Goal: Task Accomplishment & Management: Complete application form

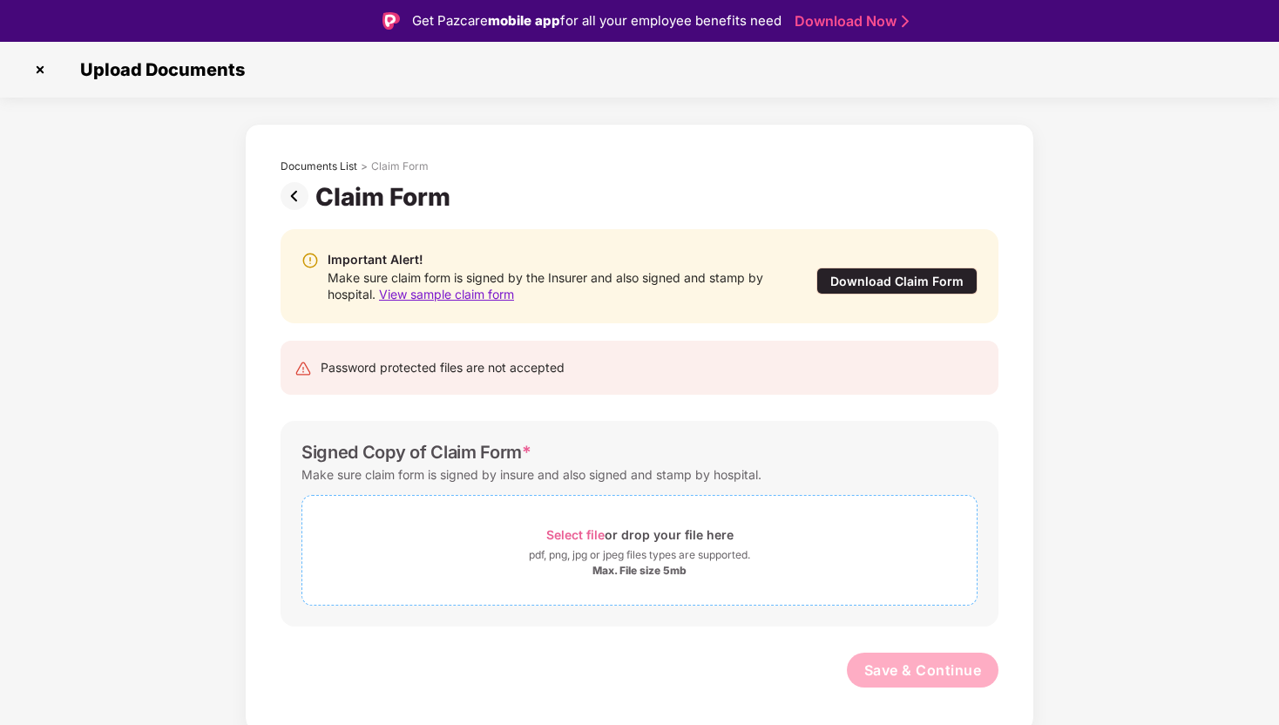
scroll to position [42, 0]
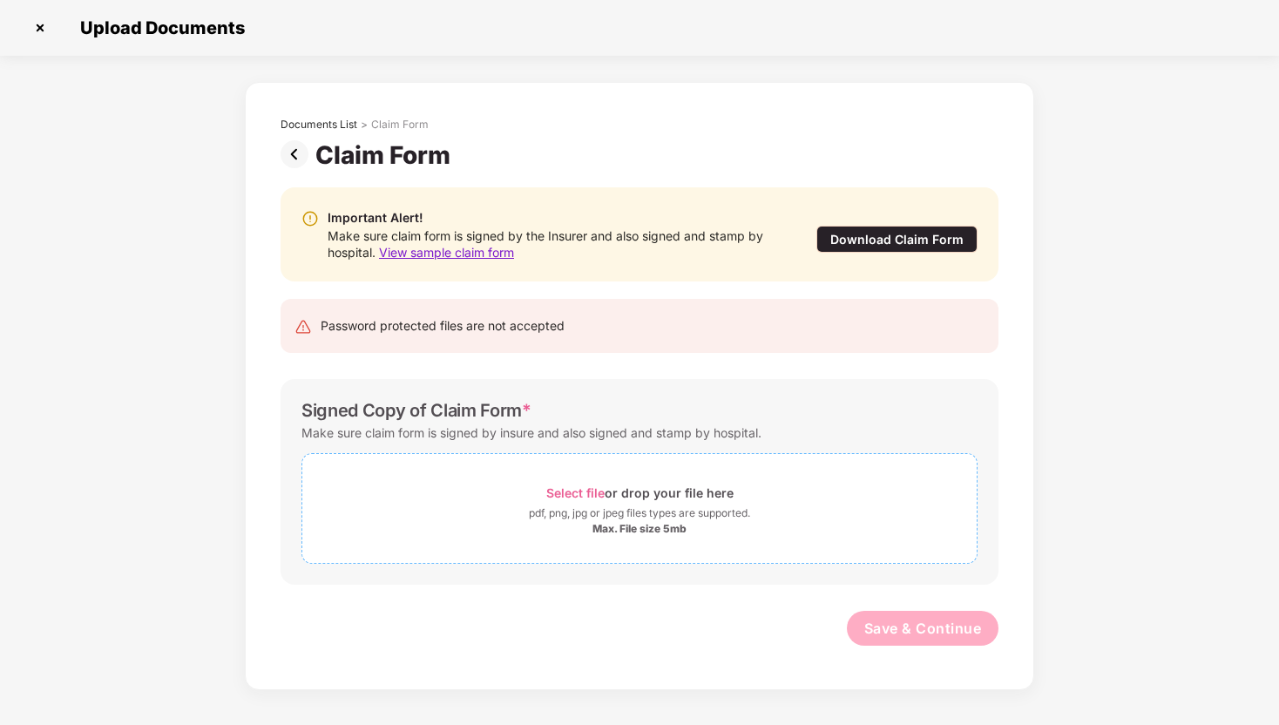
click at [610, 496] on div "Select file or drop your file here" at bounding box center [639, 493] width 187 height 24
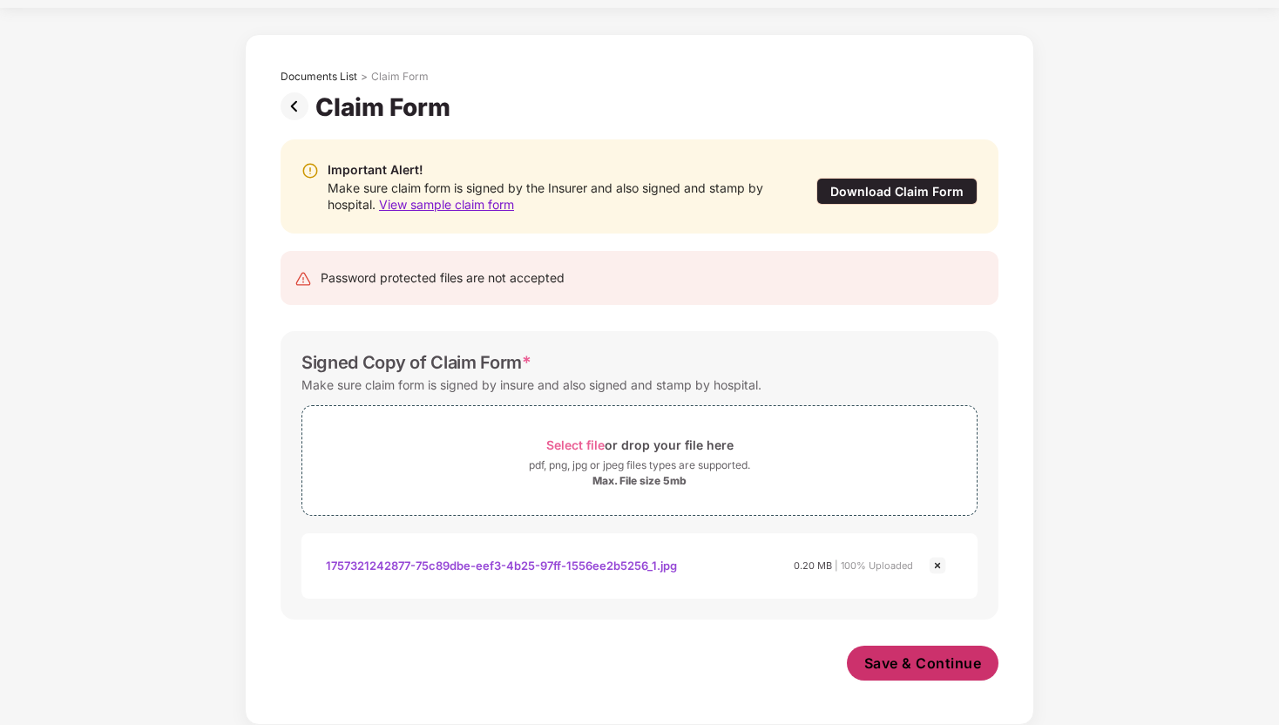
scroll to position [48, 0]
click at [911, 659] on span "Save & Continue" at bounding box center [923, 663] width 118 height 19
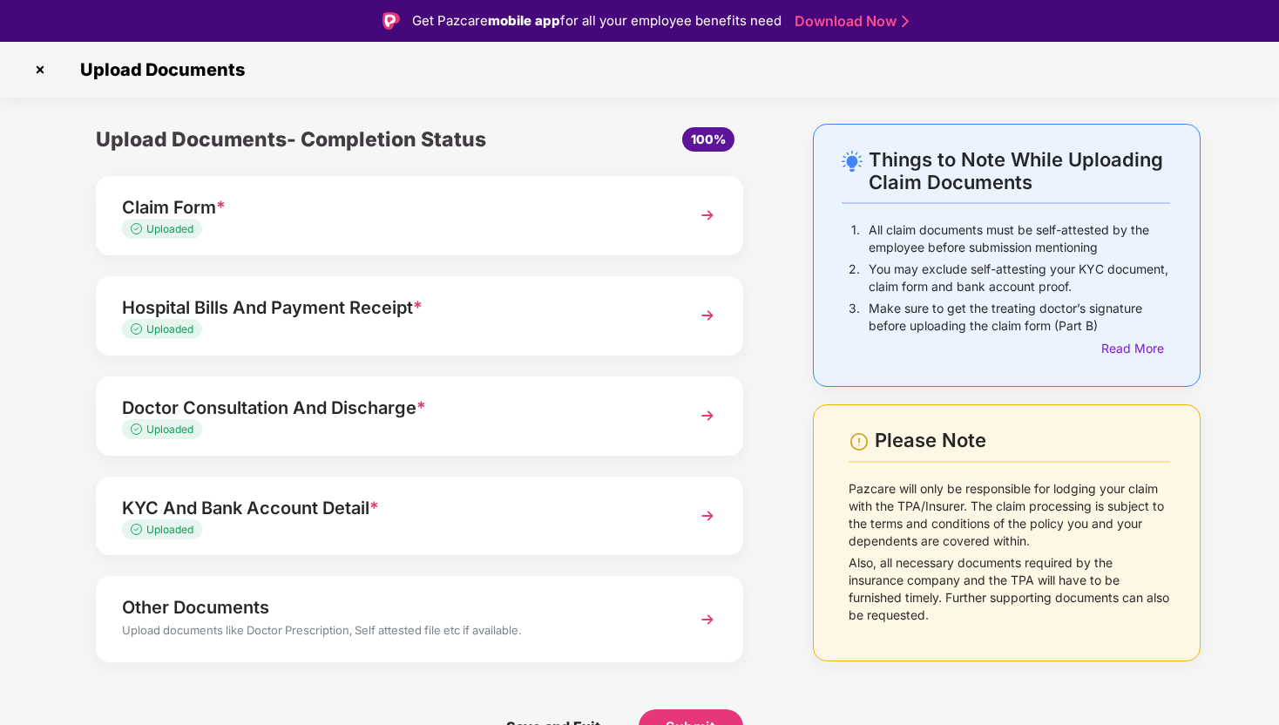
scroll to position [42, 0]
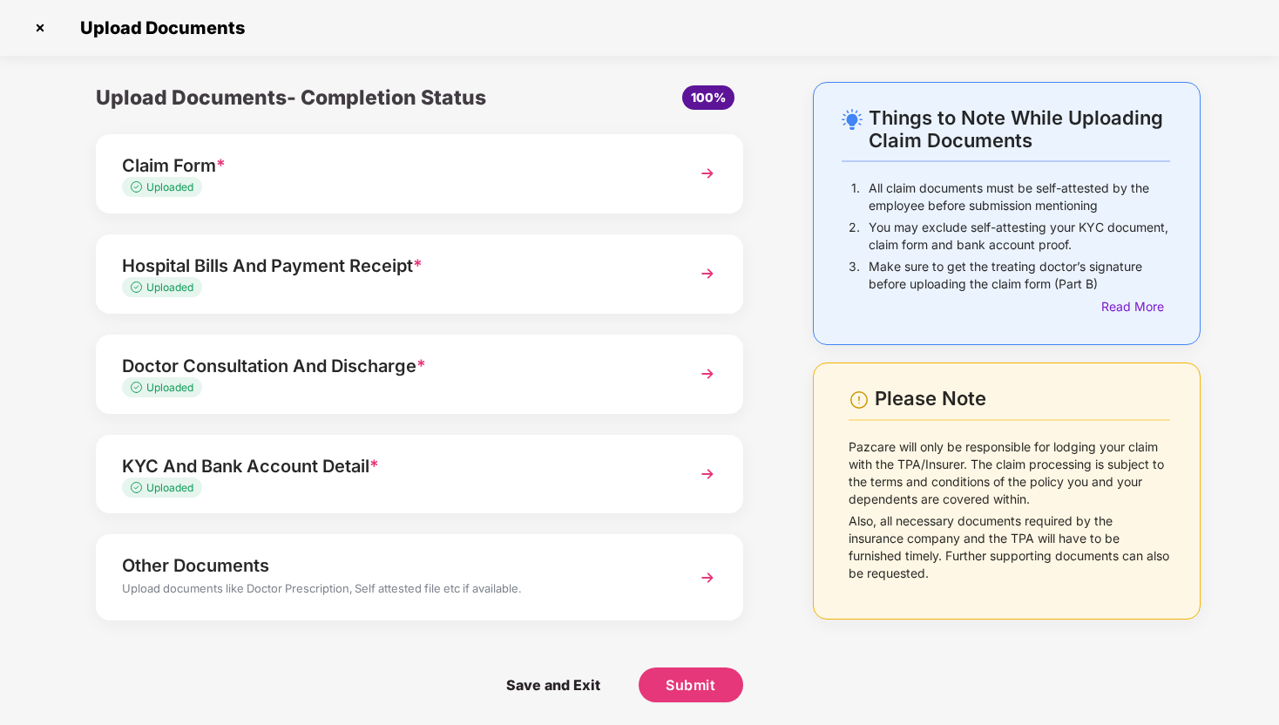
click at [447, 159] on div "Claim Form *" at bounding box center [394, 166] width 545 height 28
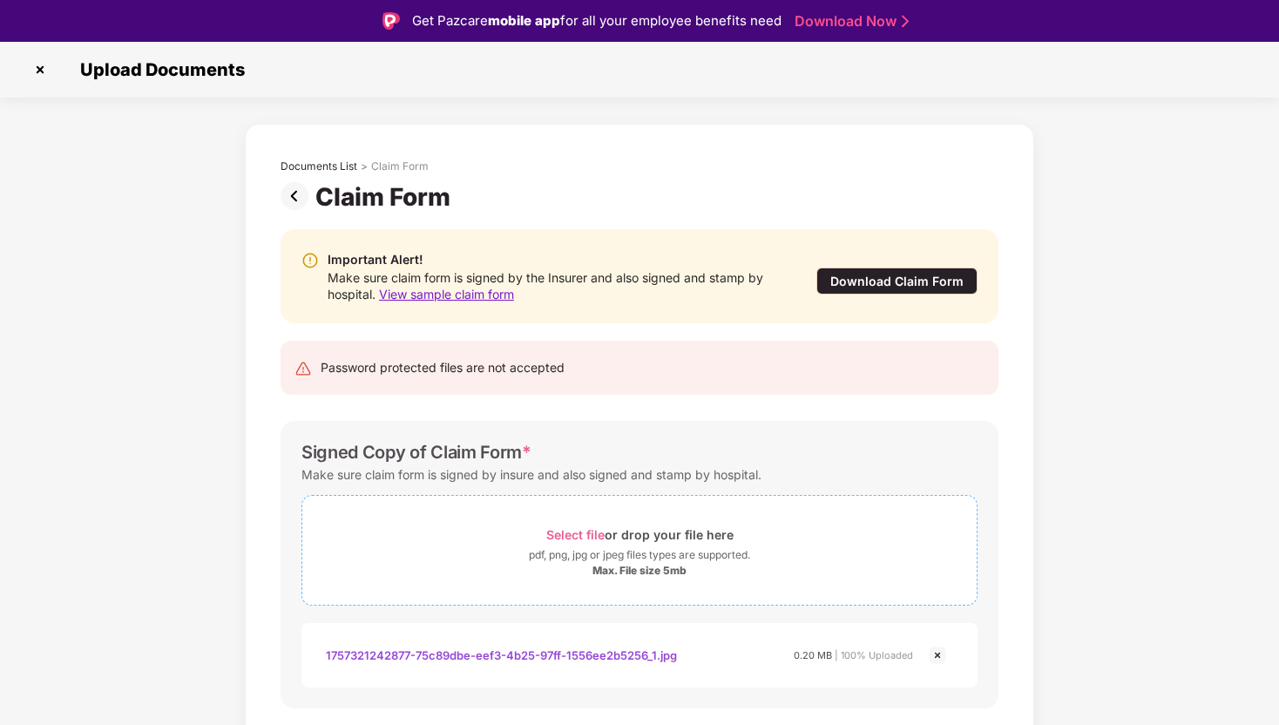
click at [623, 560] on div "pdf, png, jpg or jpeg files types are supported." at bounding box center [639, 554] width 221 height 17
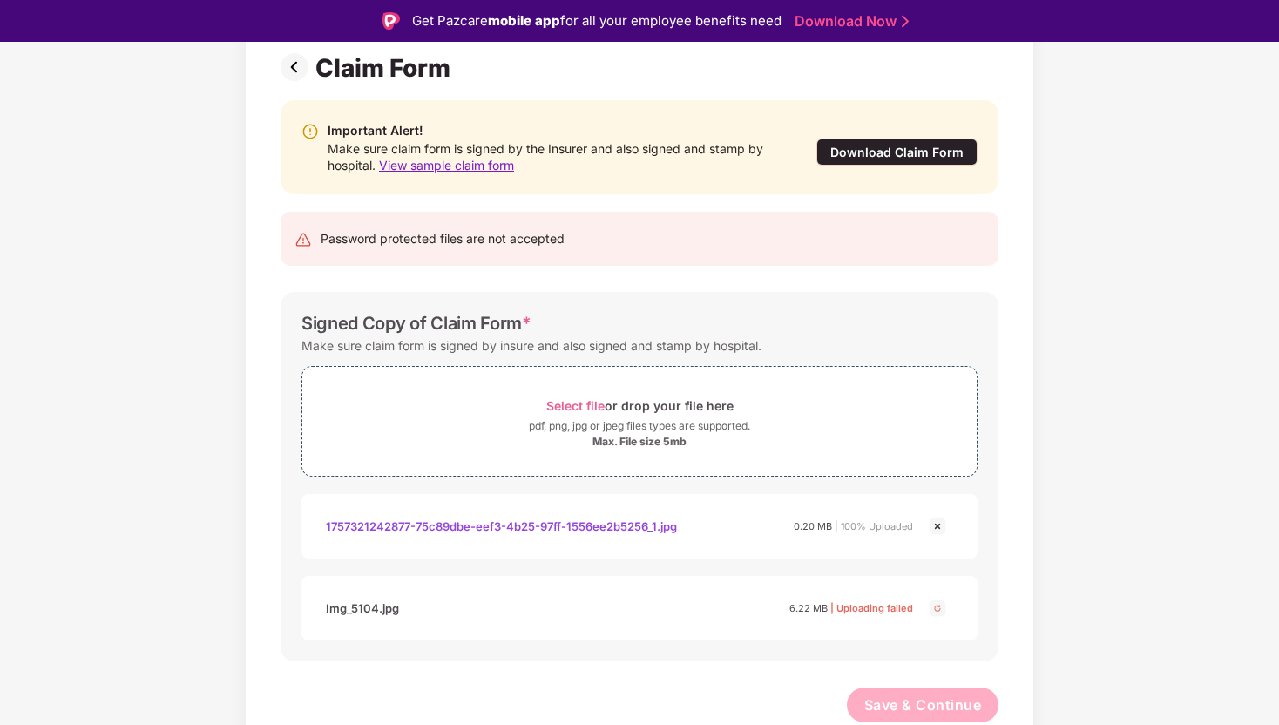
click at [935, 606] on img at bounding box center [937, 608] width 21 height 21
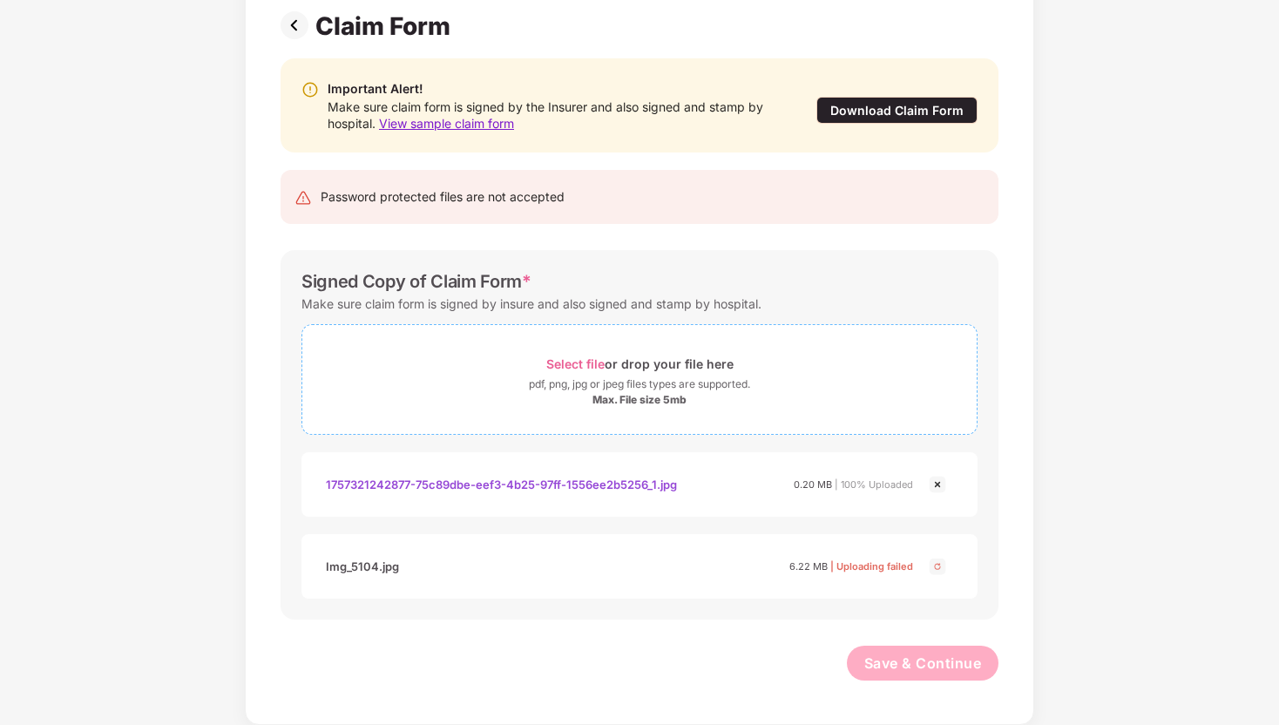
click at [688, 399] on div "Max. File size 5mb" at bounding box center [639, 400] width 674 height 14
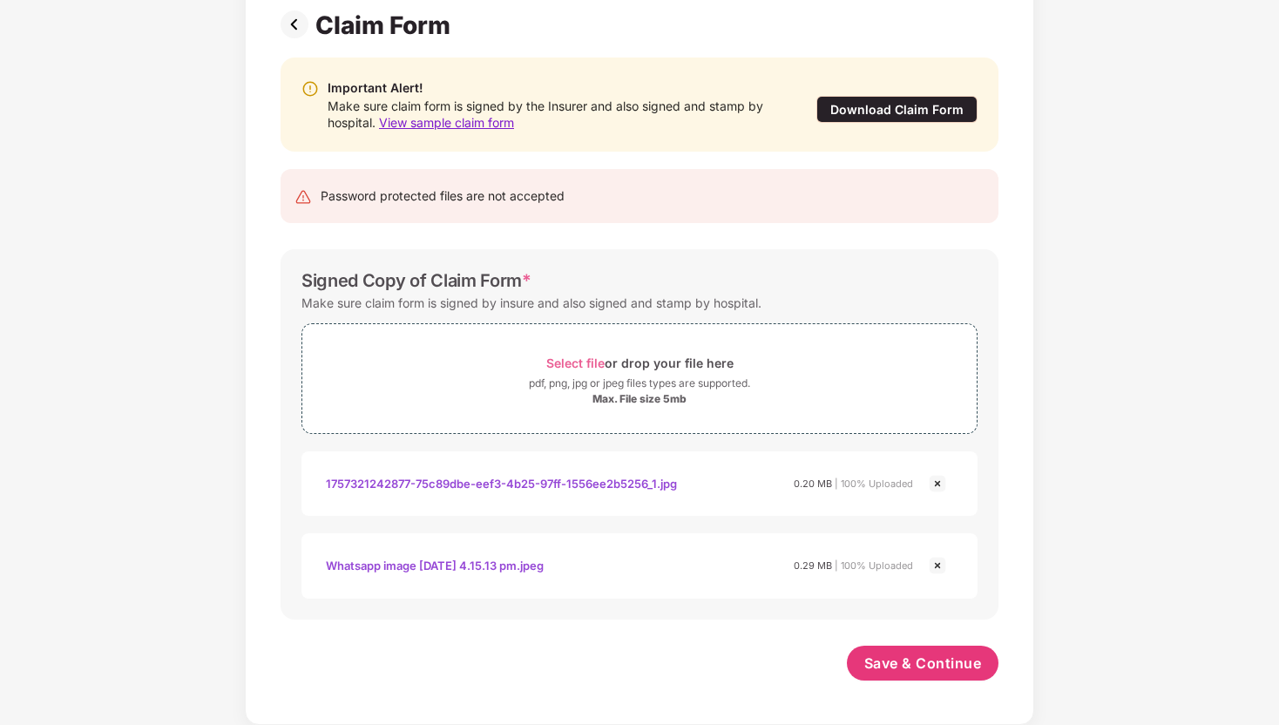
scroll to position [130, 0]
click at [505, 122] on span "View sample claim form" at bounding box center [446, 122] width 135 height 15
click at [891, 659] on span "Save & Continue" at bounding box center [923, 663] width 118 height 19
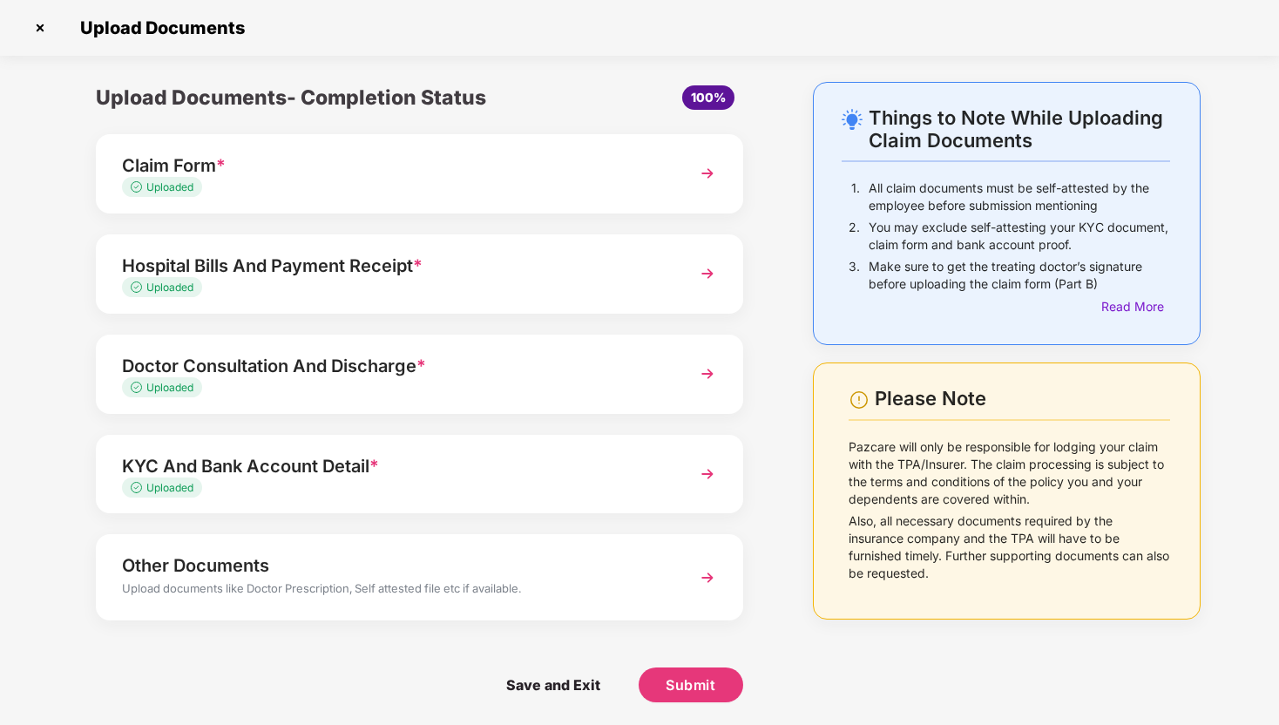
scroll to position [3, 0]
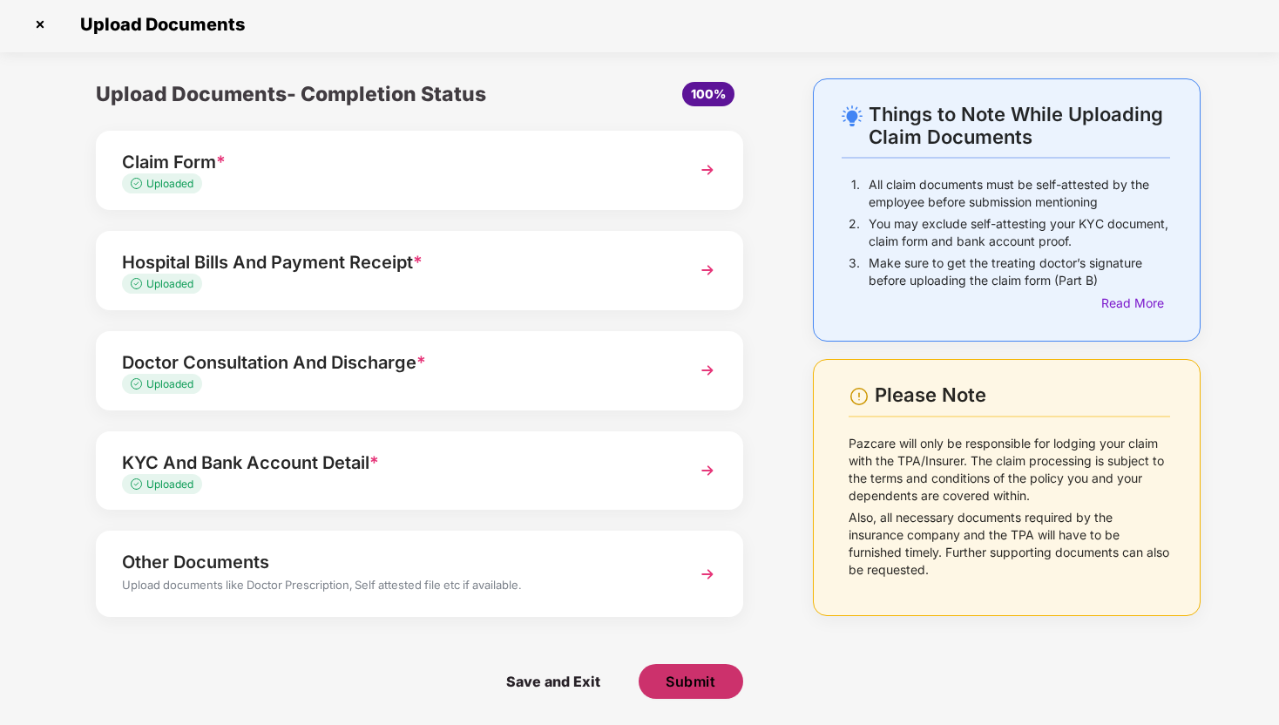
click at [661, 671] on button "Submit" at bounding box center [691, 681] width 105 height 35
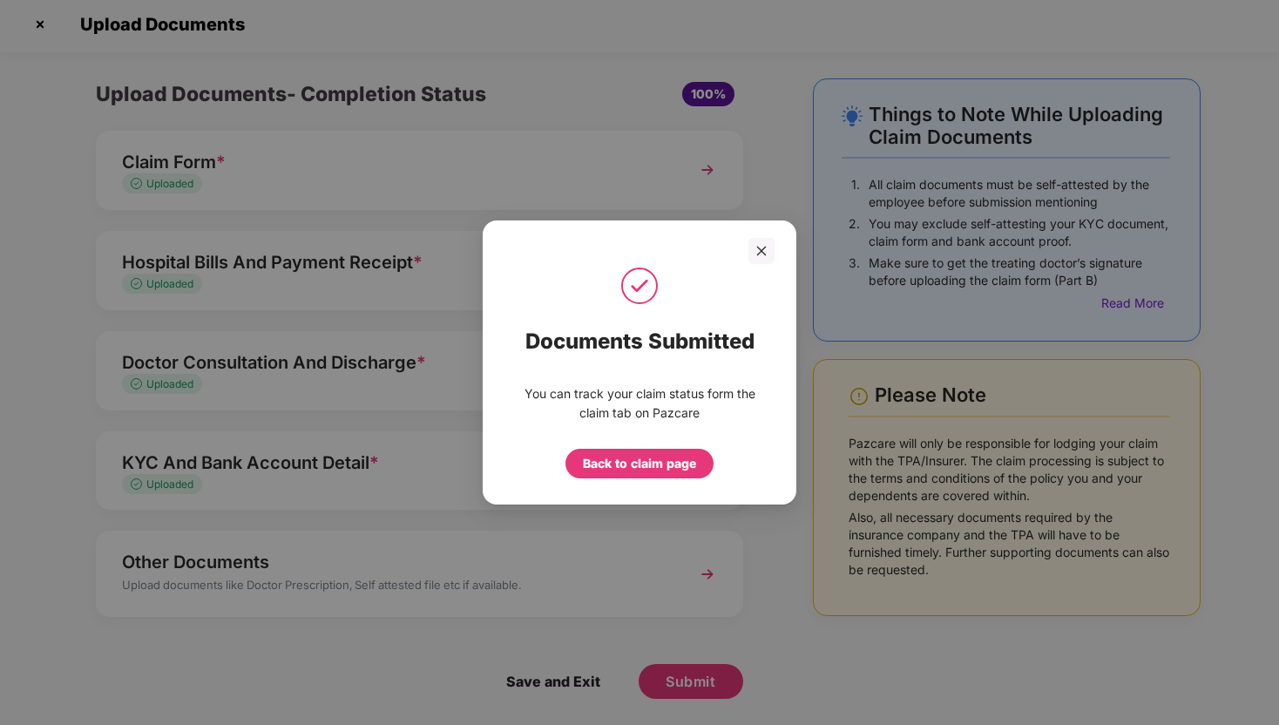
scroll to position [0, 0]
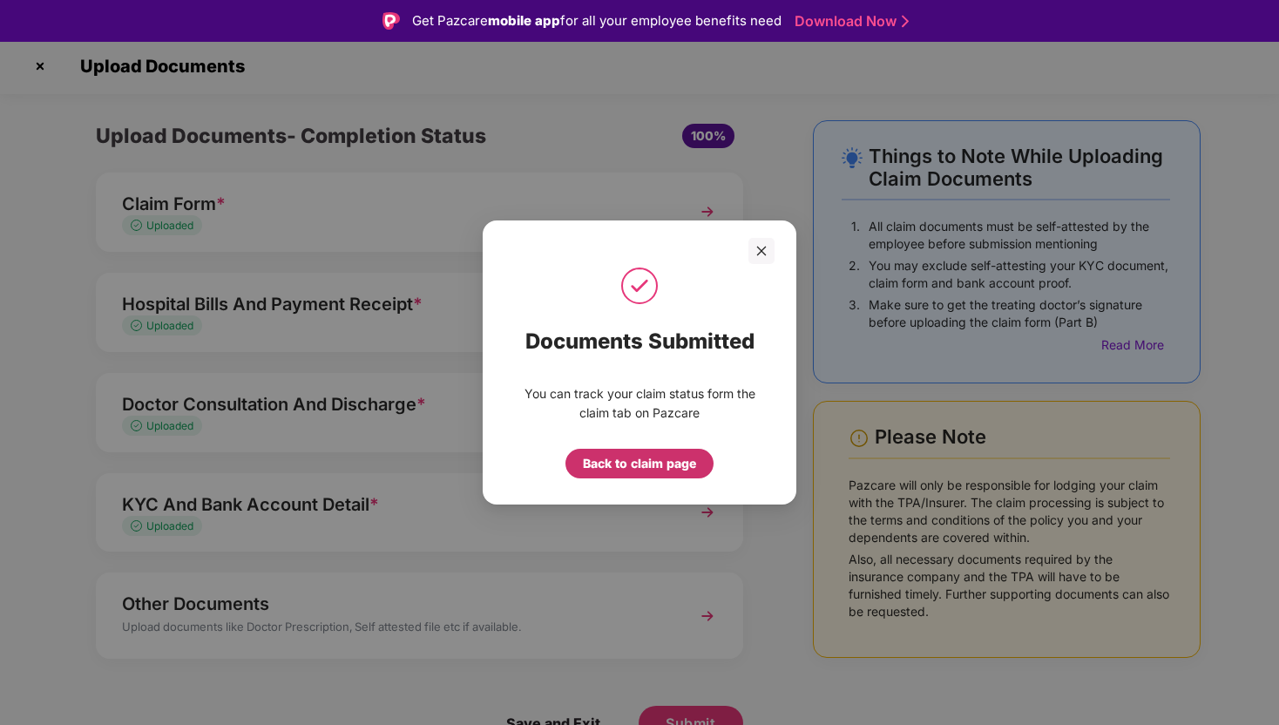
click at [654, 466] on div "Back to claim page" at bounding box center [639, 463] width 113 height 19
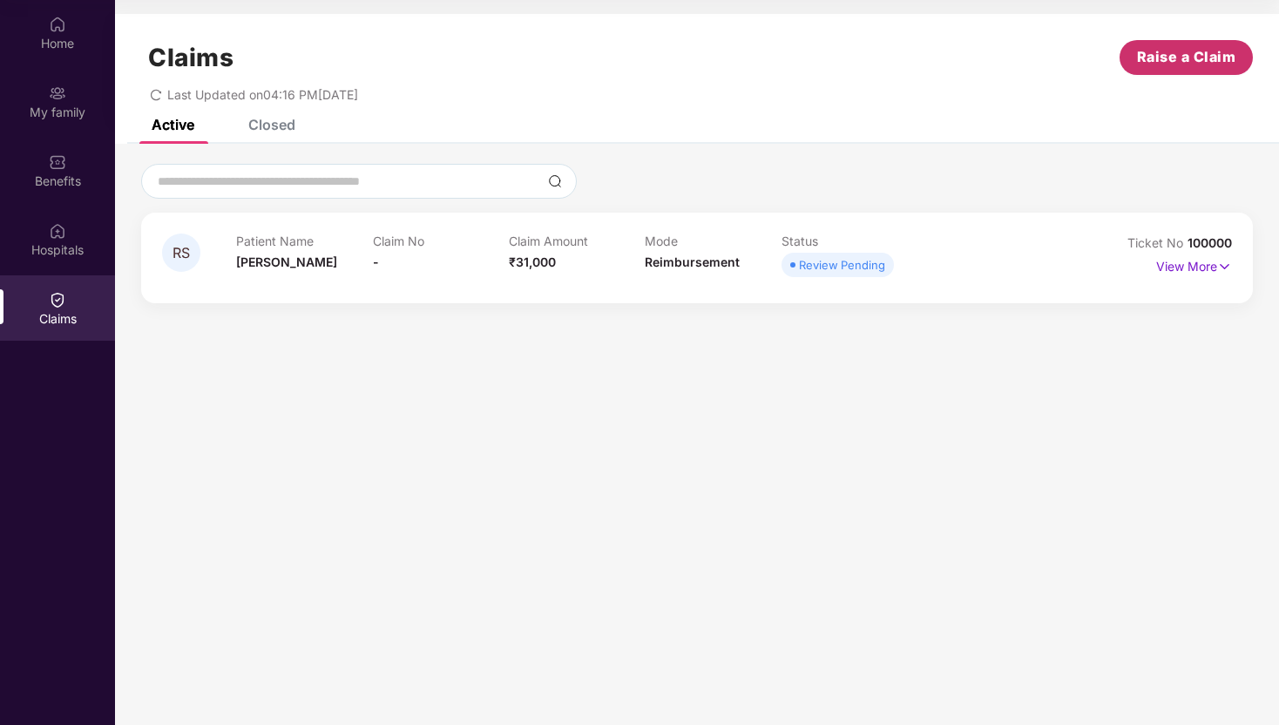
click at [1182, 56] on span "Raise a Claim" at bounding box center [1186, 57] width 99 height 22
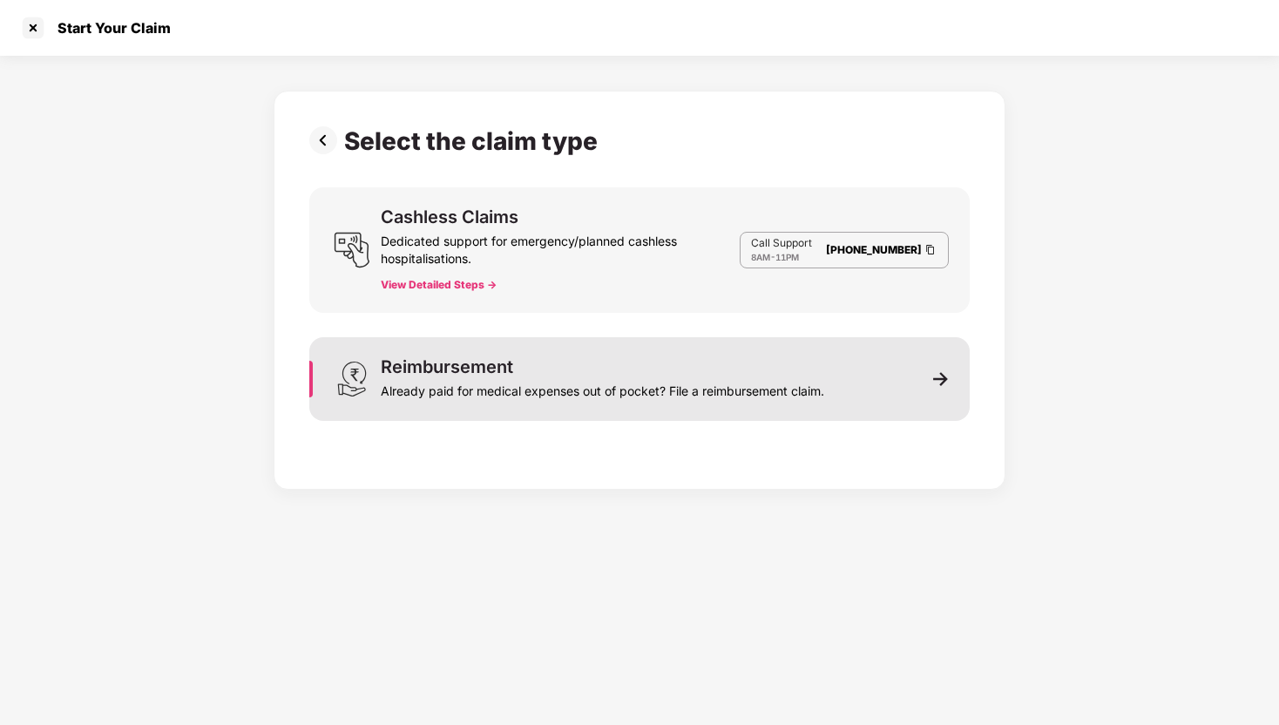
click at [613, 382] on div "Already paid for medical expenses out of pocket? File a reimbursement claim." at bounding box center [603, 388] width 444 height 24
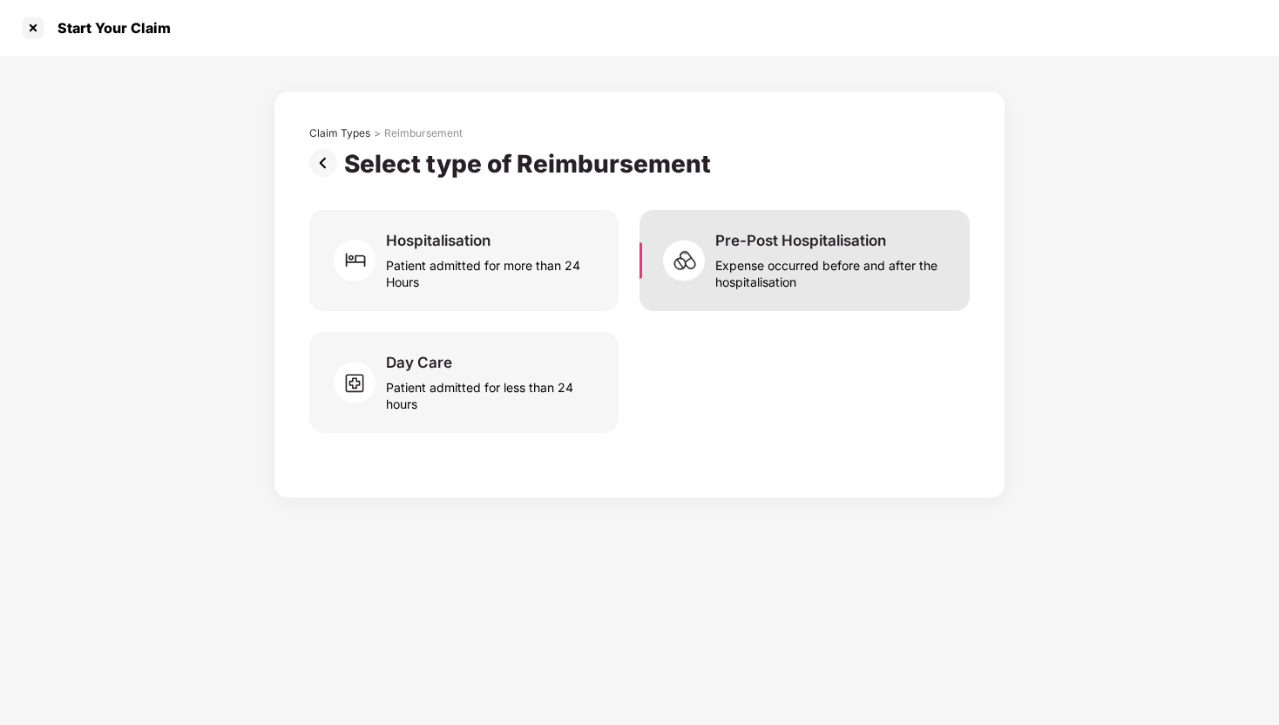
click at [802, 280] on div "Expense occurred before and after the hospitalisation" at bounding box center [832, 270] width 234 height 40
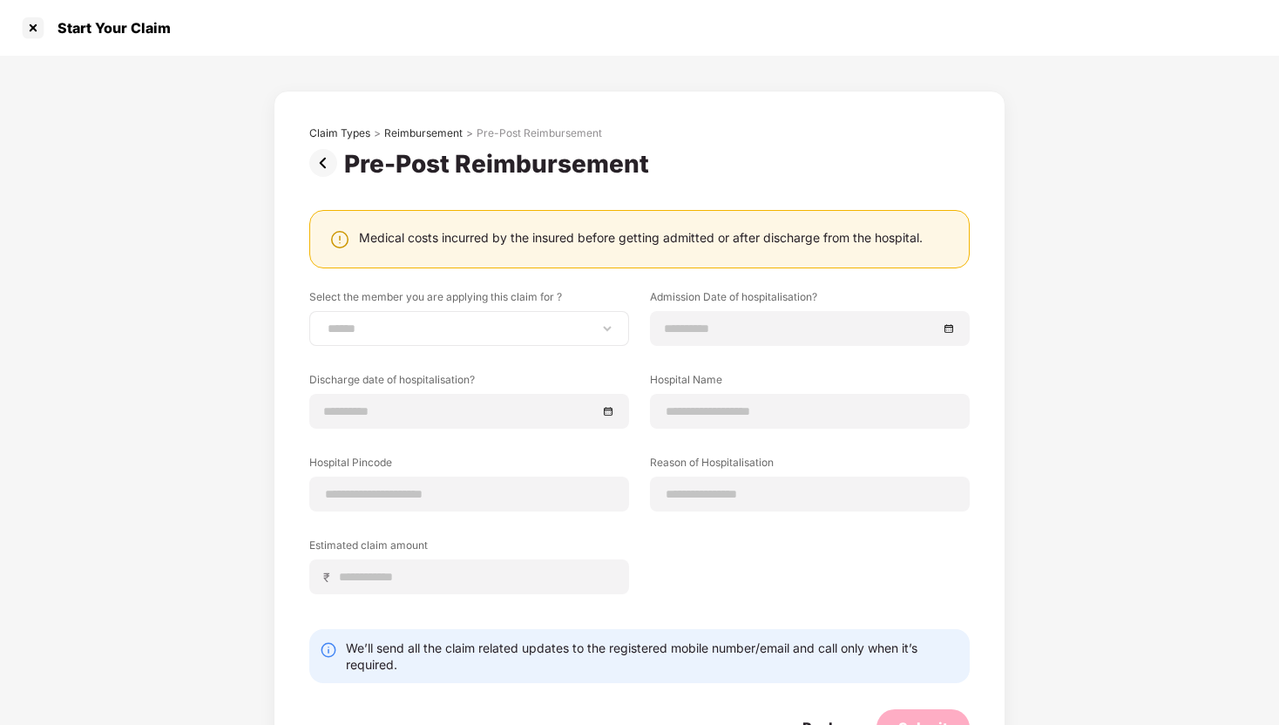
click at [496, 317] on div "**********" at bounding box center [469, 328] width 320 height 35
click at [421, 338] on div "**********" at bounding box center [469, 328] width 320 height 35
click at [394, 326] on select "**********" at bounding box center [469, 329] width 290 height 14
select select "**********"
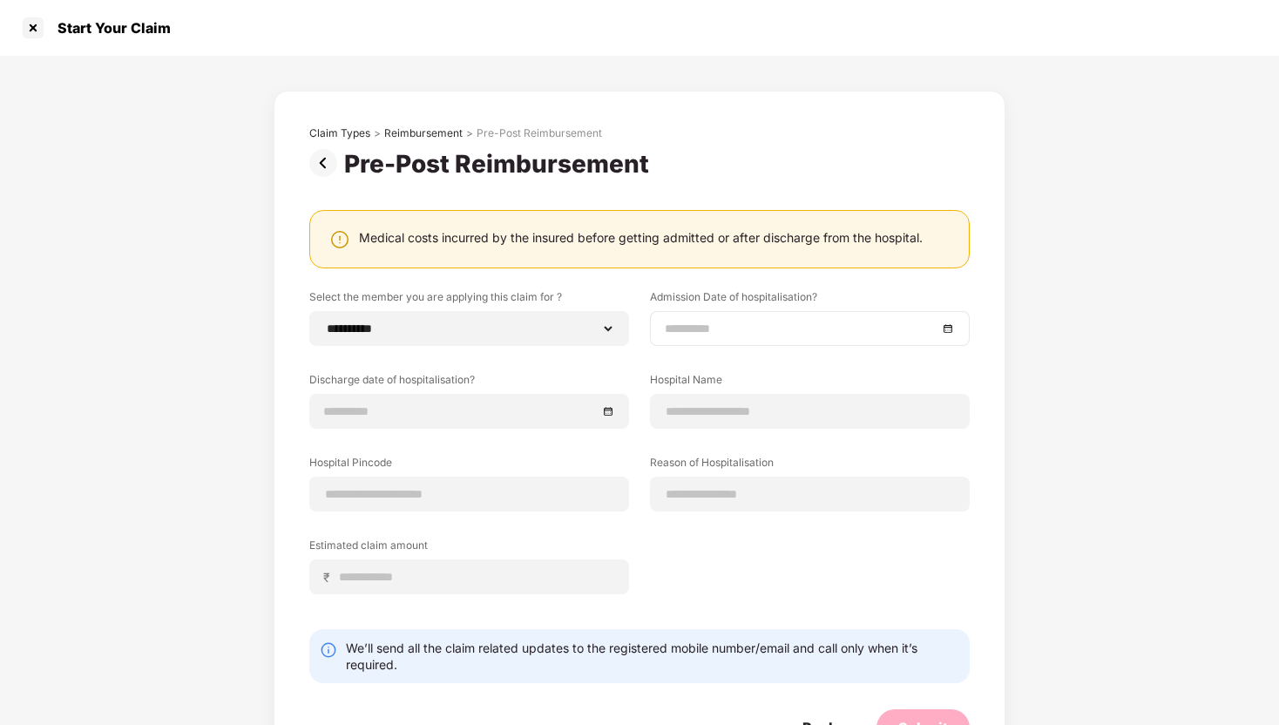
click at [705, 323] on input at bounding box center [801, 328] width 273 height 19
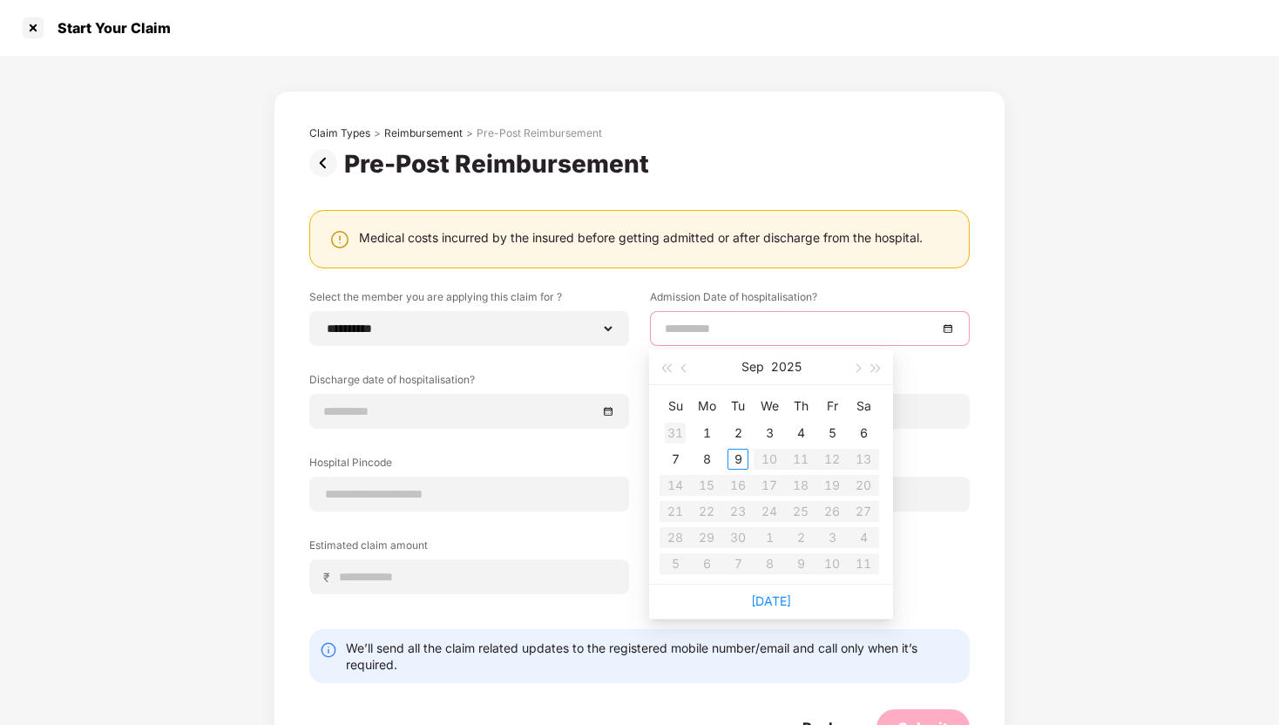
type input "**********"
click at [681, 375] on button "button" at bounding box center [684, 366] width 19 height 35
type input "**********"
click at [826, 483] on div "15" at bounding box center [832, 485] width 21 height 21
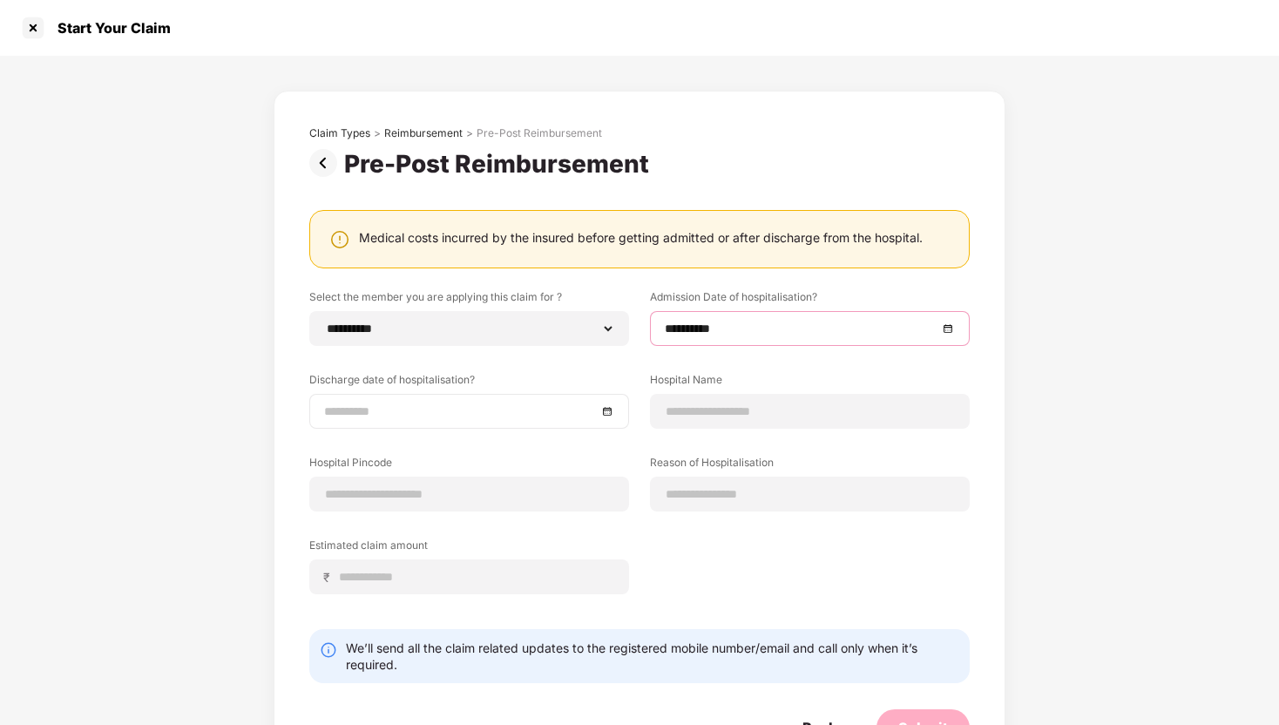
click at [471, 403] on input at bounding box center [460, 411] width 273 height 19
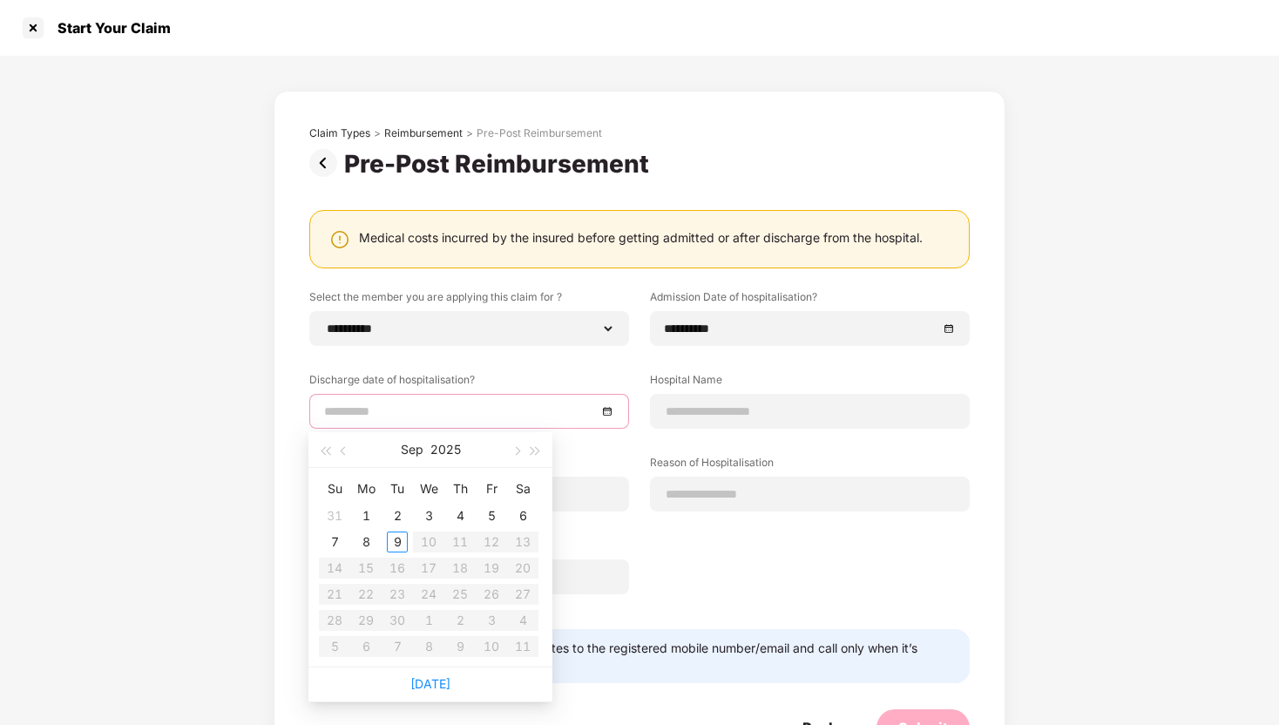
type input "**********"
click at [351, 455] on button "button" at bounding box center [344, 449] width 19 height 35
type input "**********"
click at [523, 566] on div "16" at bounding box center [522, 568] width 21 height 21
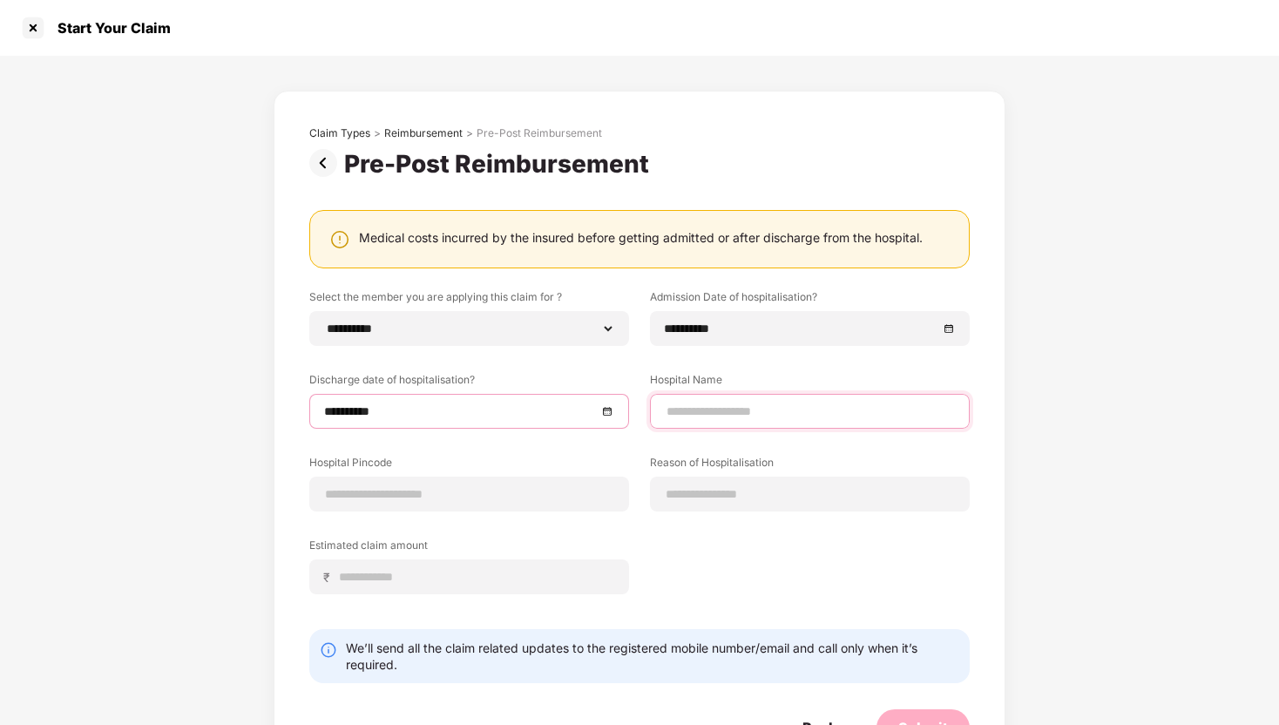
click at [708, 414] on input at bounding box center [810, 412] width 290 height 18
type input "**********"
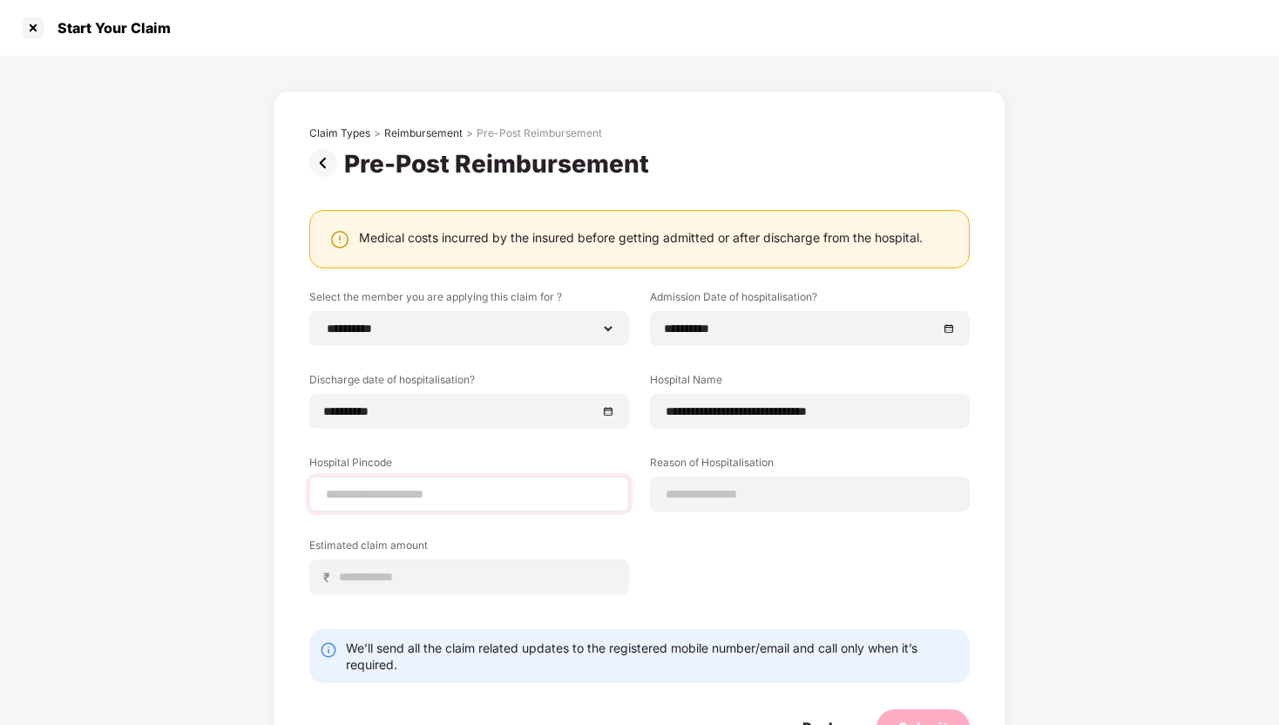
click at [542, 507] on div at bounding box center [469, 494] width 320 height 35
click at [505, 487] on input at bounding box center [469, 494] width 290 height 18
type input "******"
select select "******"
select select "**********"
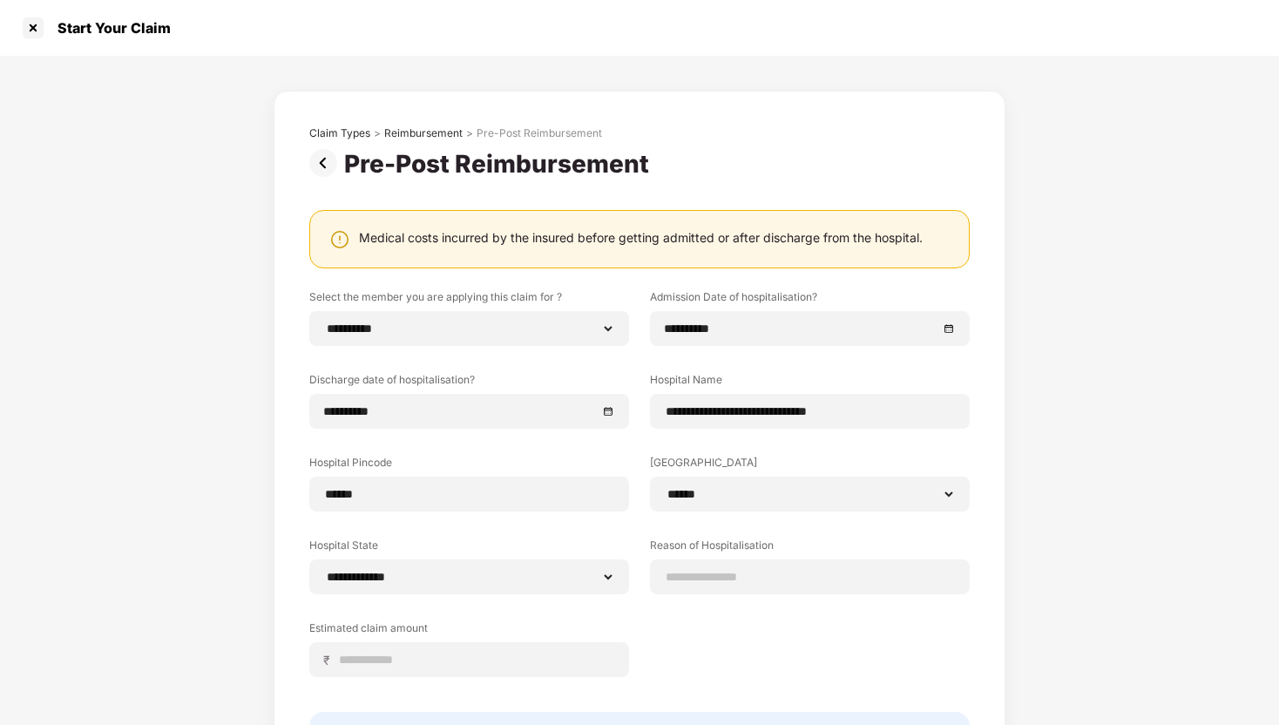
click at [685, 510] on div "**********" at bounding box center [810, 494] width 320 height 35
click at [709, 579] on input at bounding box center [810, 577] width 290 height 18
type input "**********"
click at [530, 652] on input at bounding box center [476, 660] width 276 height 18
type input "*****"
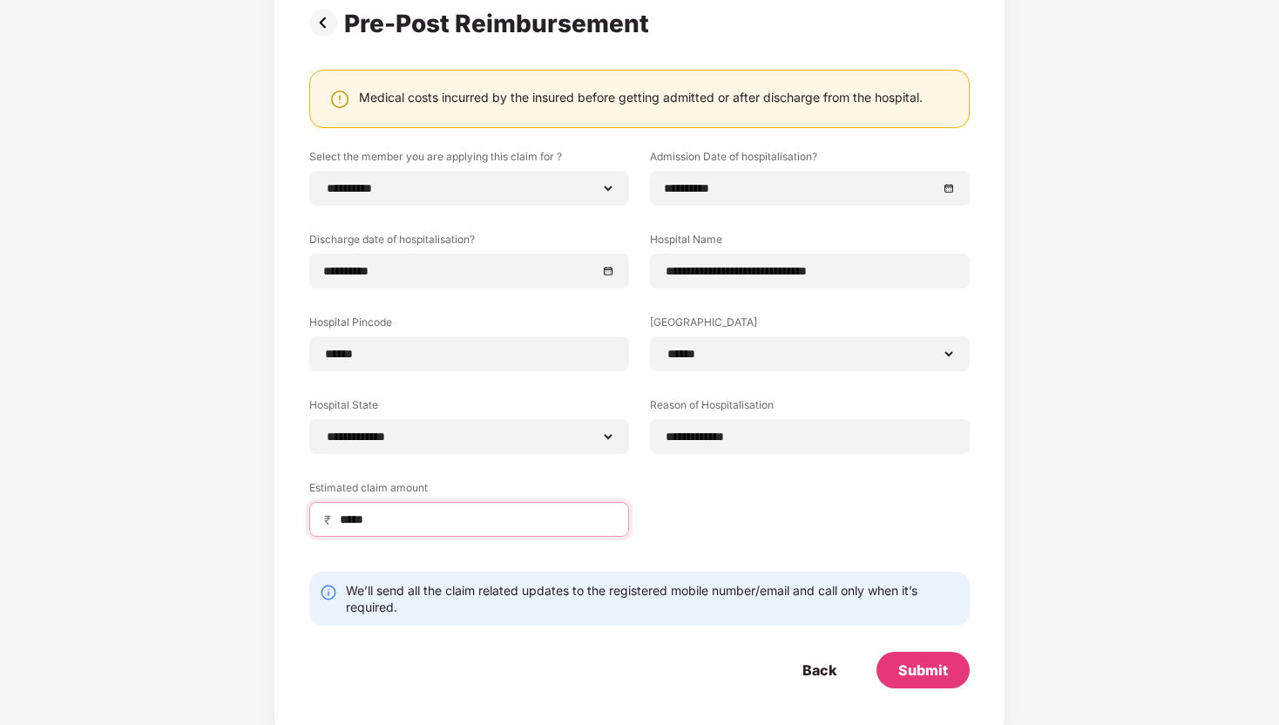
scroll to position [148, 0]
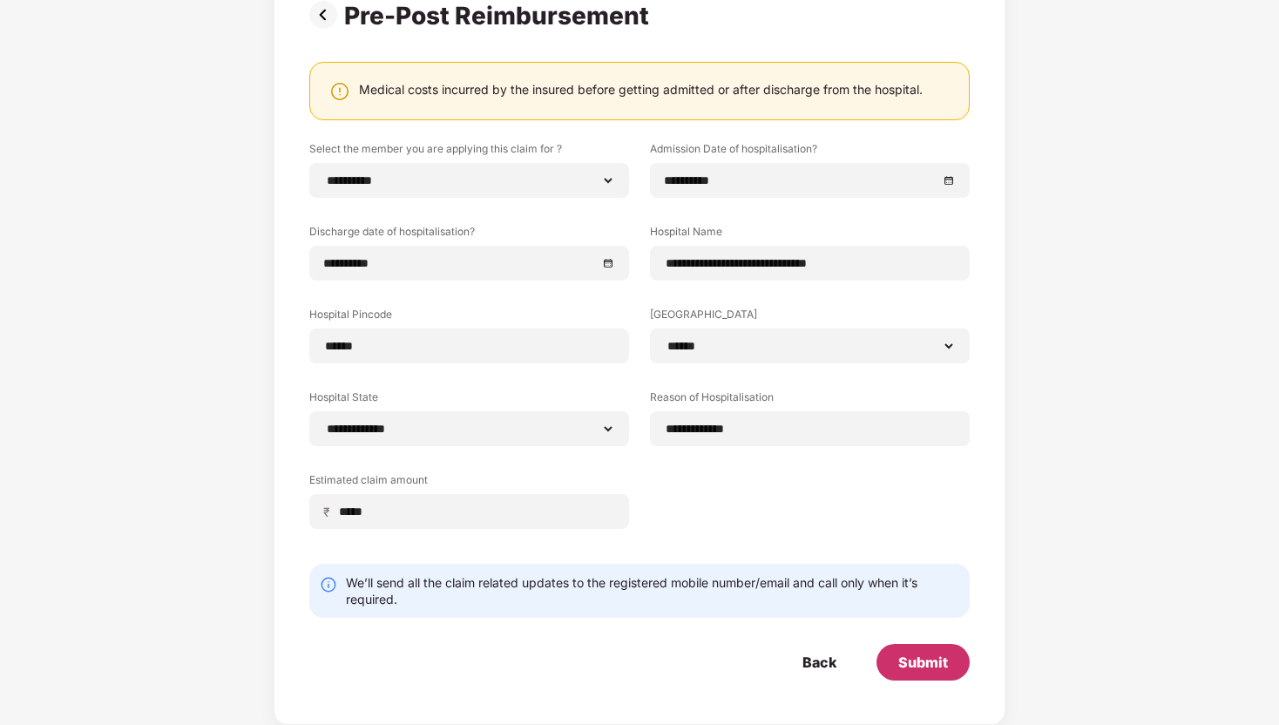
click at [932, 671] on div "Submit" at bounding box center [923, 662] width 50 height 19
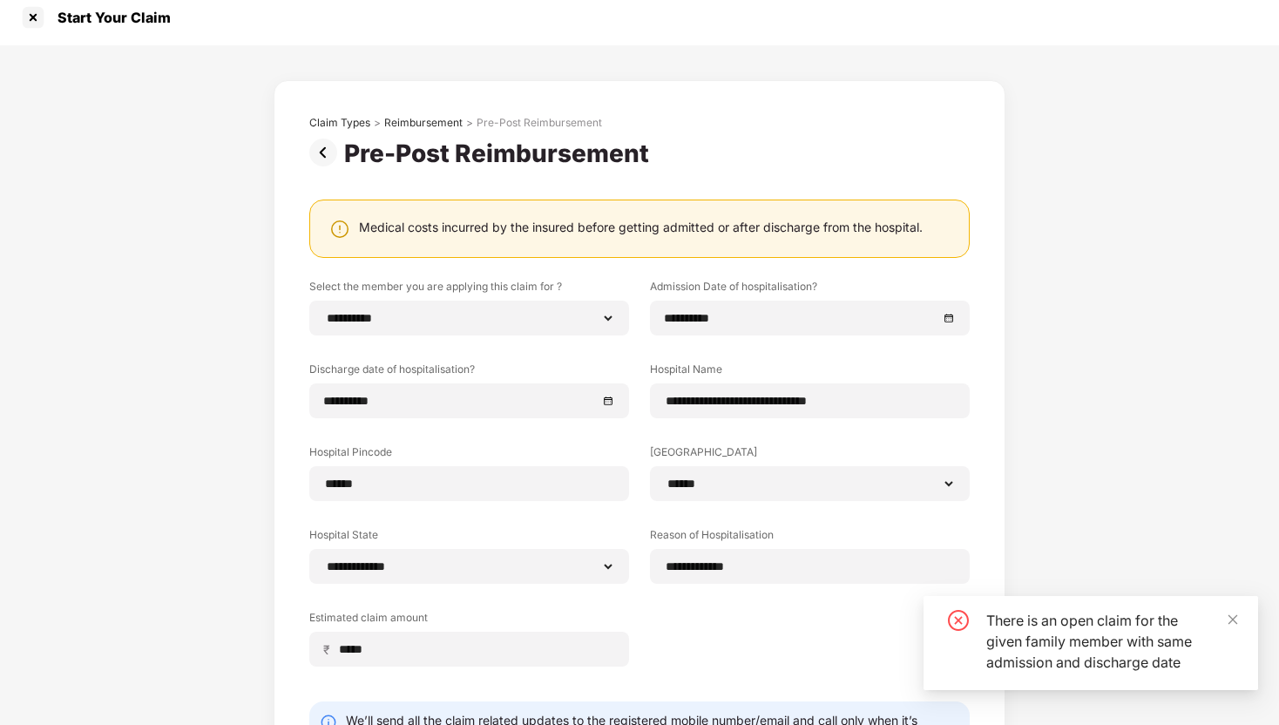
scroll to position [1, 0]
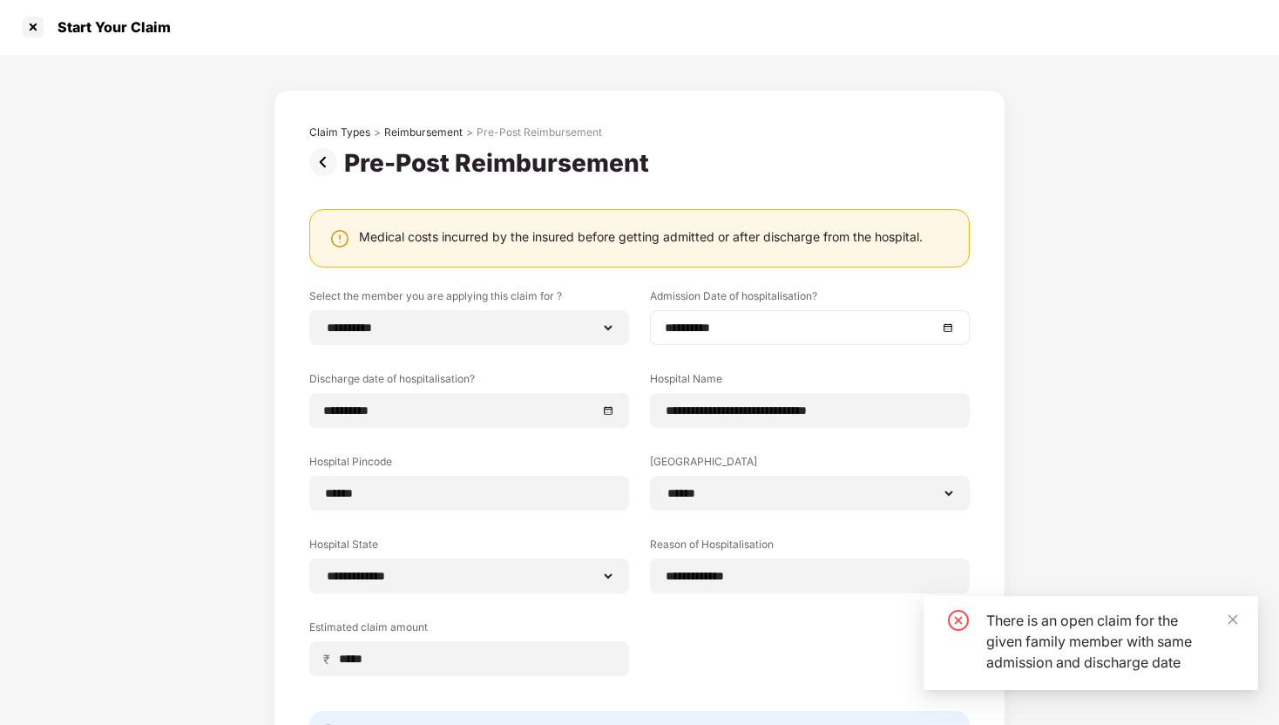
click at [810, 311] on div "**********" at bounding box center [810, 327] width 320 height 35
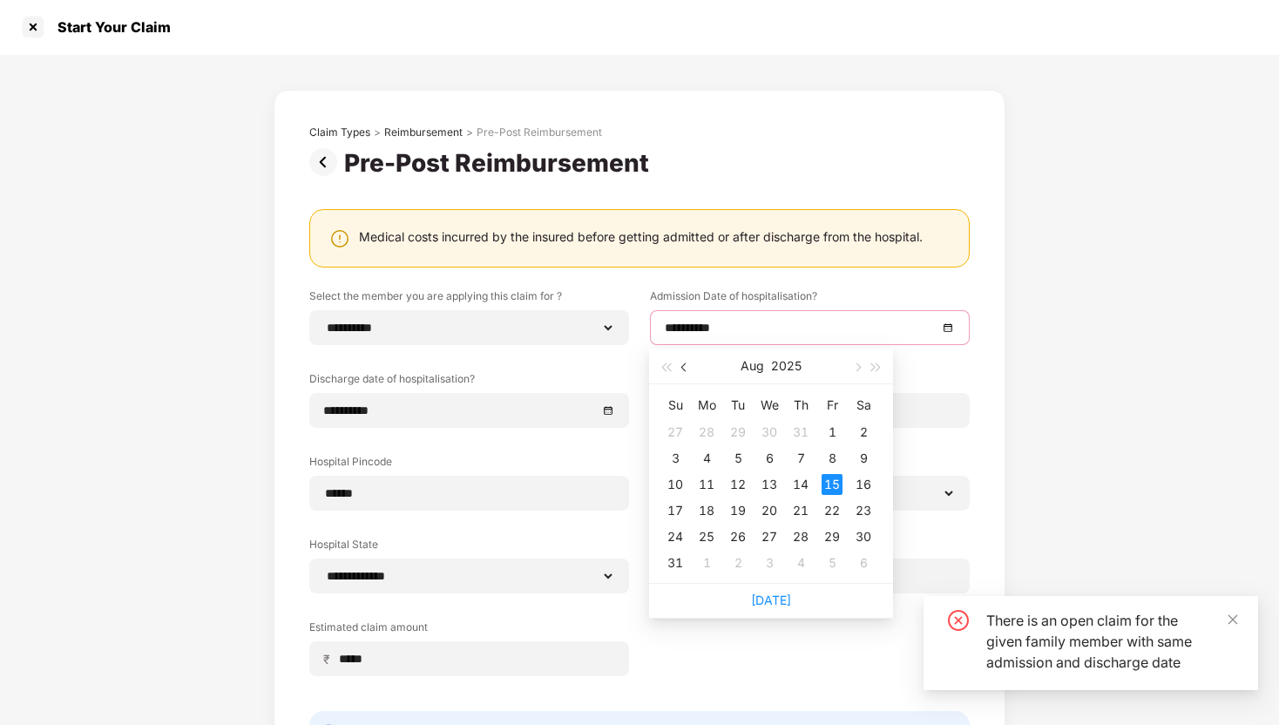
click at [688, 362] on button "button" at bounding box center [684, 366] width 19 height 35
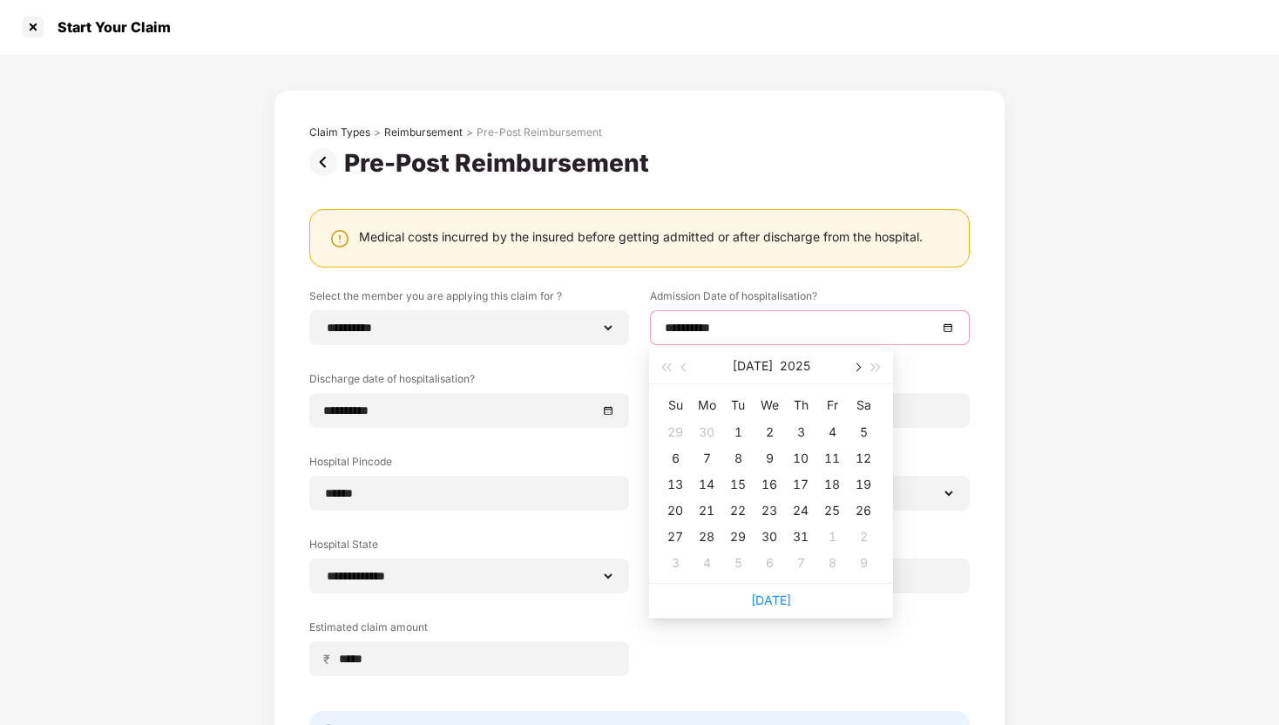
click at [852, 359] on button "button" at bounding box center [856, 366] width 19 height 35
type input "**********"
click at [793, 487] on div "14" at bounding box center [800, 484] width 21 height 21
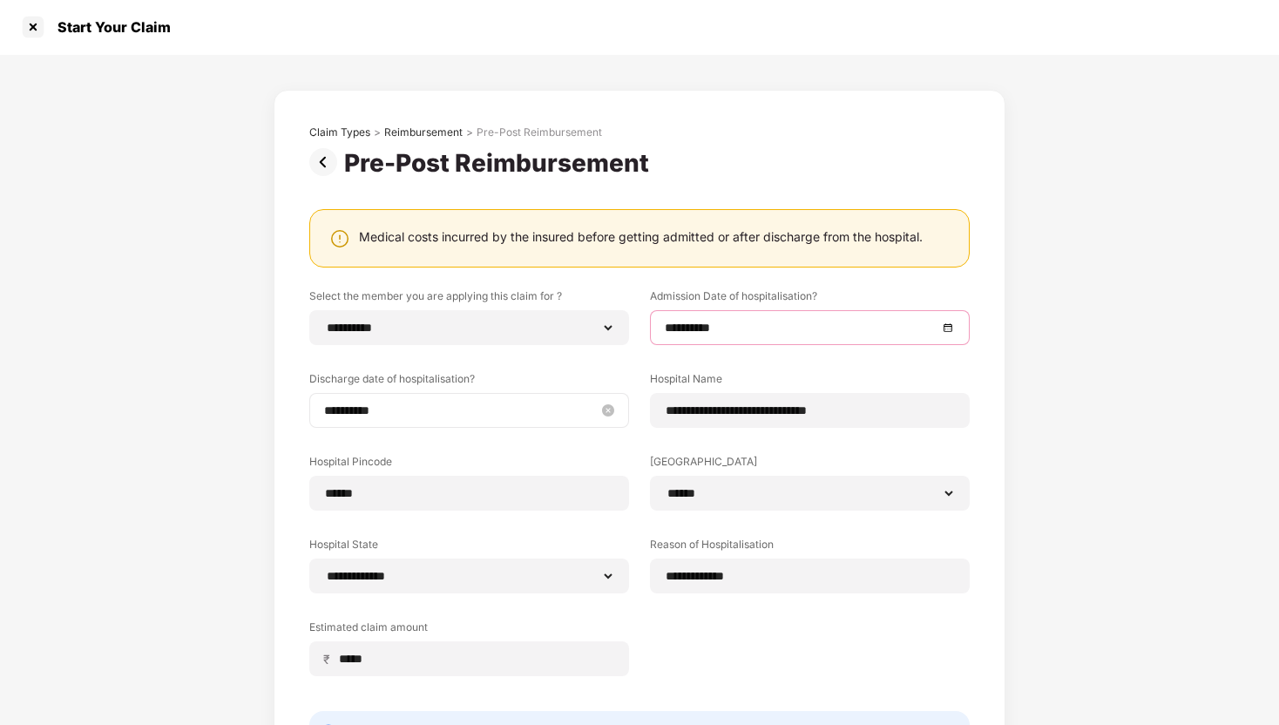
click at [472, 407] on input "**********" at bounding box center [460, 410] width 273 height 19
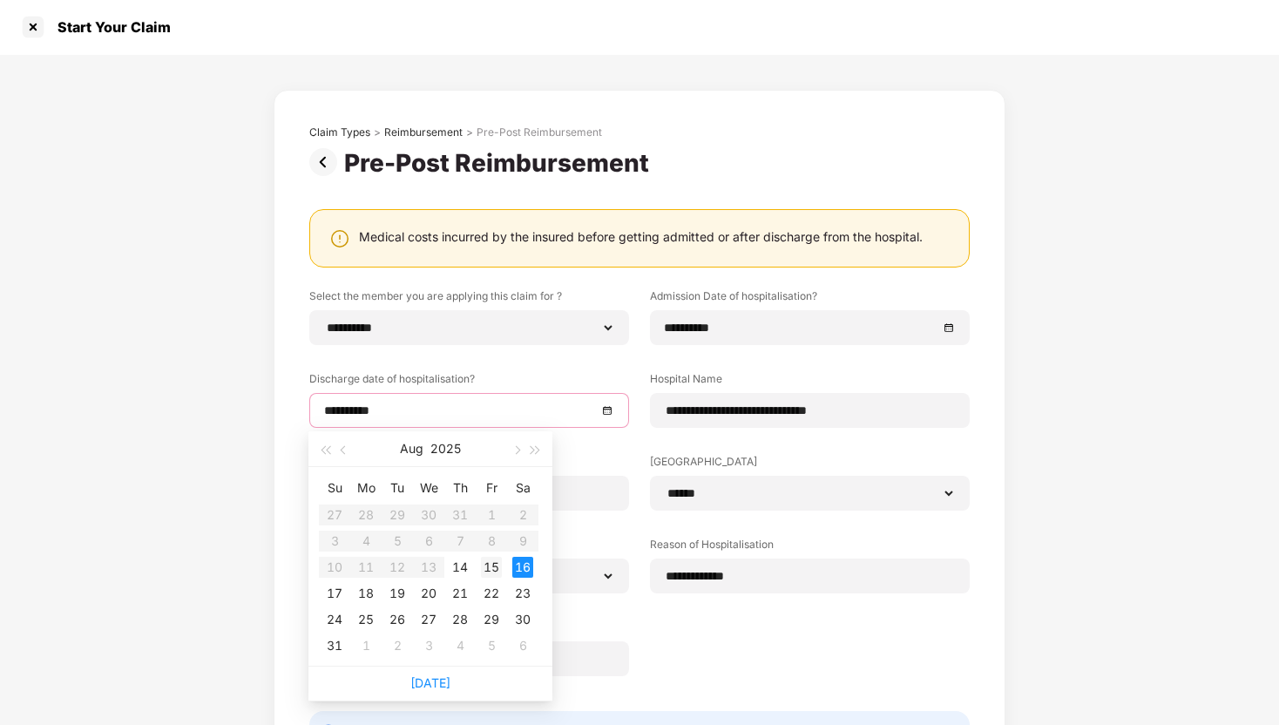
type input "**********"
click at [496, 561] on div "15" at bounding box center [491, 567] width 21 height 21
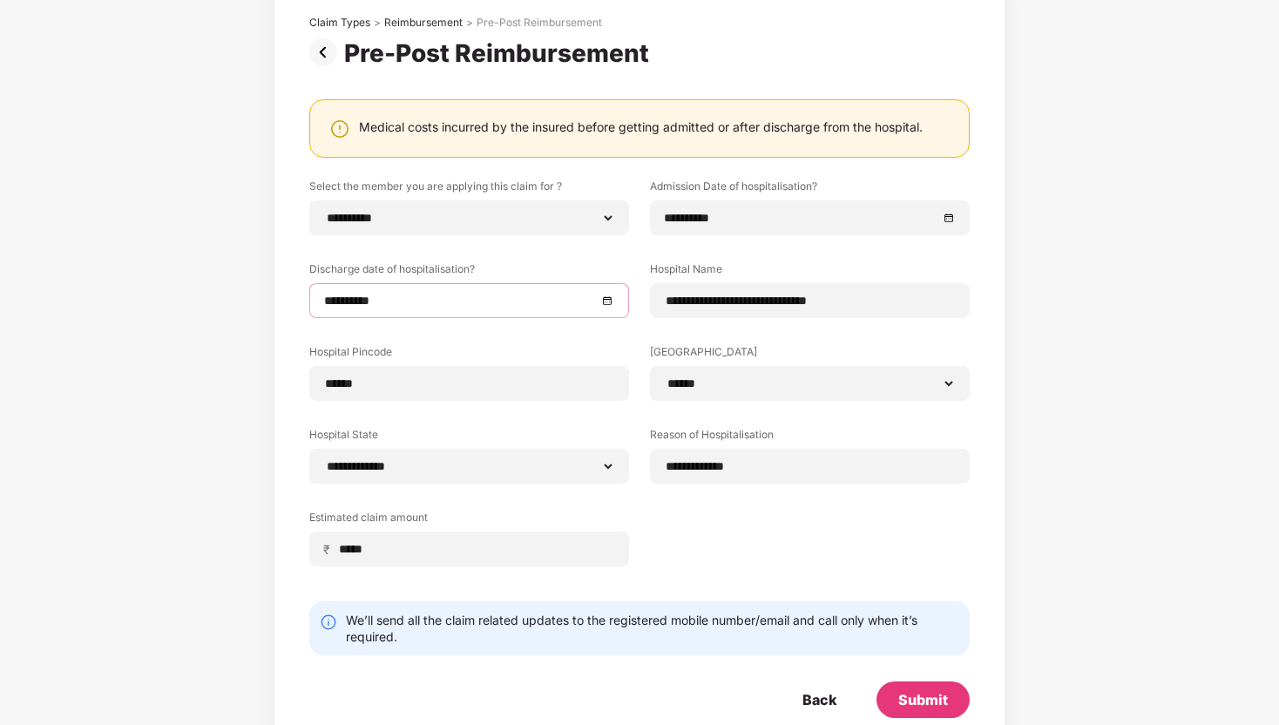
scroll to position [148, 0]
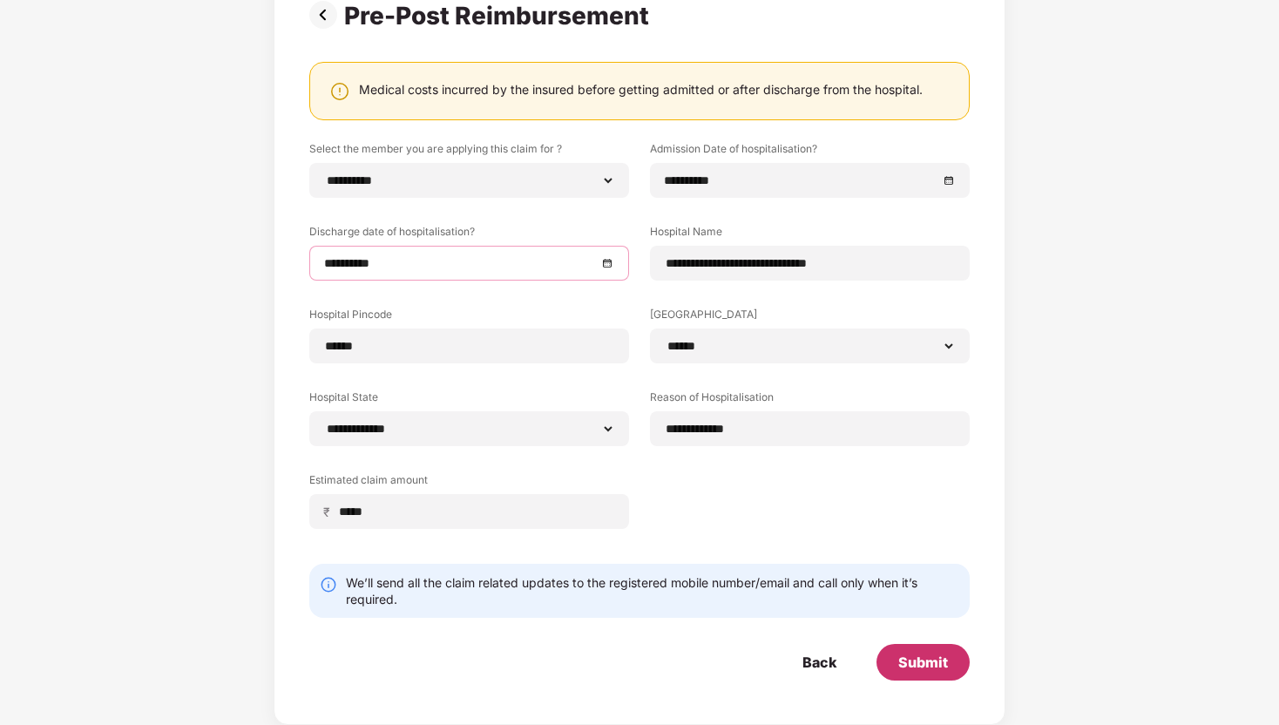
click at [894, 660] on div "Submit" at bounding box center [923, 662] width 93 height 37
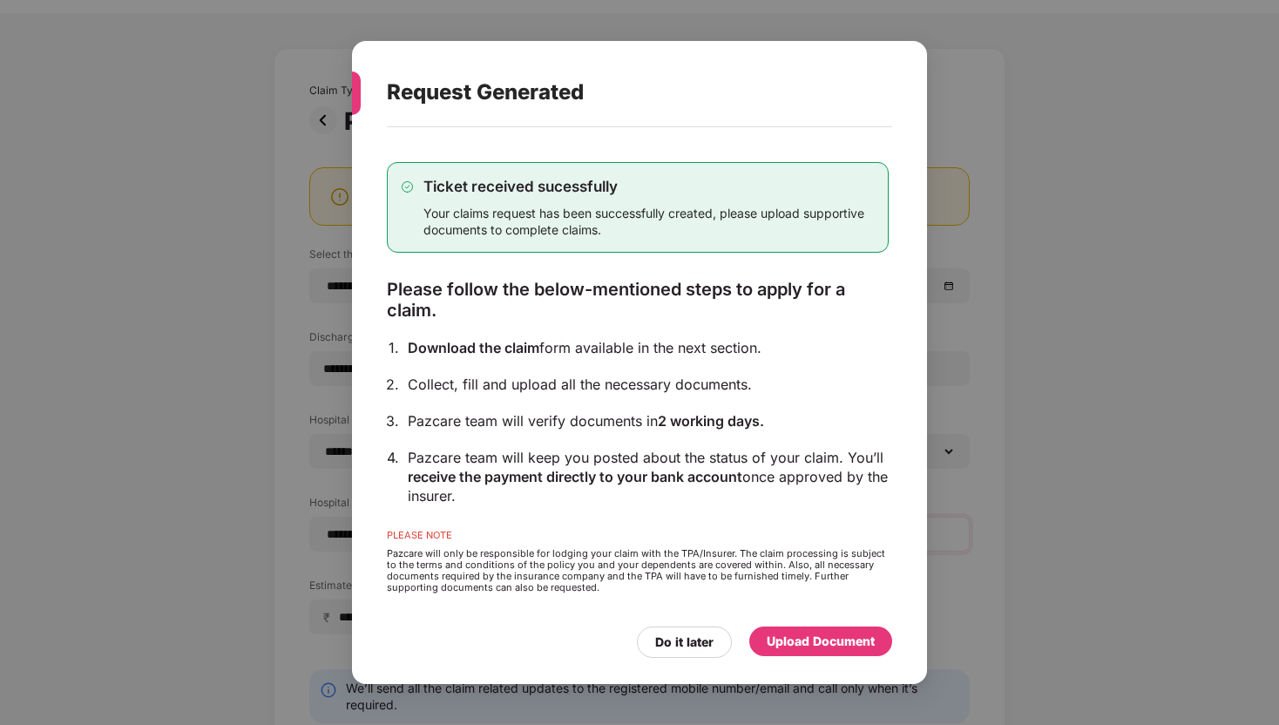
scroll to position [38, 0]
click at [816, 649] on div "Upload Document" at bounding box center [821, 641] width 108 height 19
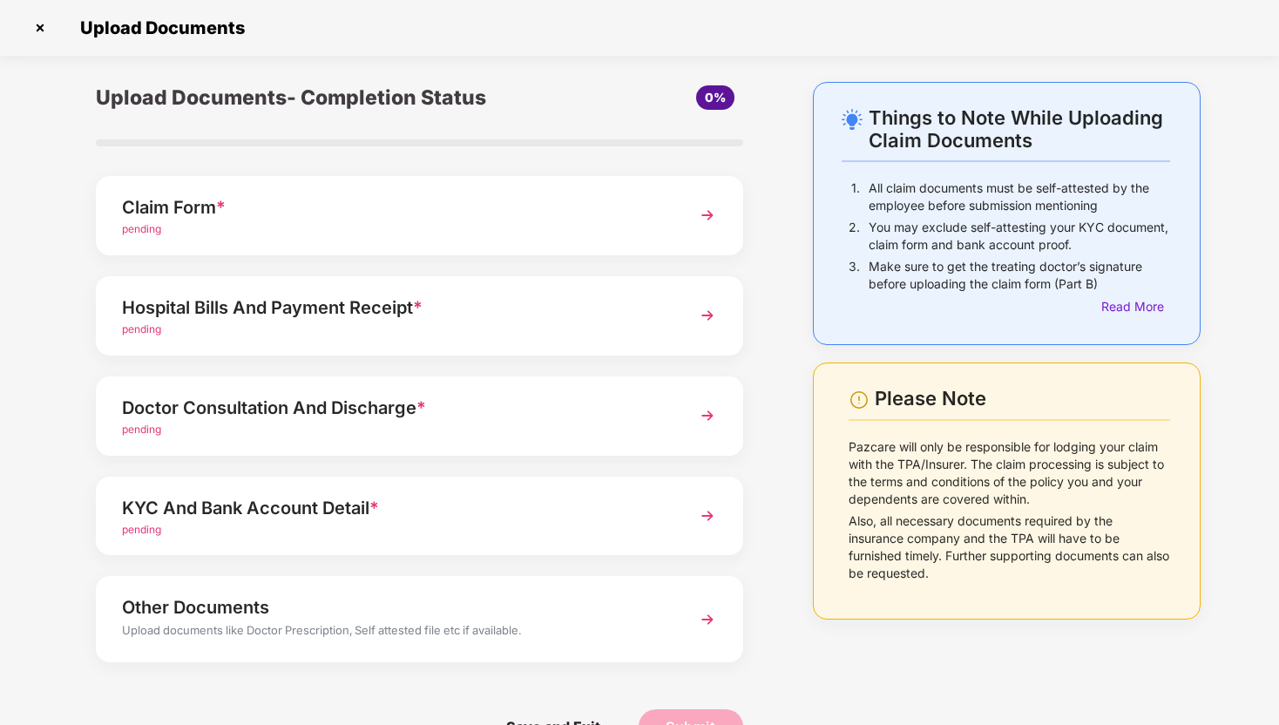
click at [497, 221] on div "pending" at bounding box center [394, 229] width 545 height 17
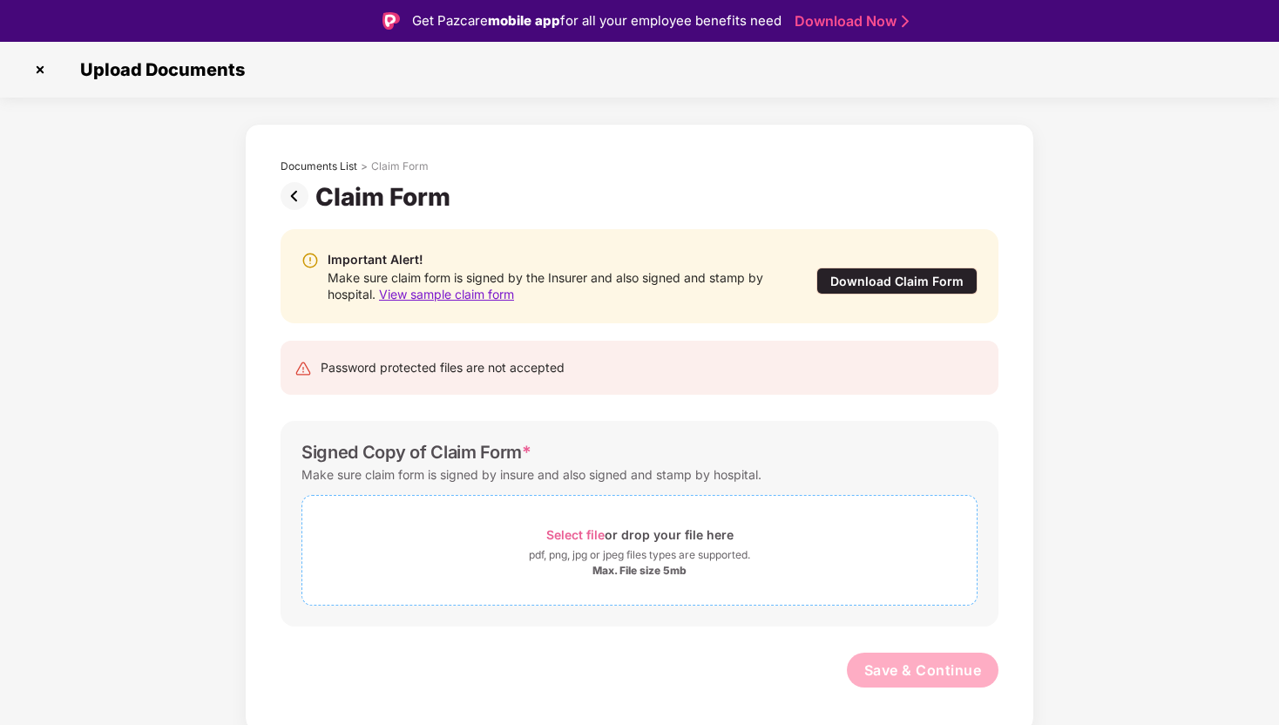
click at [555, 538] on span "Select file" at bounding box center [575, 534] width 58 height 15
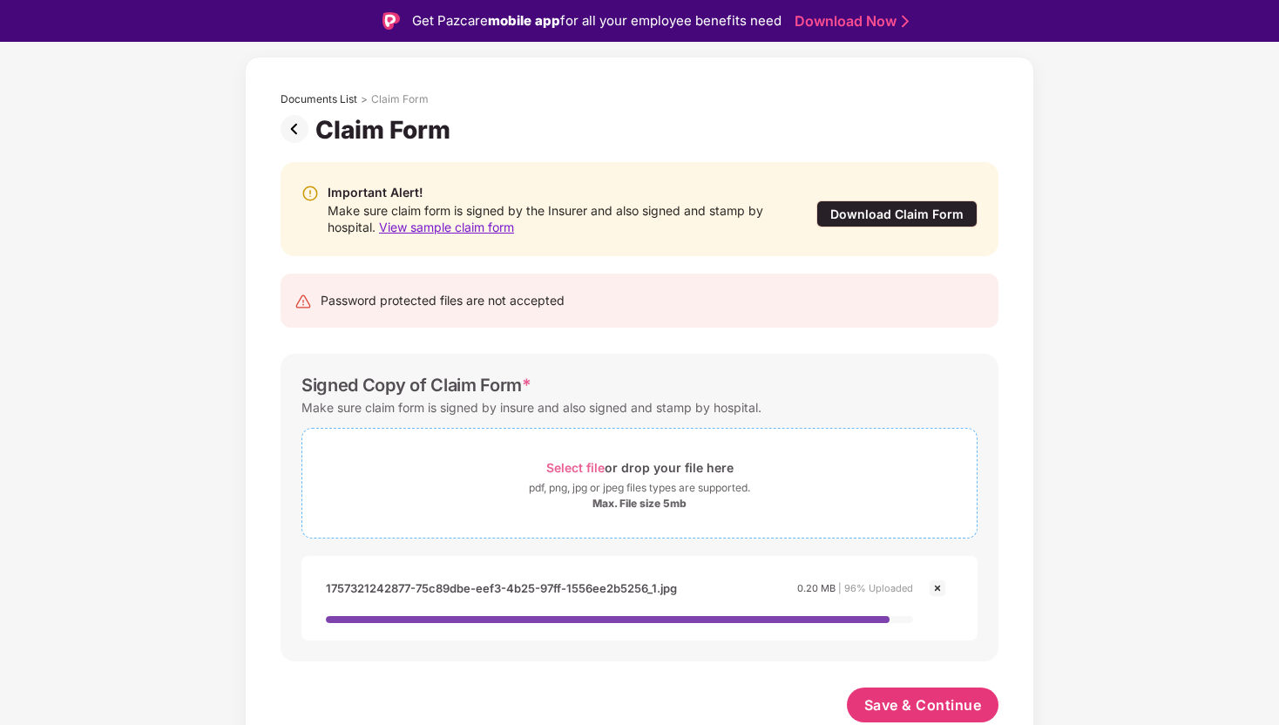
scroll to position [42, 0]
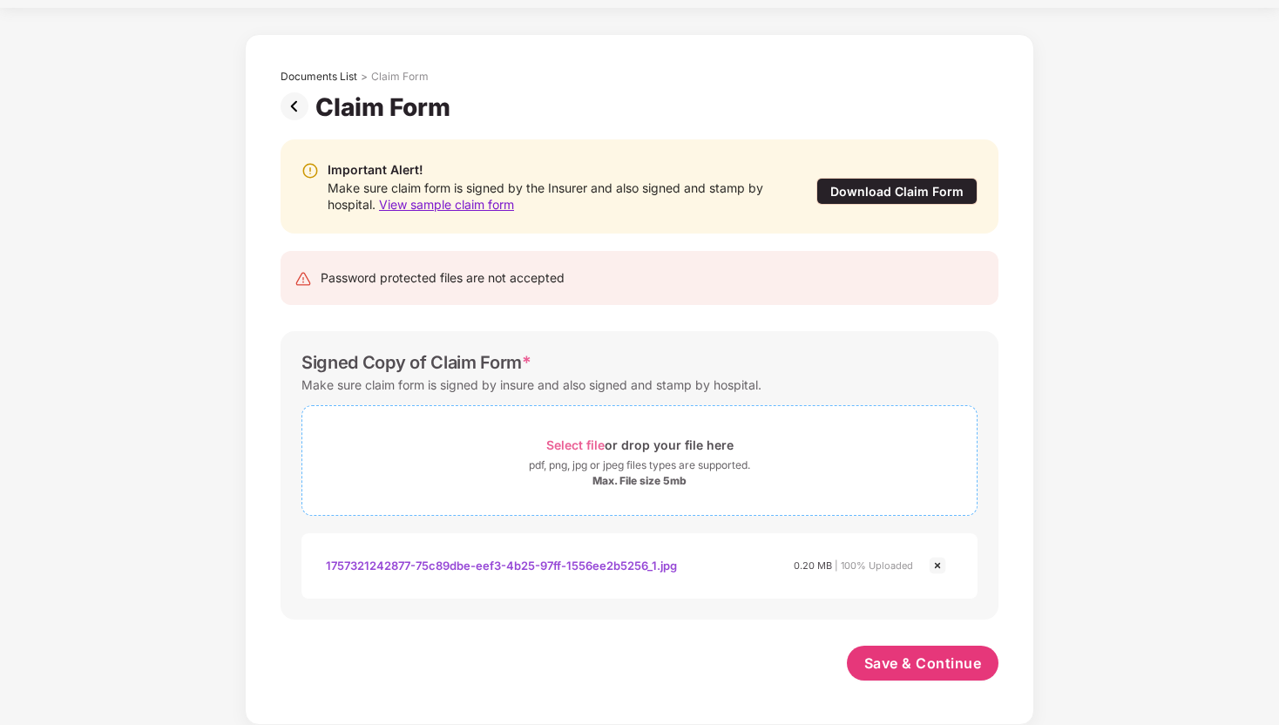
click at [716, 457] on div "pdf, png, jpg or jpeg files types are supported." at bounding box center [639, 465] width 221 height 17
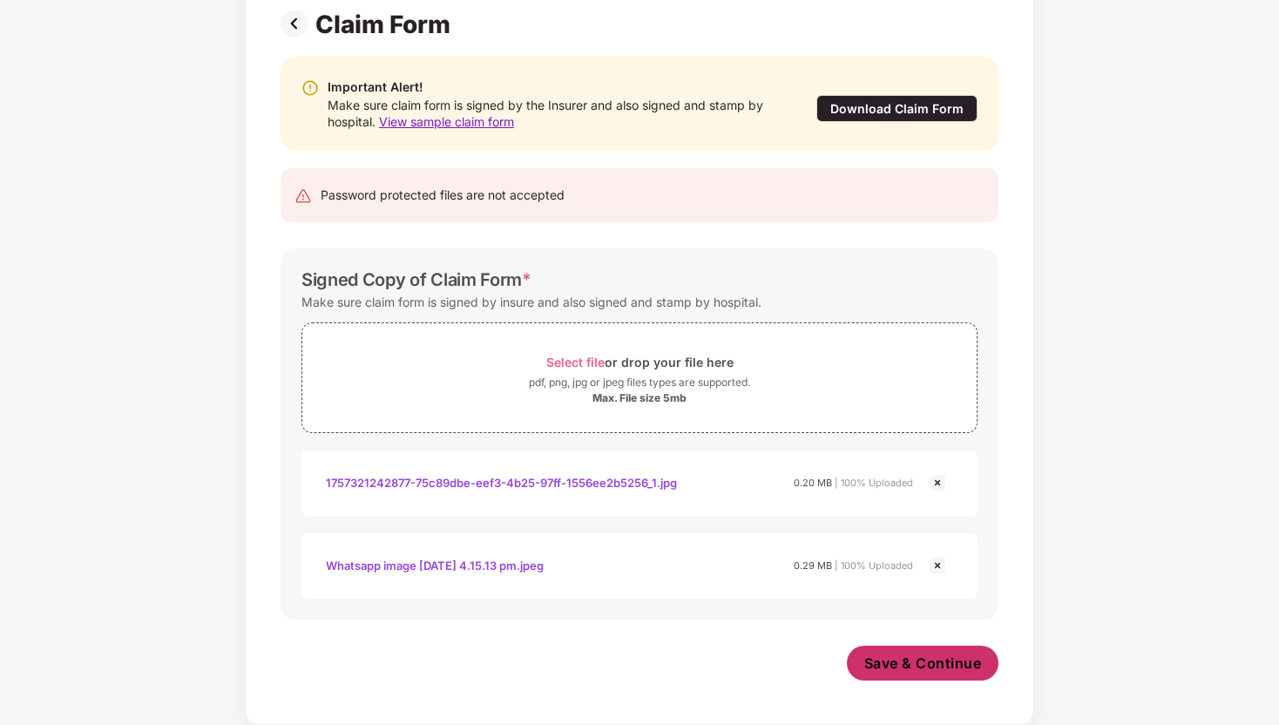
scroll to position [131, 0]
click at [907, 673] on button "Save & Continue" at bounding box center [923, 663] width 152 height 35
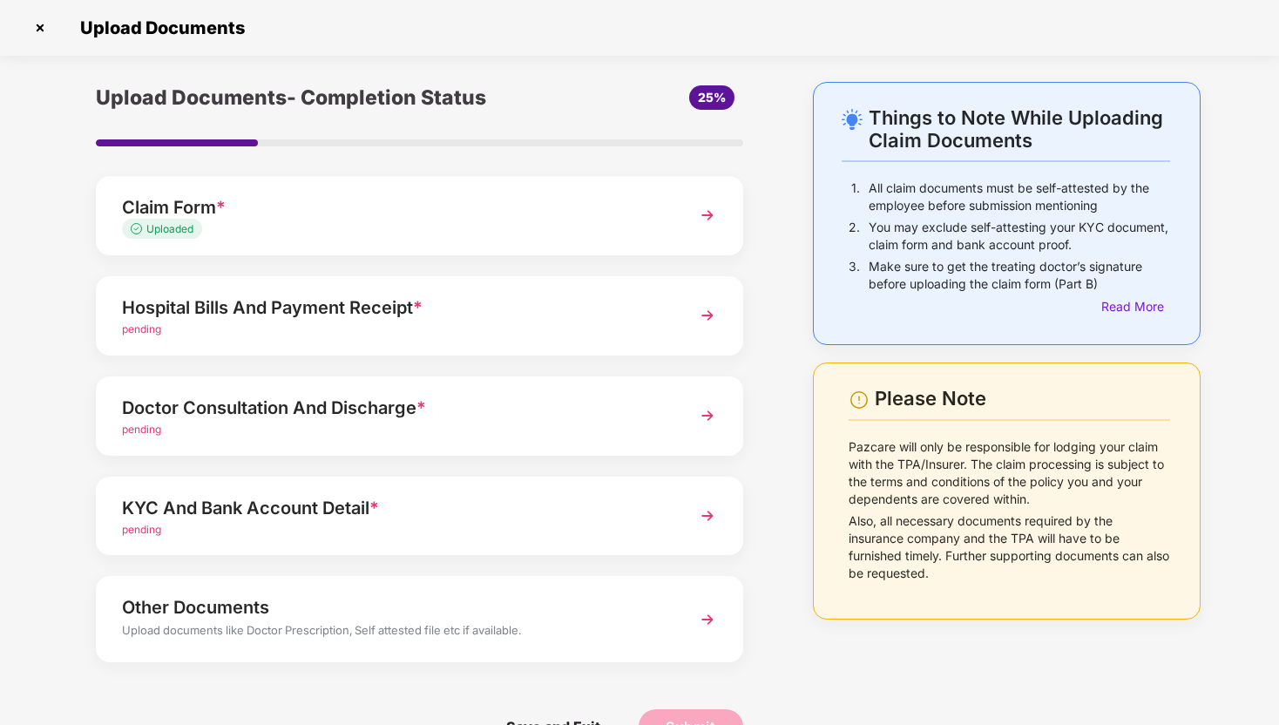
click at [540, 335] on div "pending" at bounding box center [394, 330] width 545 height 17
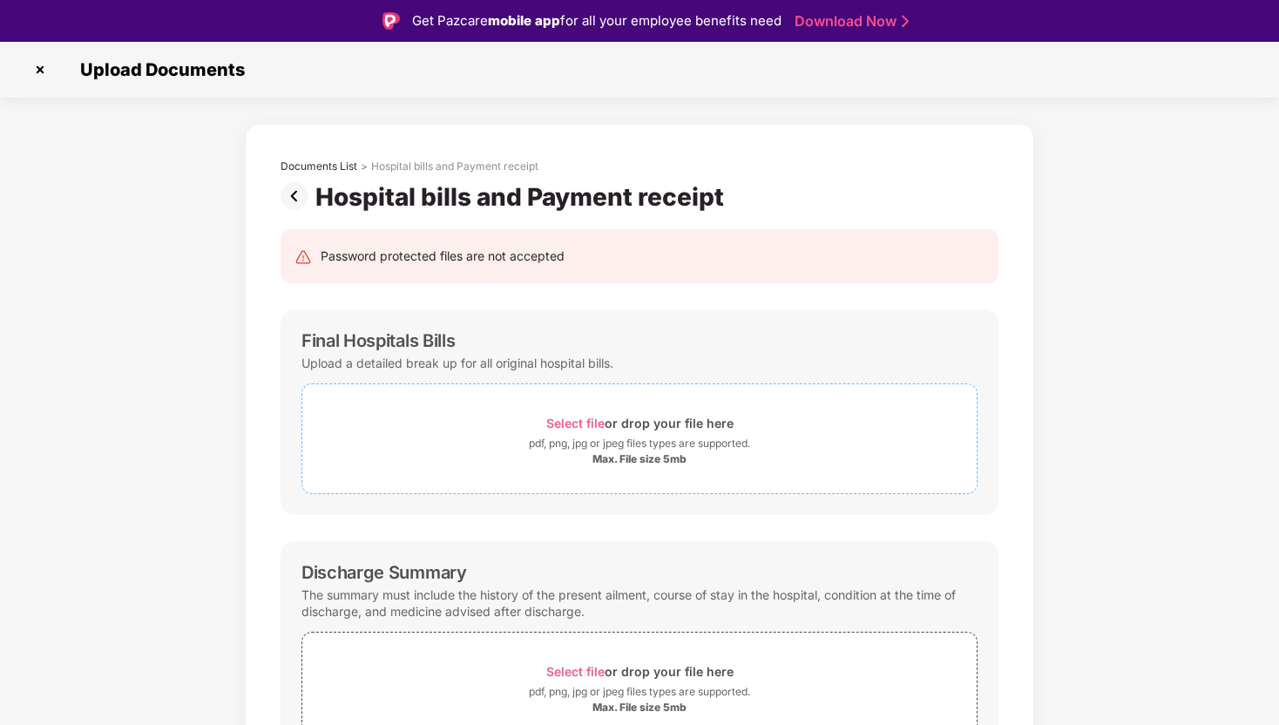
click at [554, 413] on div "Select file or drop your file here" at bounding box center [639, 423] width 187 height 24
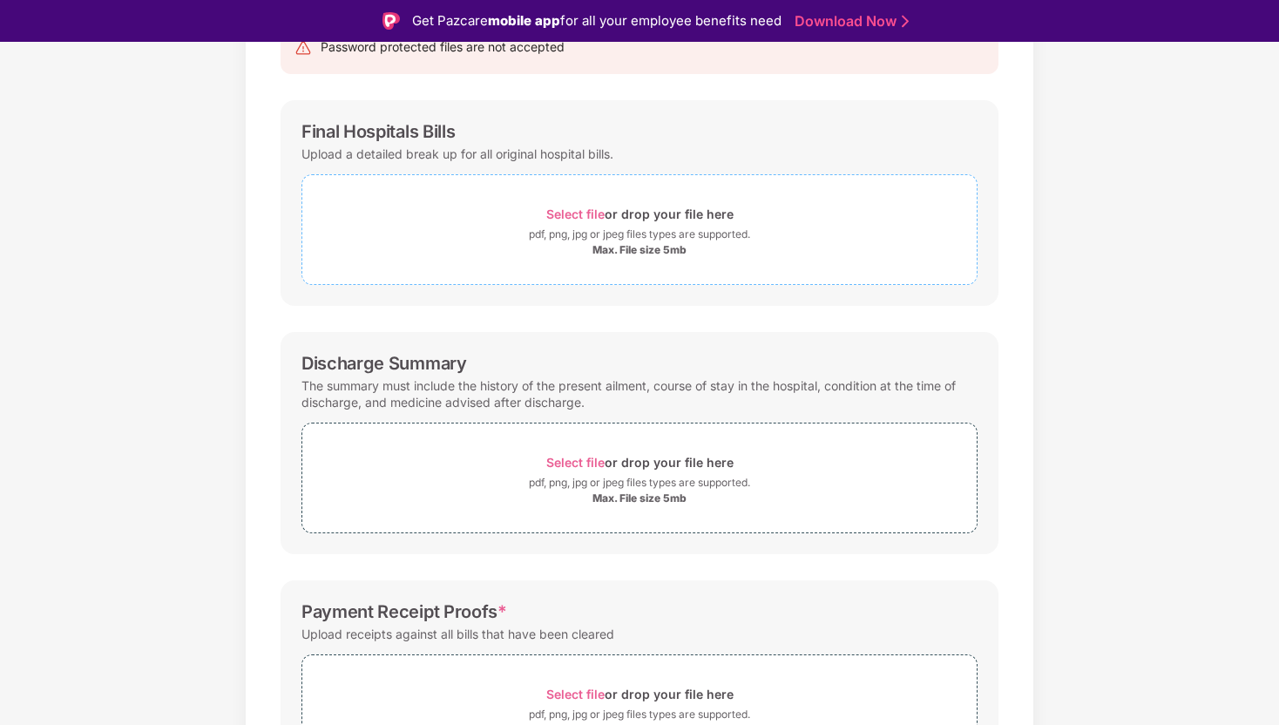
scroll to position [207, 0]
click at [573, 210] on span "Select file" at bounding box center [575, 216] width 58 height 15
click at [586, 217] on span "Select file" at bounding box center [575, 216] width 58 height 15
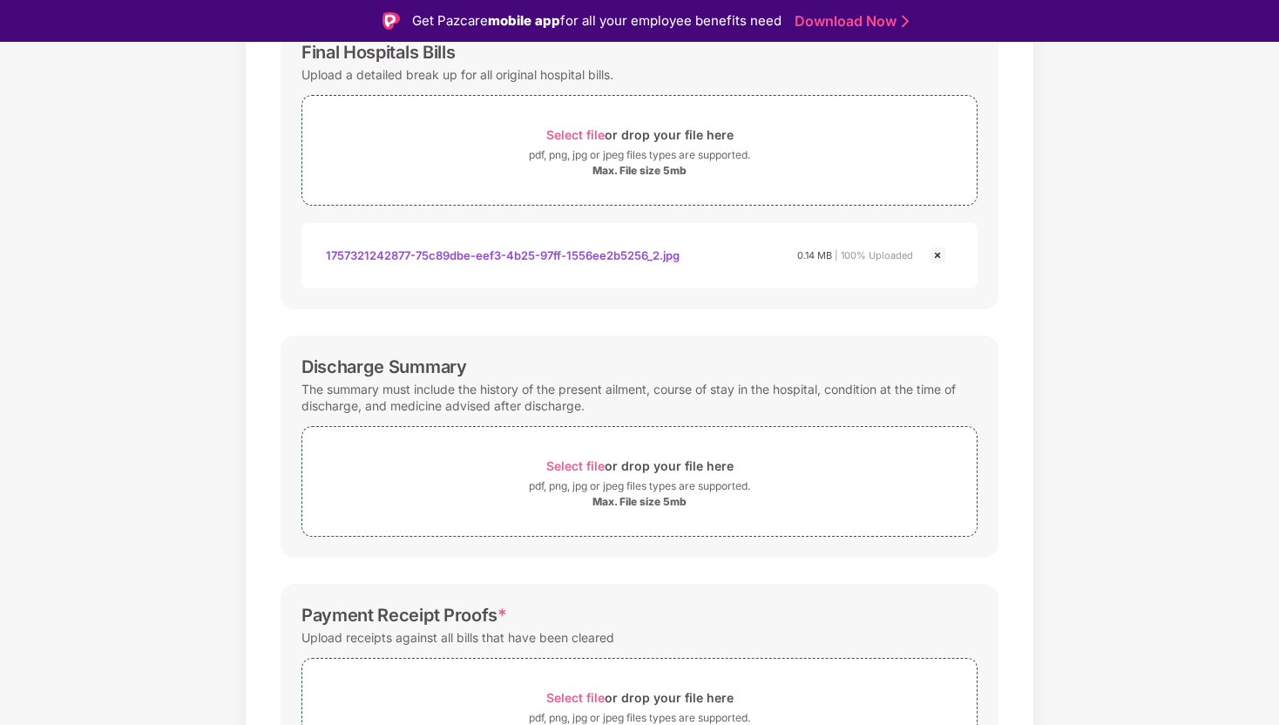
scroll to position [319, 0]
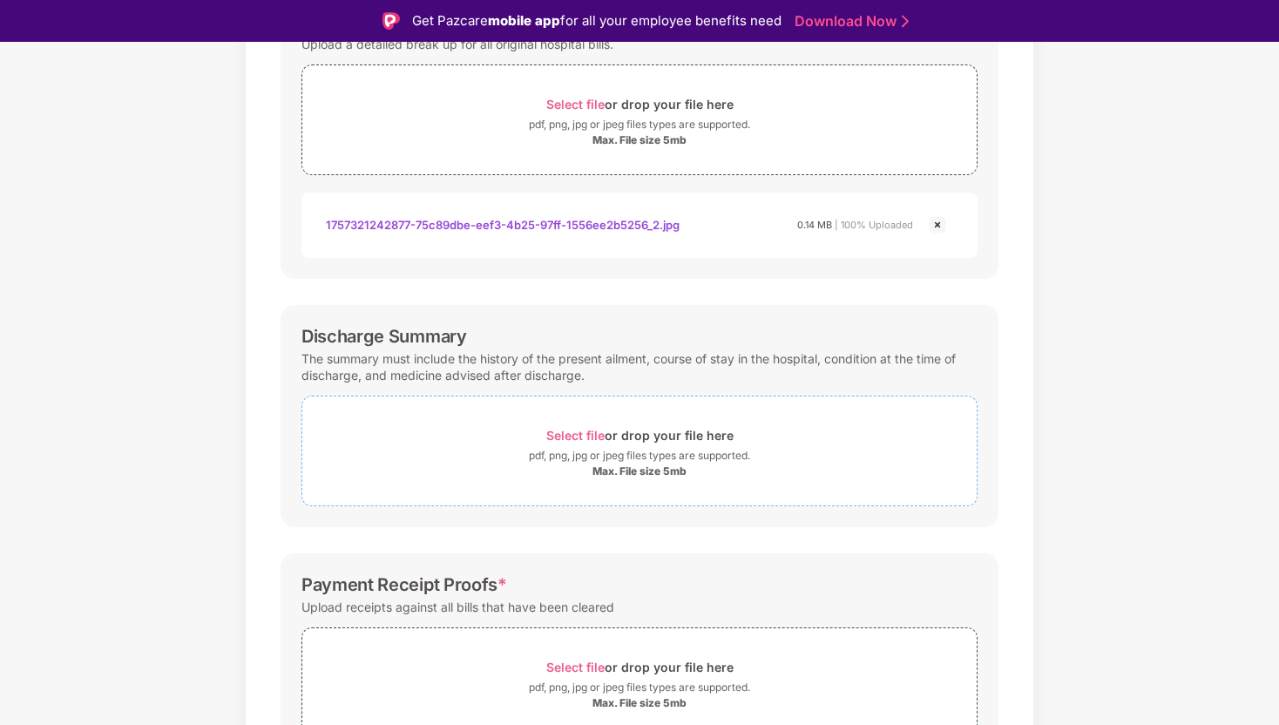
click at [545, 455] on div "pdf, png, jpg or jpeg files types are supported." at bounding box center [639, 455] width 221 height 17
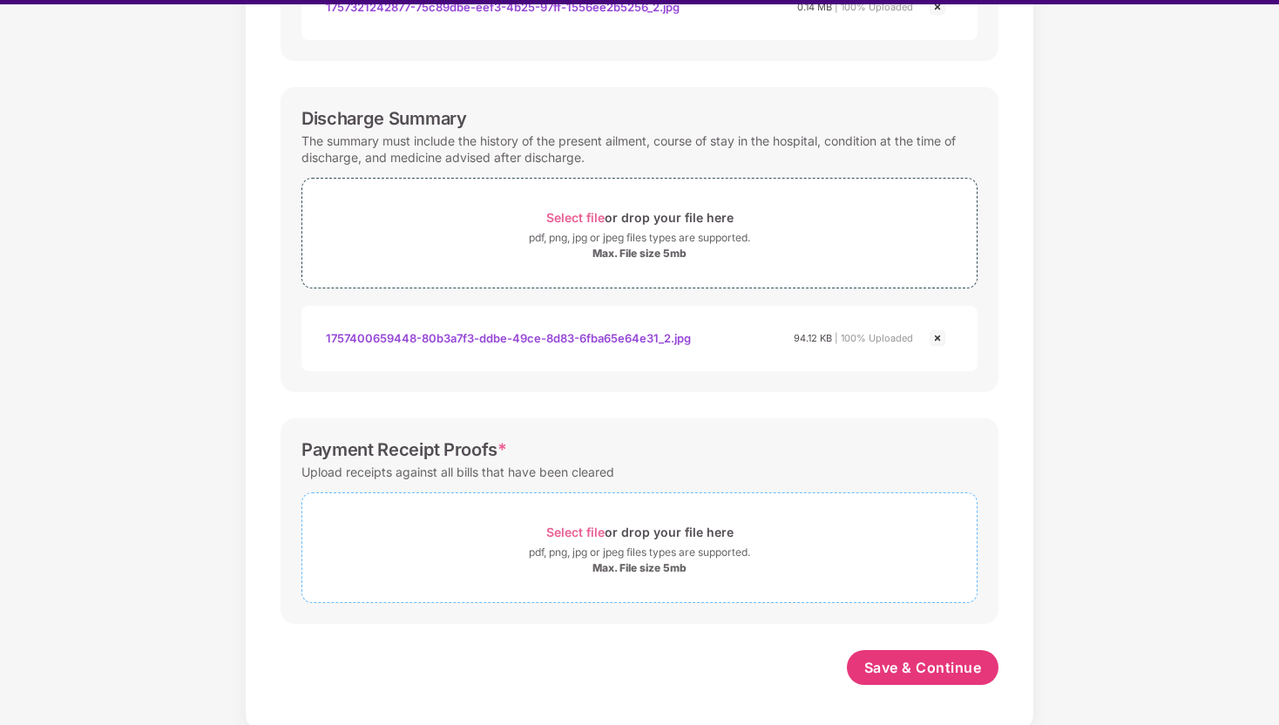
scroll to position [42, 0]
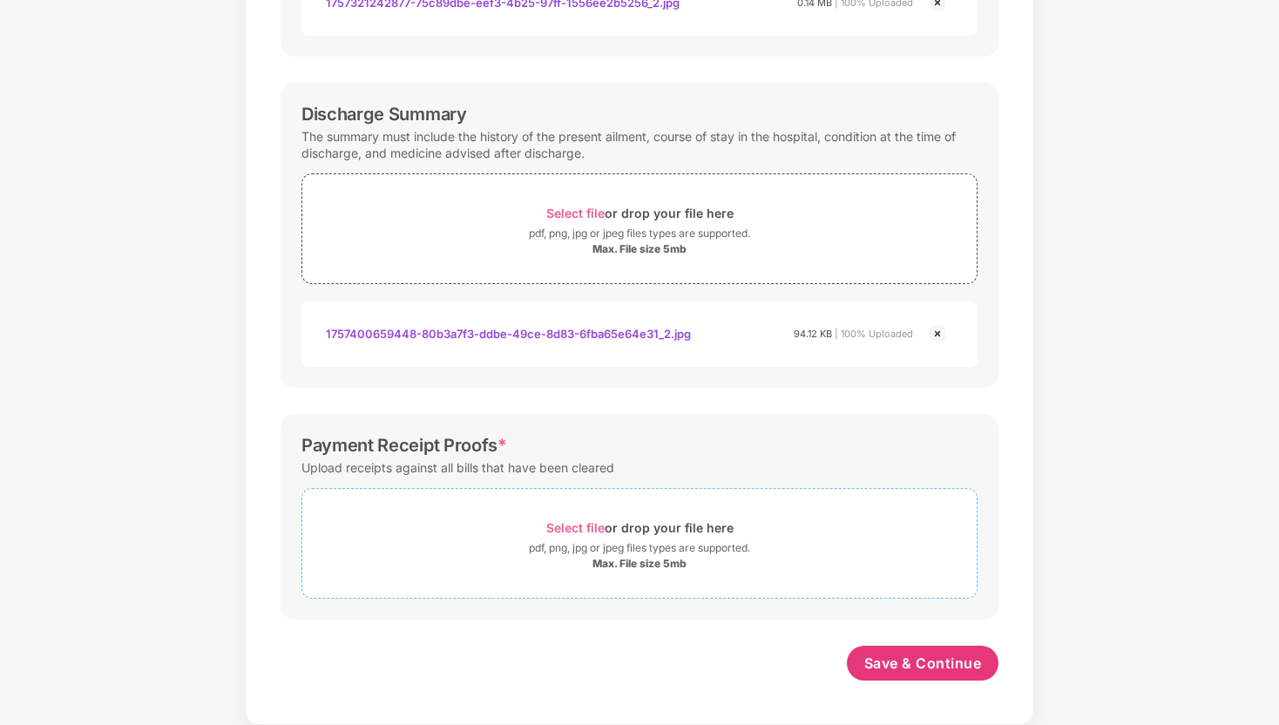
click at [573, 539] on div "pdf, png, jpg or jpeg files types are supported." at bounding box center [639, 547] width 221 height 17
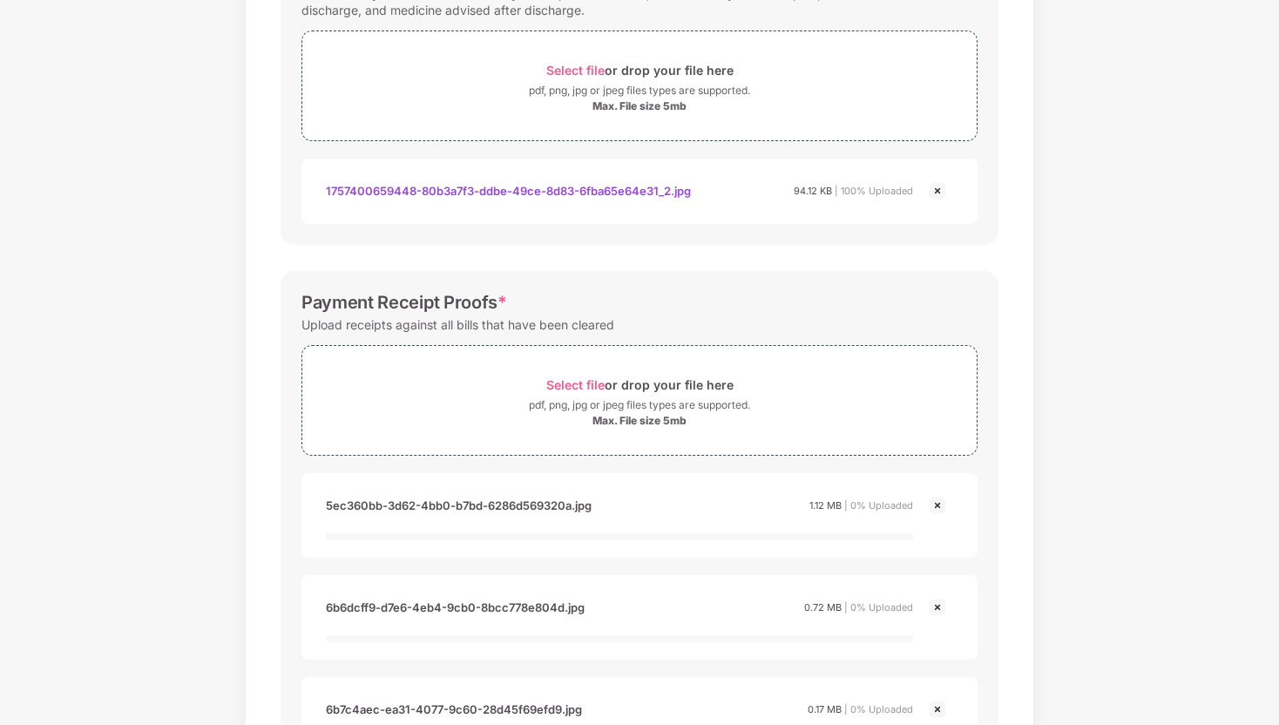
scroll to position [672, 0]
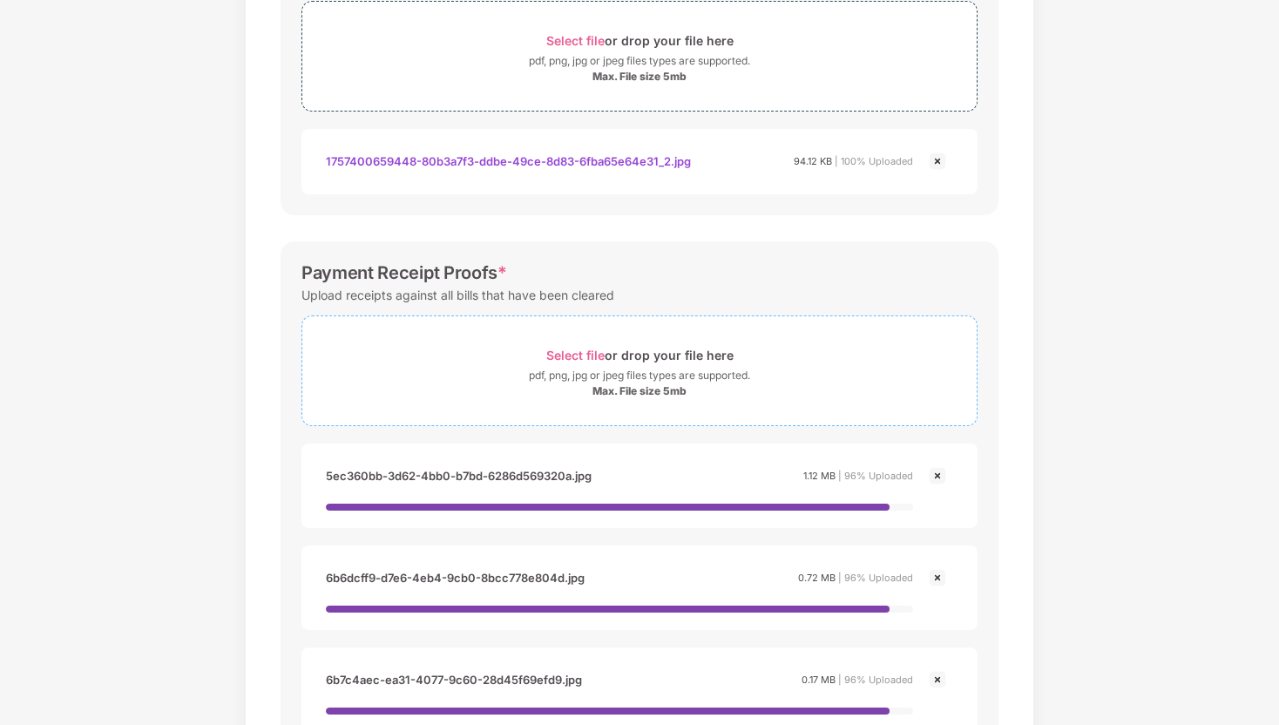
click at [712, 390] on div "Max. File size 5mb" at bounding box center [639, 391] width 674 height 14
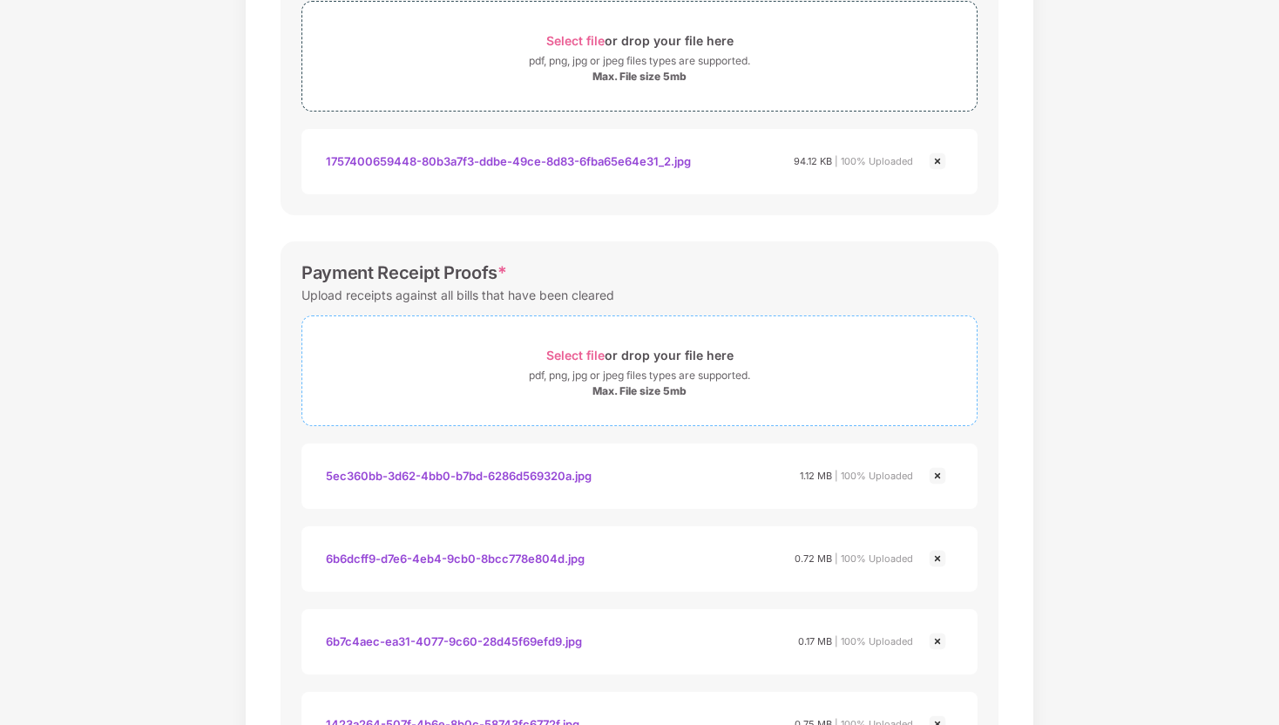
click at [661, 371] on div "pdf, png, jpg or jpeg files types are supported." at bounding box center [639, 375] width 221 height 17
click at [708, 359] on div "Select file or drop your file here" at bounding box center [639, 355] width 187 height 24
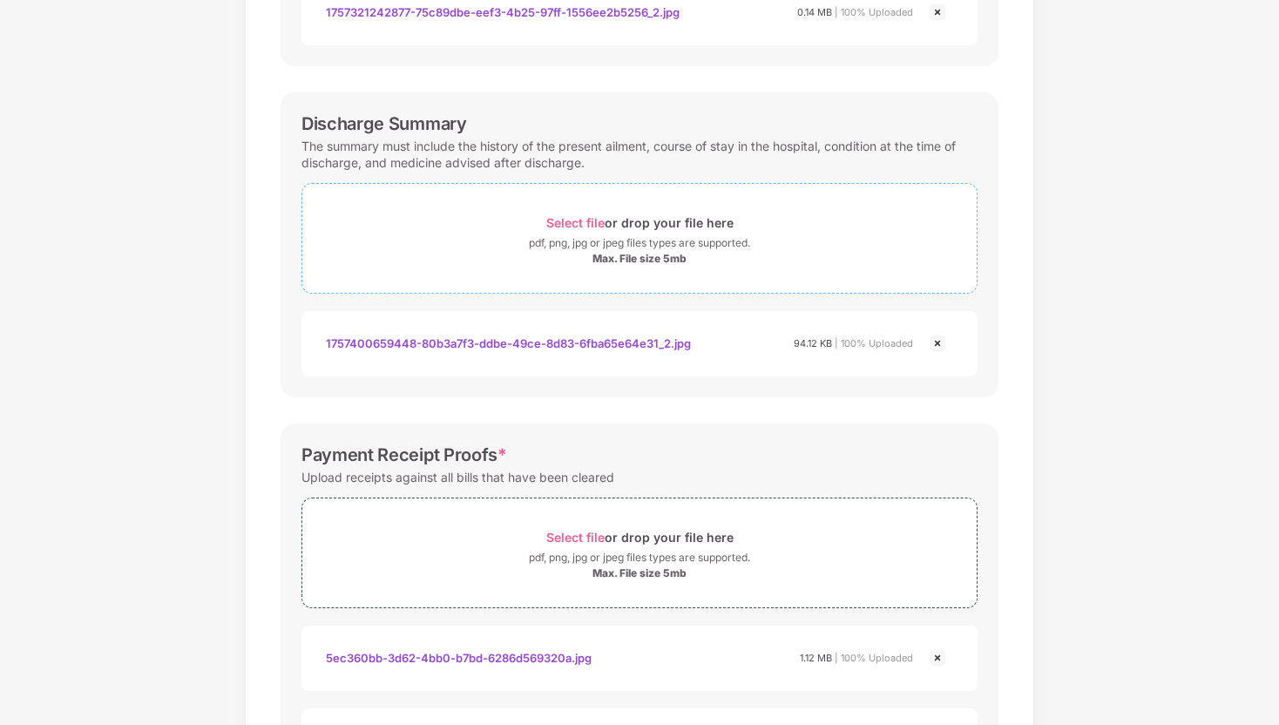
scroll to position [524, 0]
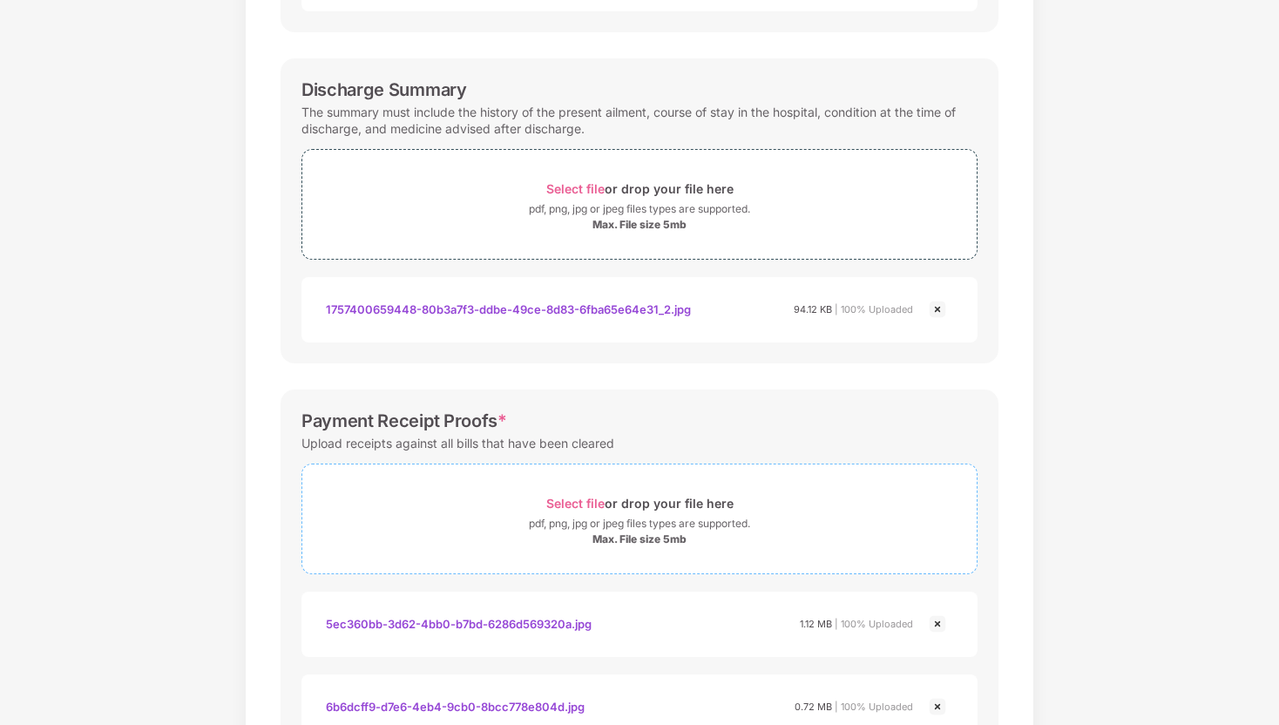
click at [703, 496] on div "Select file or drop your file here" at bounding box center [639, 503] width 187 height 24
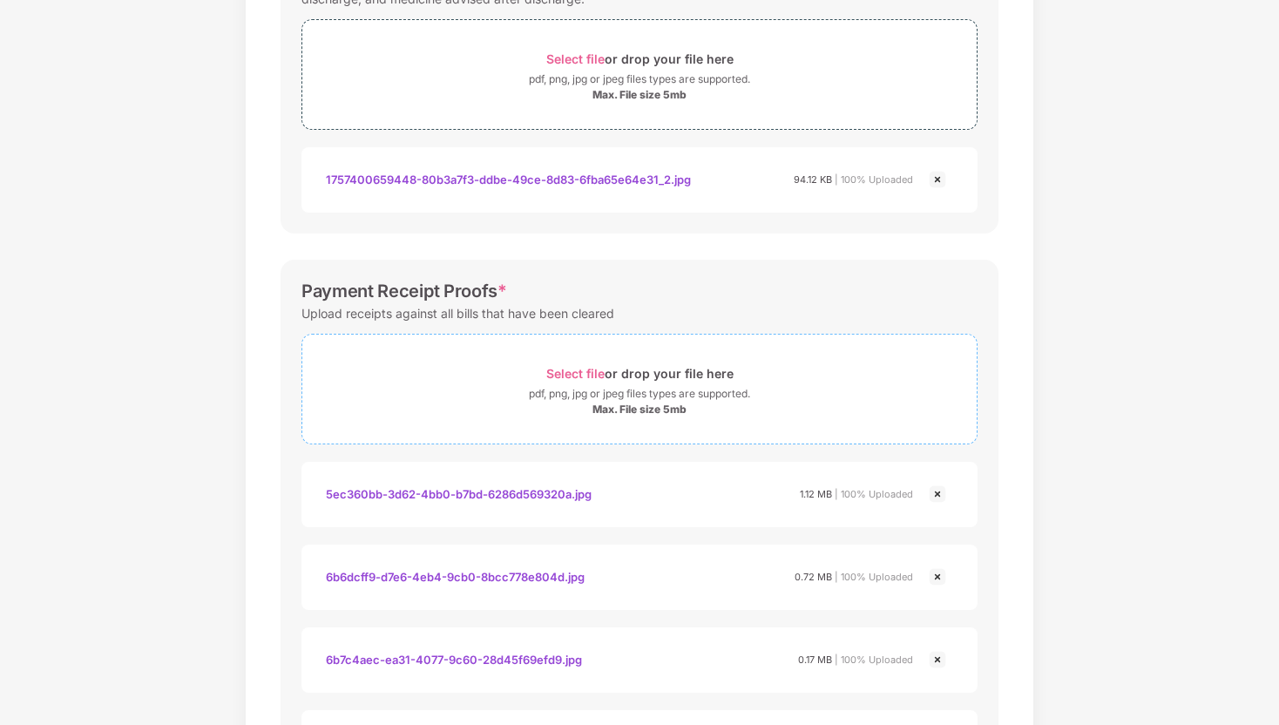
scroll to position [674, 0]
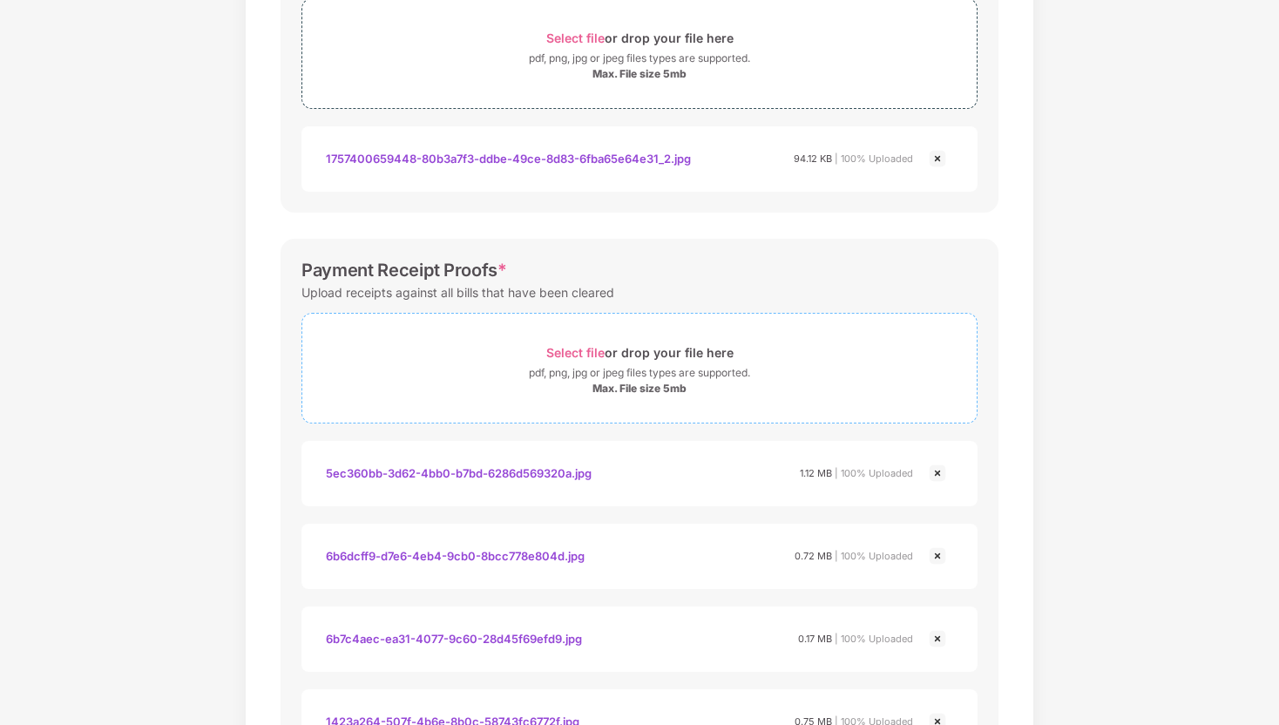
click at [761, 371] on div "pdf, png, jpg or jpeg files types are supported." at bounding box center [639, 372] width 674 height 17
click at [639, 367] on div "pdf, png, jpg or jpeg files types are supported." at bounding box center [639, 372] width 221 height 17
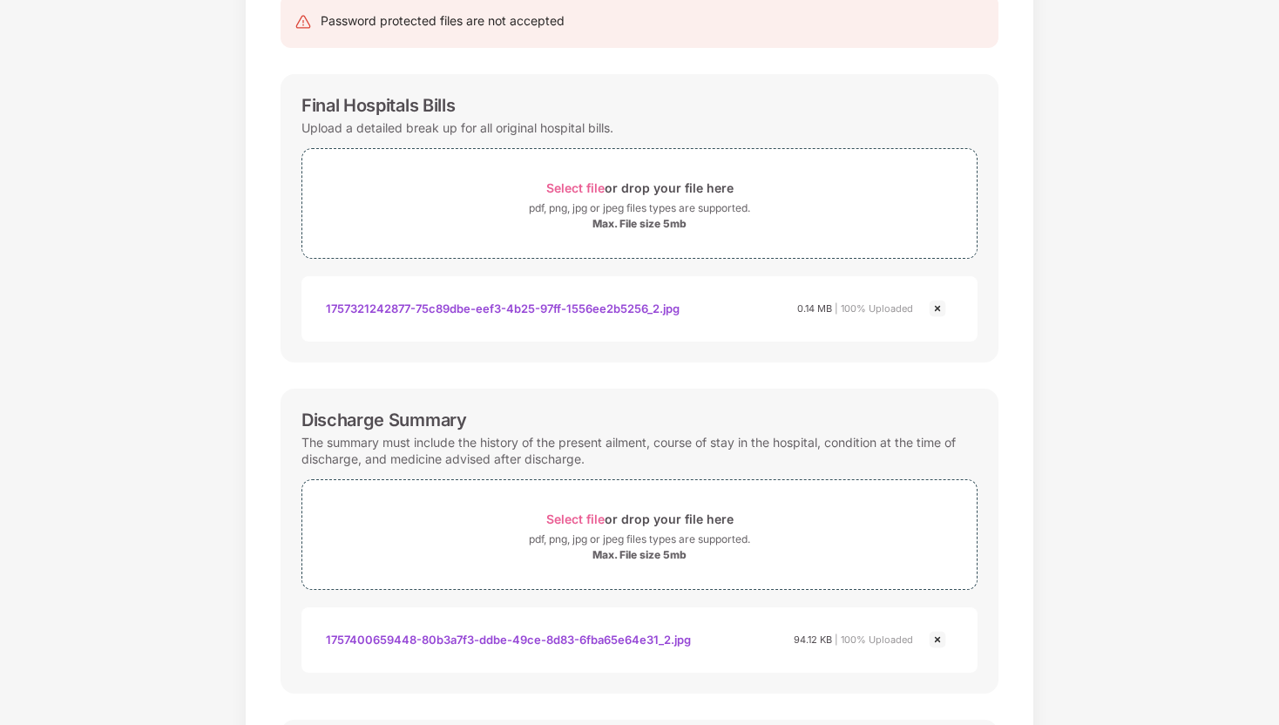
scroll to position [220, 0]
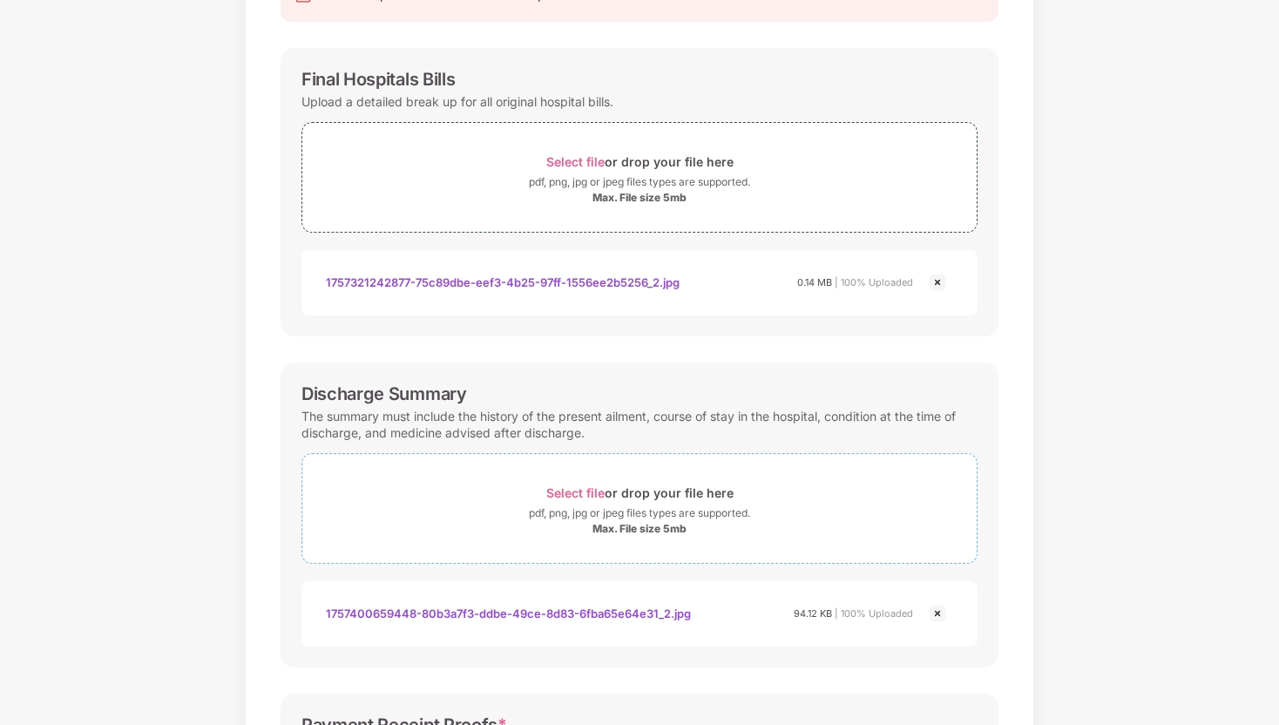
click at [664, 516] on div "pdf, png, jpg or jpeg files types are supported." at bounding box center [639, 513] width 221 height 17
click at [588, 483] on div "Select file or drop your file here" at bounding box center [639, 493] width 187 height 24
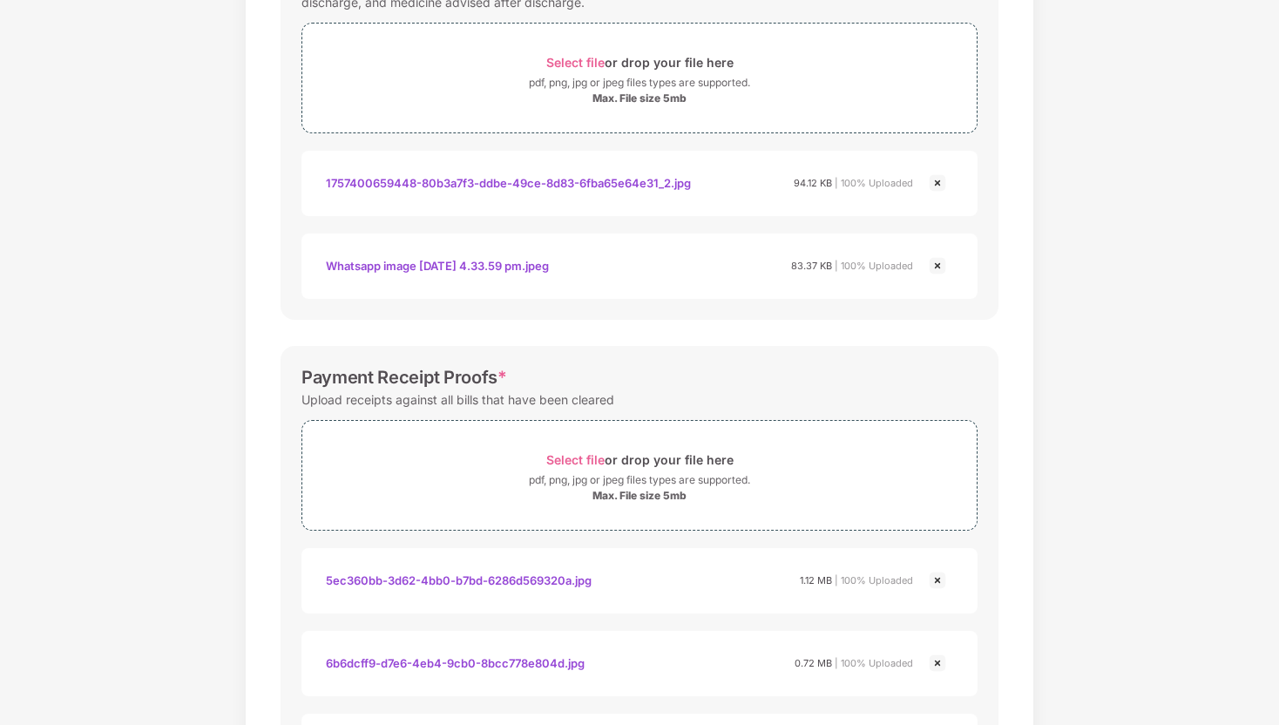
scroll to position [741, 0]
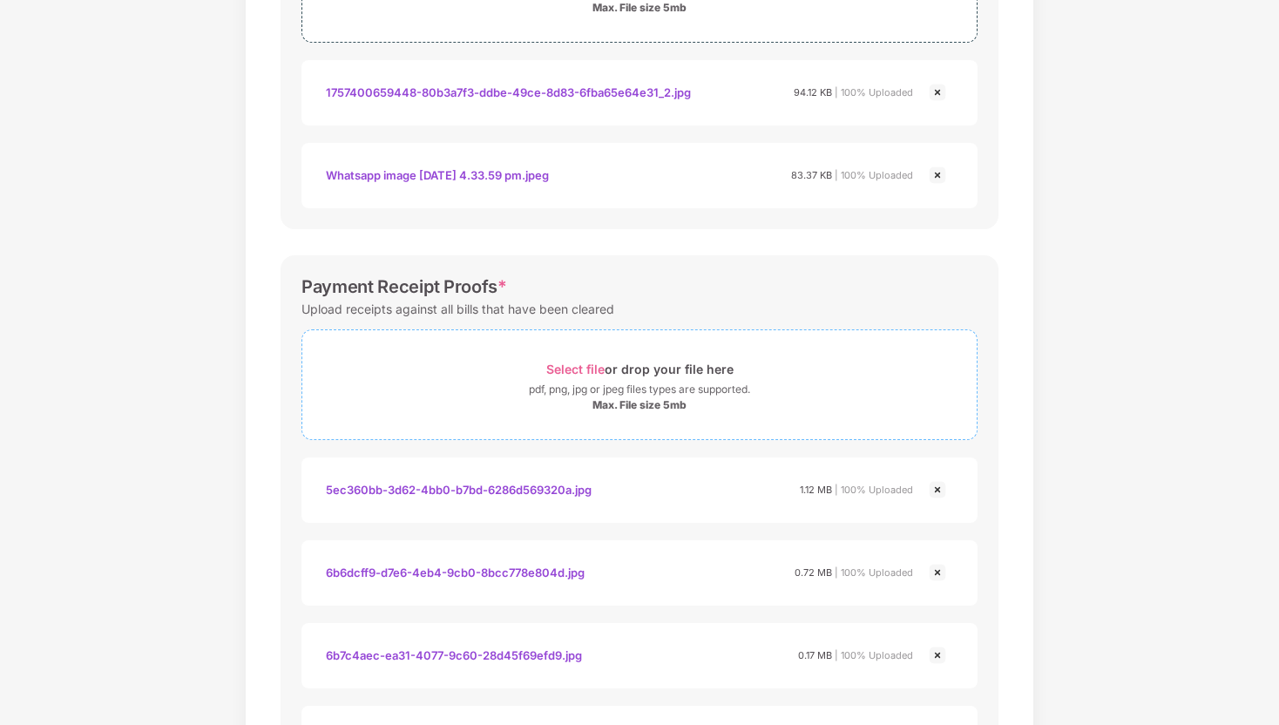
click at [769, 353] on span "Select file or drop your file here pdf, png, jpg or jpeg files types are suppor…" at bounding box center [639, 384] width 674 height 83
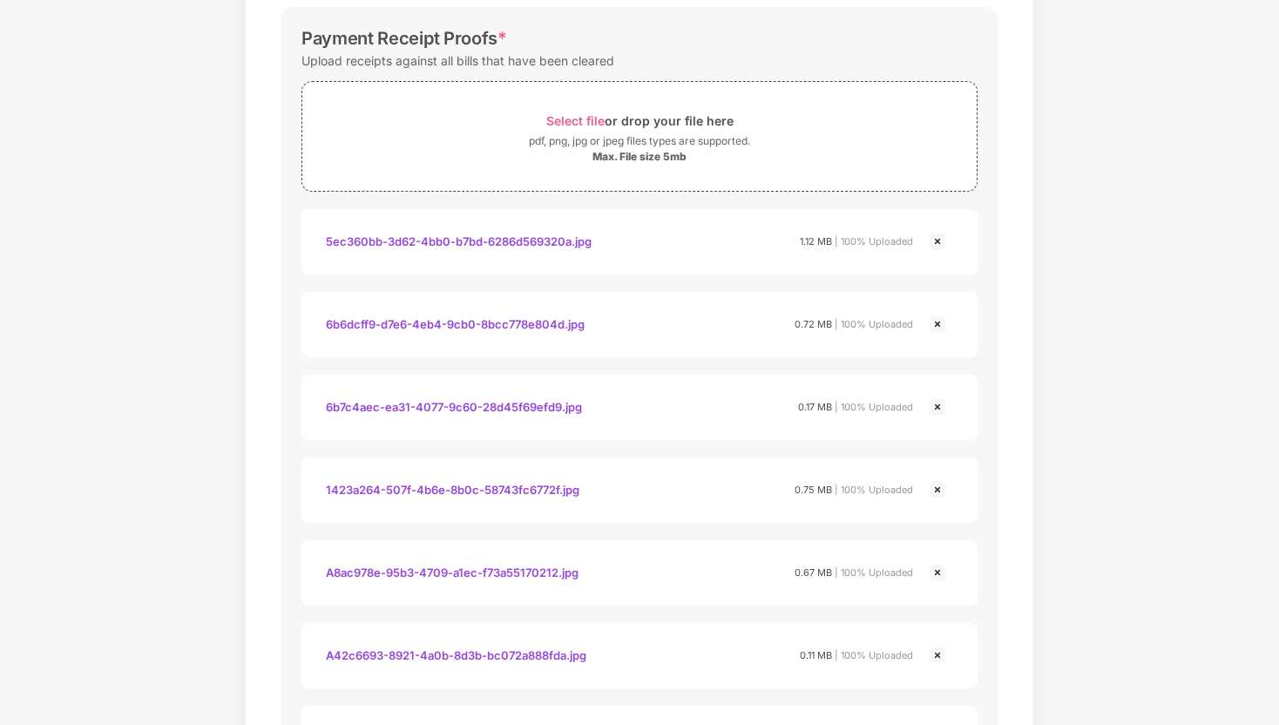
scroll to position [1824, 0]
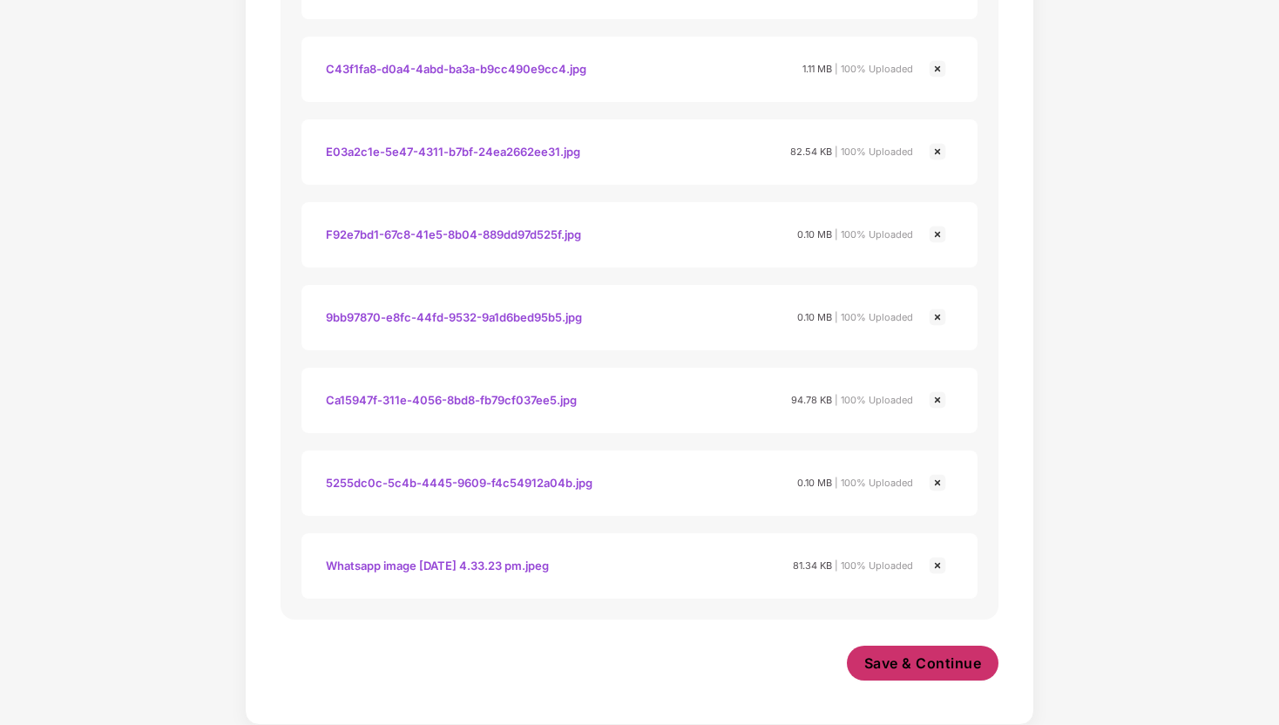
click at [954, 674] on button "Save & Continue" at bounding box center [923, 663] width 152 height 35
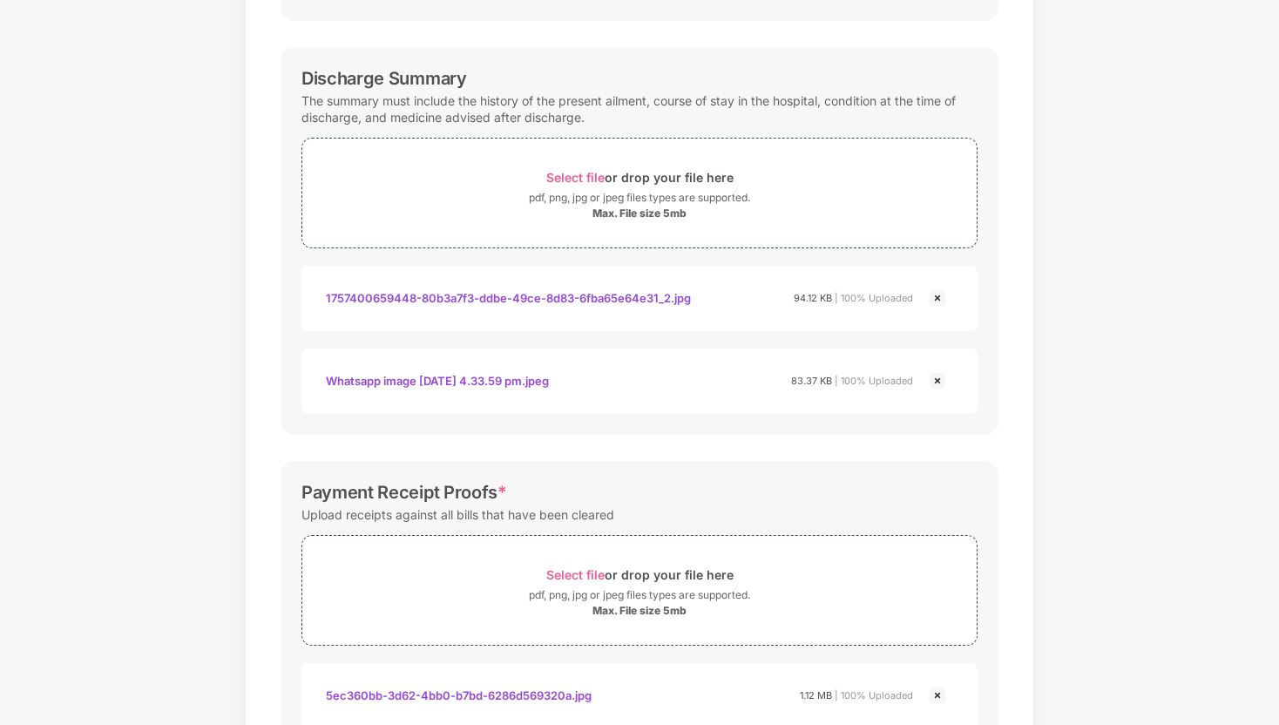
scroll to position [526, 0]
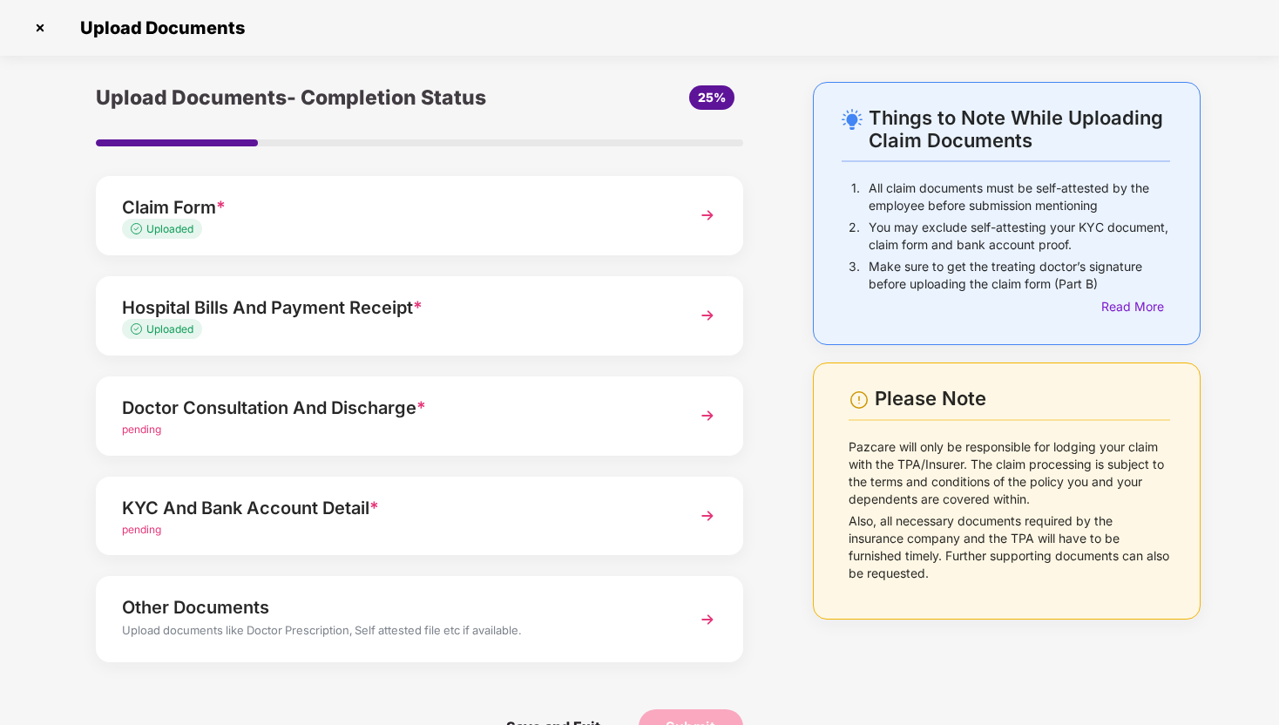
click at [519, 428] on div "pending" at bounding box center [394, 430] width 545 height 17
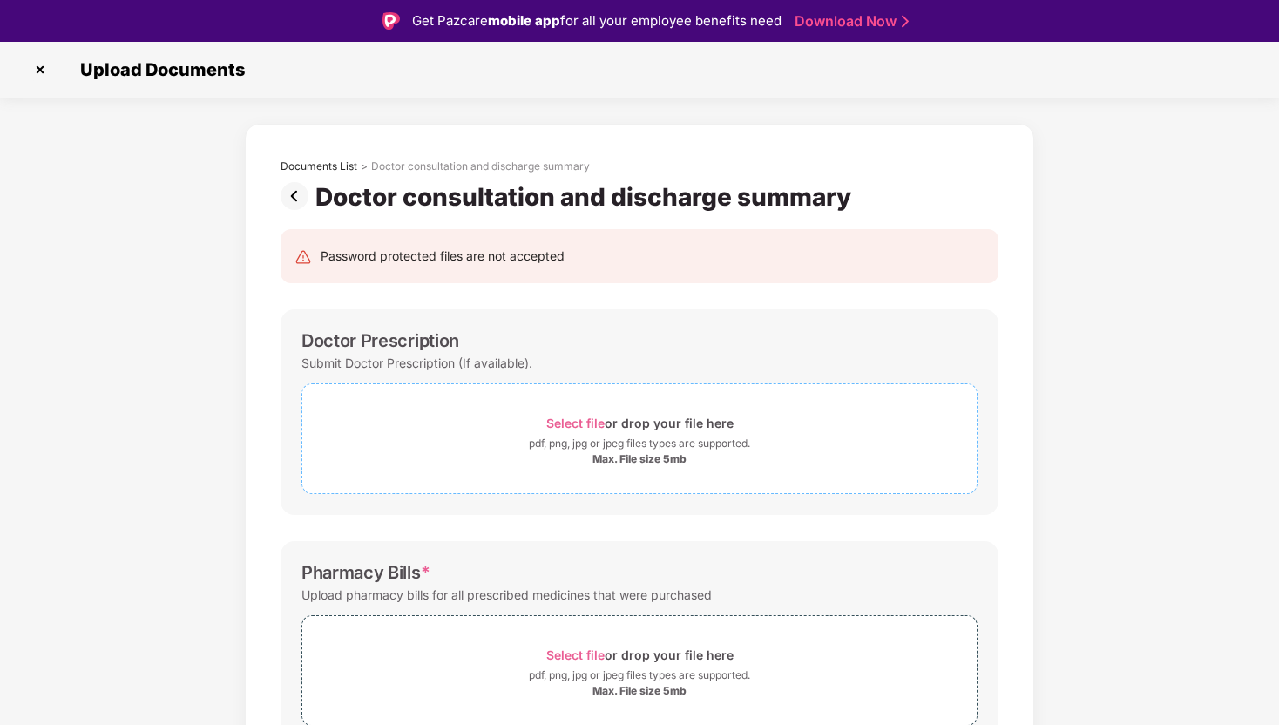
scroll to position [76, 0]
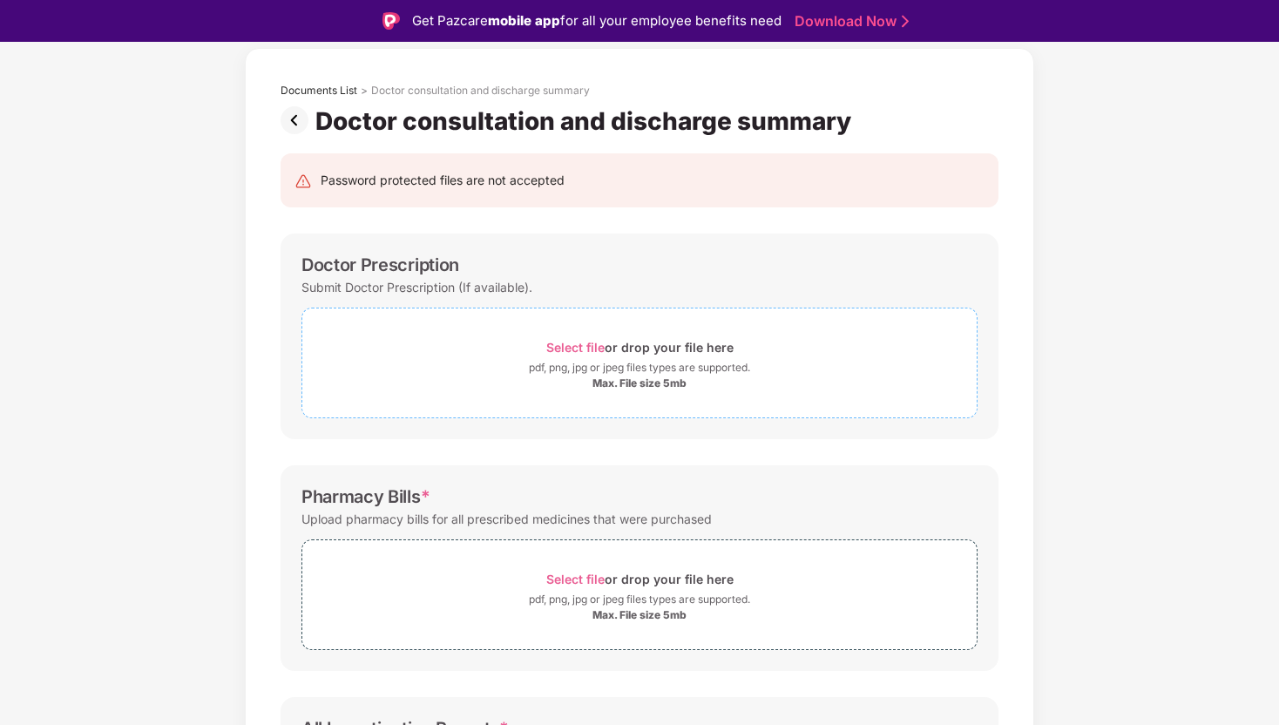
click at [539, 377] on div "Max. File size 5mb" at bounding box center [639, 383] width 674 height 14
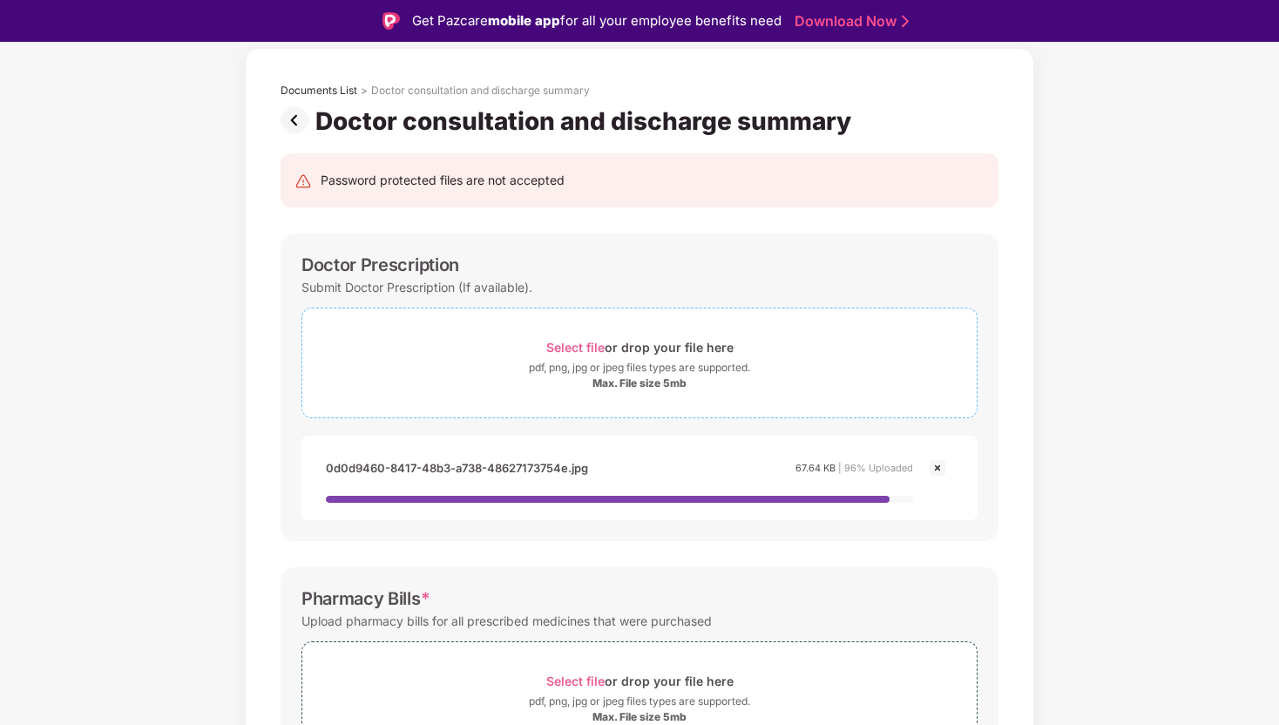
click at [634, 354] on div "Select file or drop your file here" at bounding box center [639, 347] width 187 height 24
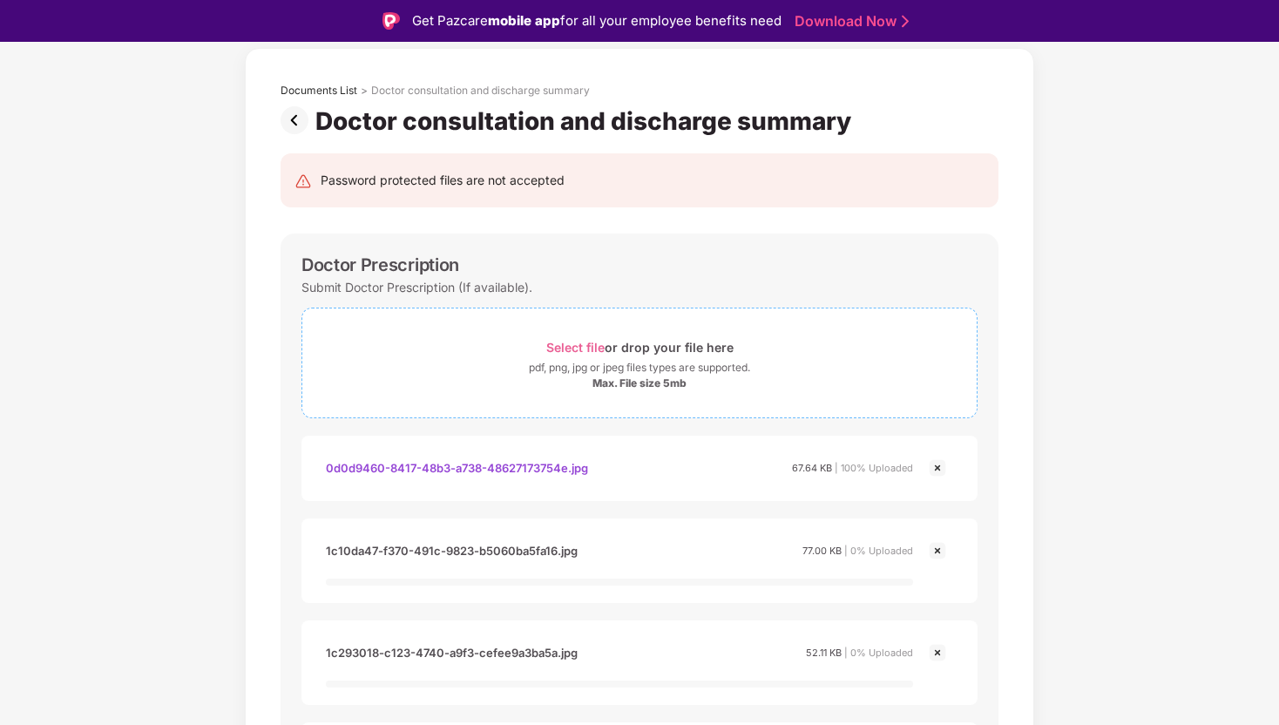
click at [722, 349] on div "Select file or drop your file here" at bounding box center [639, 347] width 187 height 24
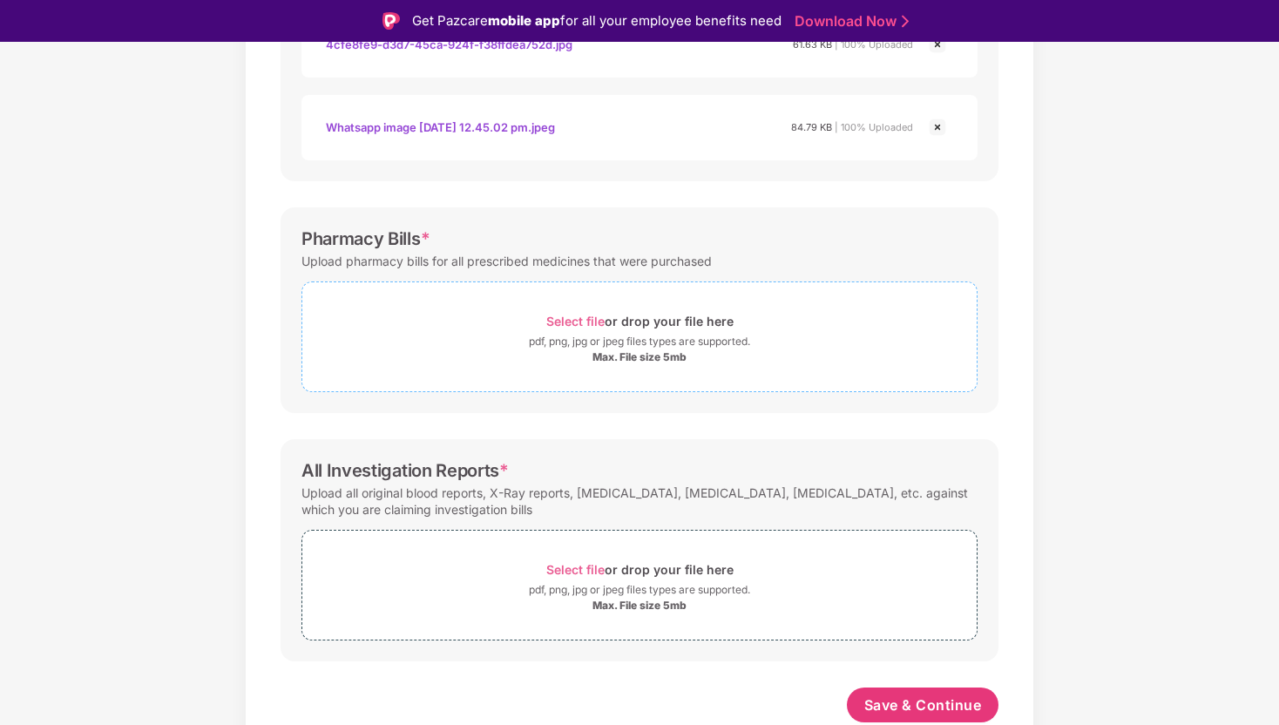
scroll to position [830, 0]
click at [706, 349] on div "pdf, png, jpg or jpeg files types are supported." at bounding box center [639, 341] width 221 height 17
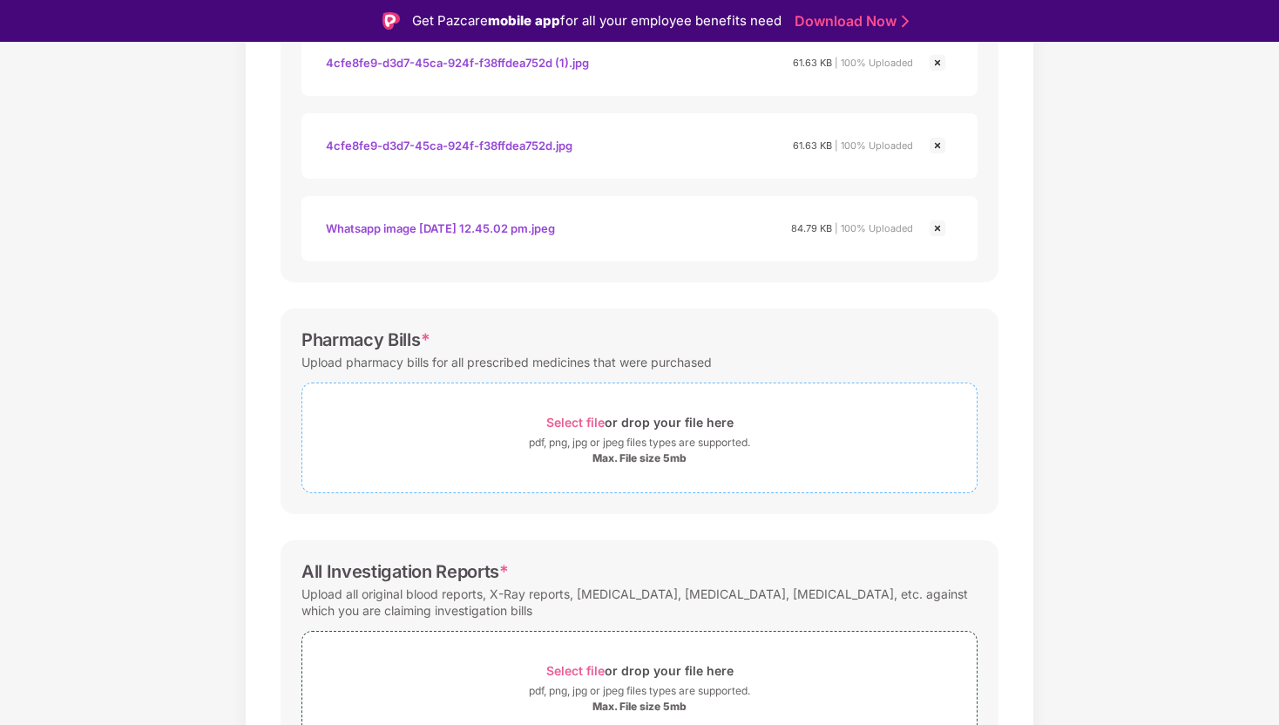
scroll to position [736, 0]
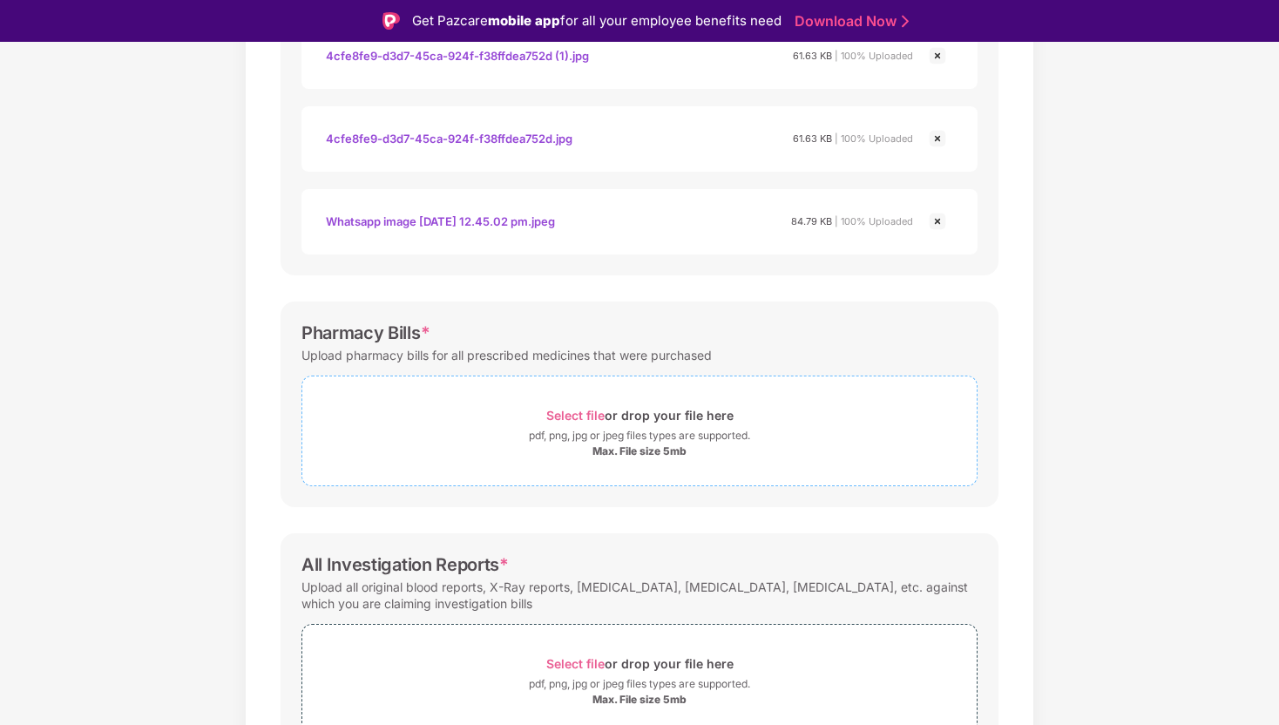
click at [552, 455] on div "Max. File size 5mb" at bounding box center [639, 451] width 674 height 14
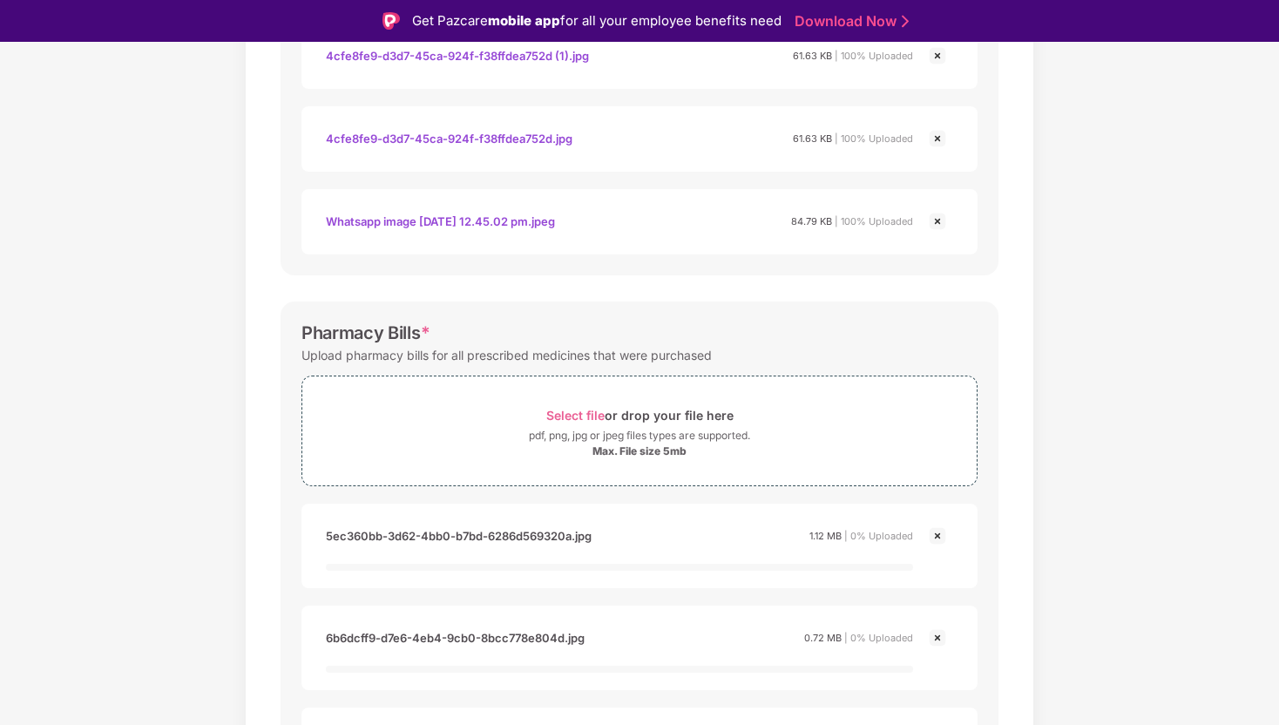
scroll to position [759, 0]
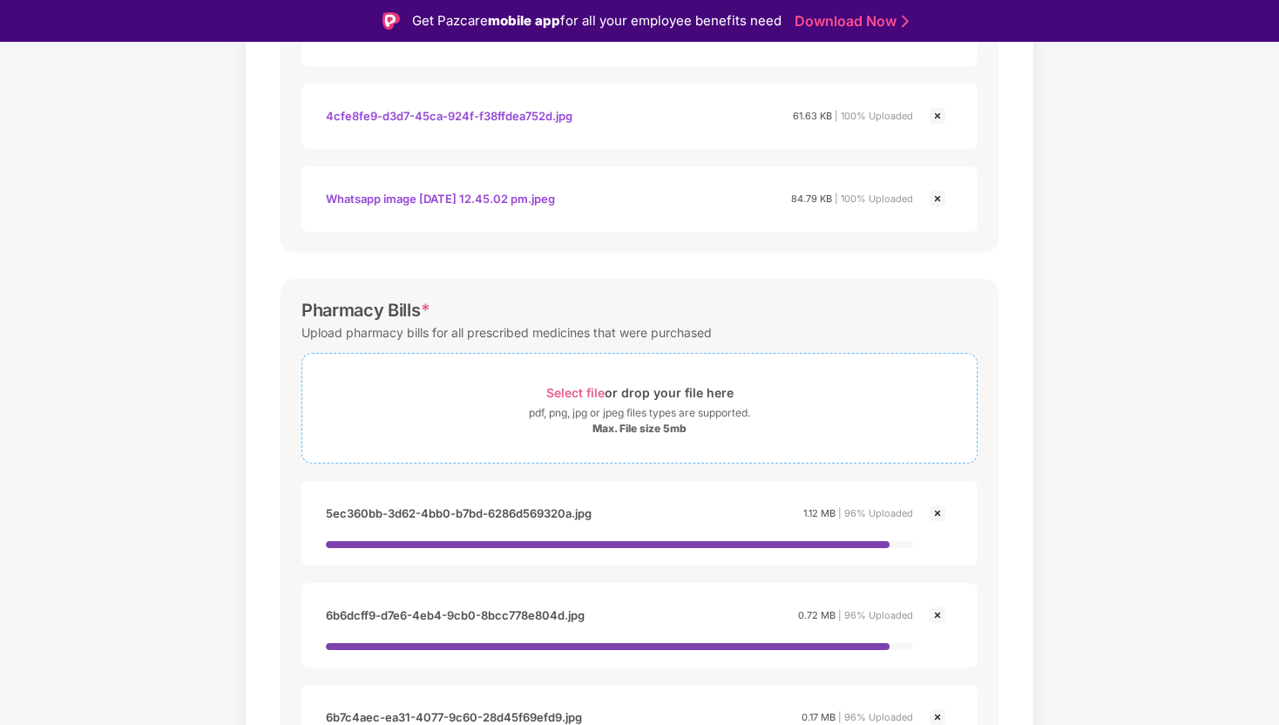
click at [667, 411] on div "pdf, png, jpg or jpeg files types are supported." at bounding box center [639, 412] width 221 height 17
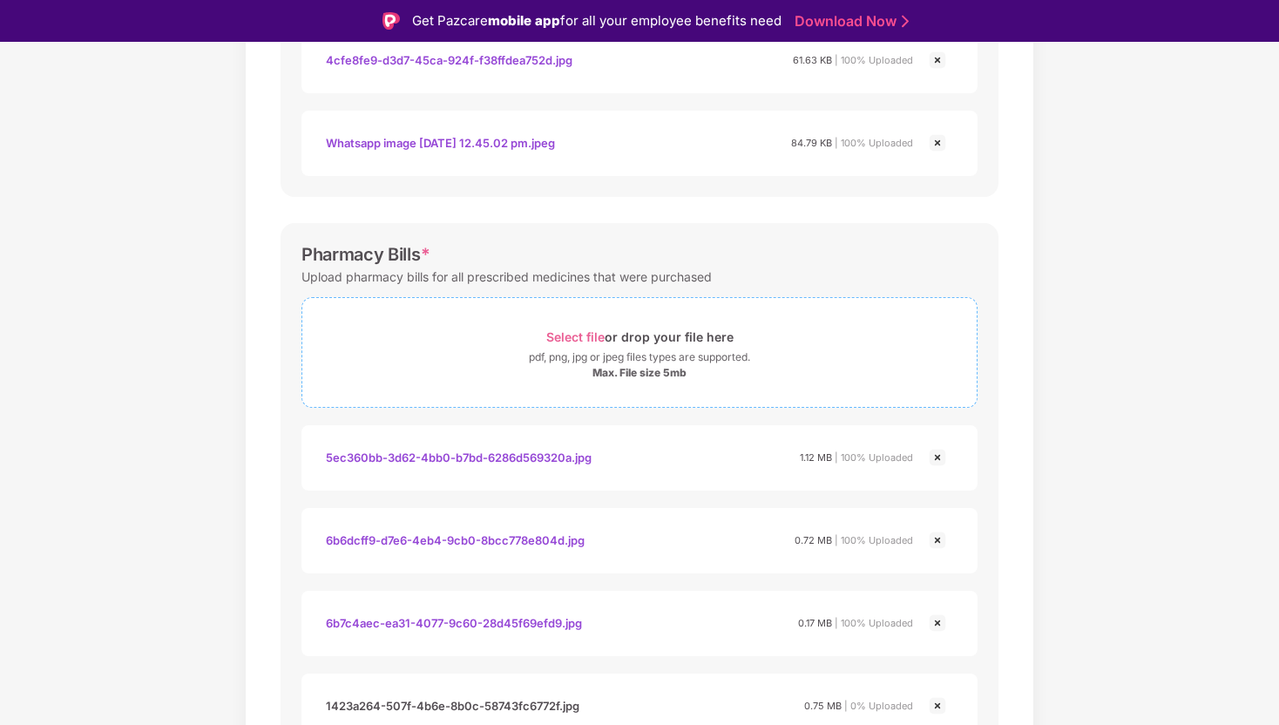
scroll to position [826, 0]
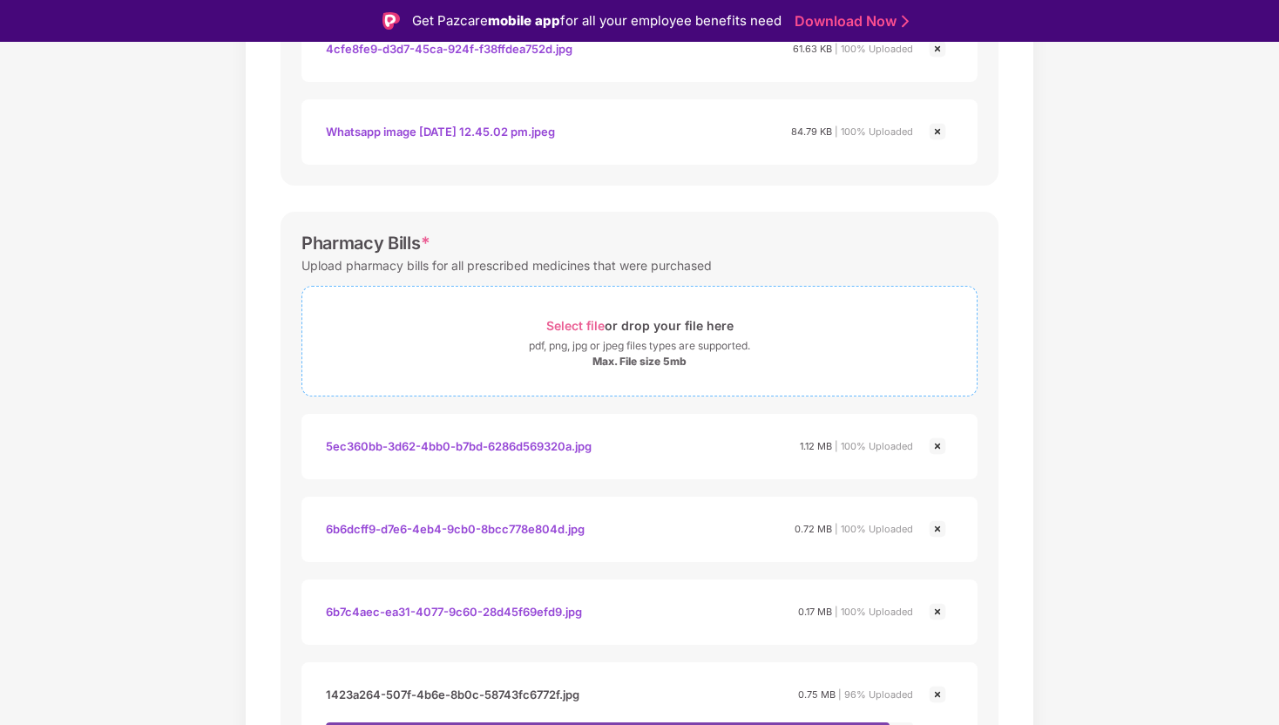
click at [681, 344] on div "pdf, png, jpg or jpeg files types are supported." at bounding box center [639, 345] width 221 height 17
click at [681, 356] on div "Max. File size 5mb" at bounding box center [640, 362] width 94 height 14
click at [682, 363] on div "Max. File size 5mb" at bounding box center [640, 362] width 94 height 14
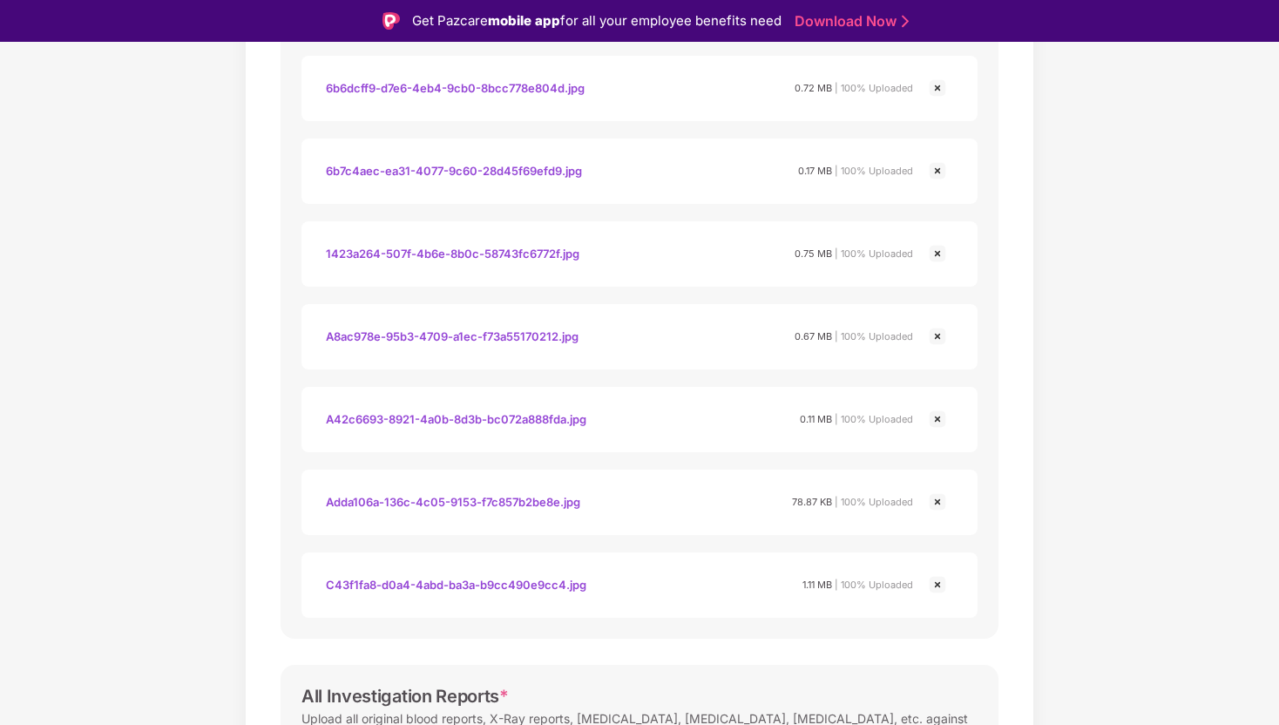
scroll to position [1493, 0]
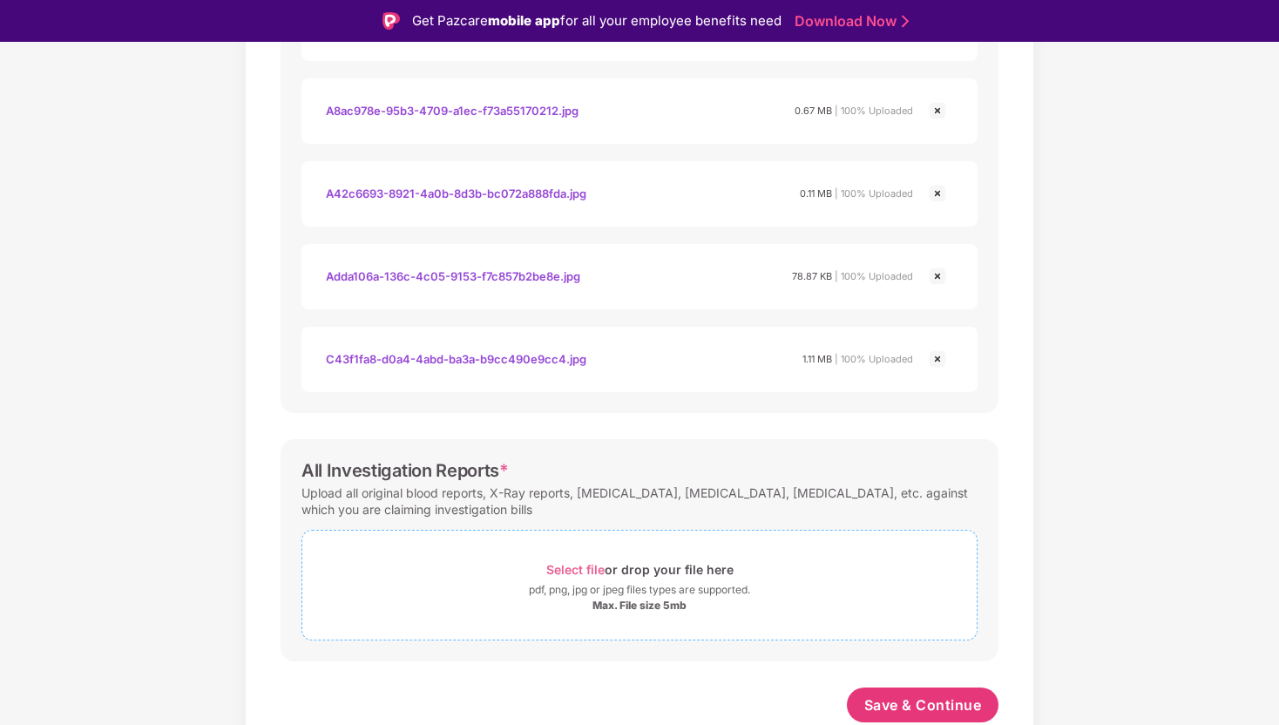
click at [610, 599] on div "Max. File size 5mb" at bounding box center [640, 606] width 94 height 14
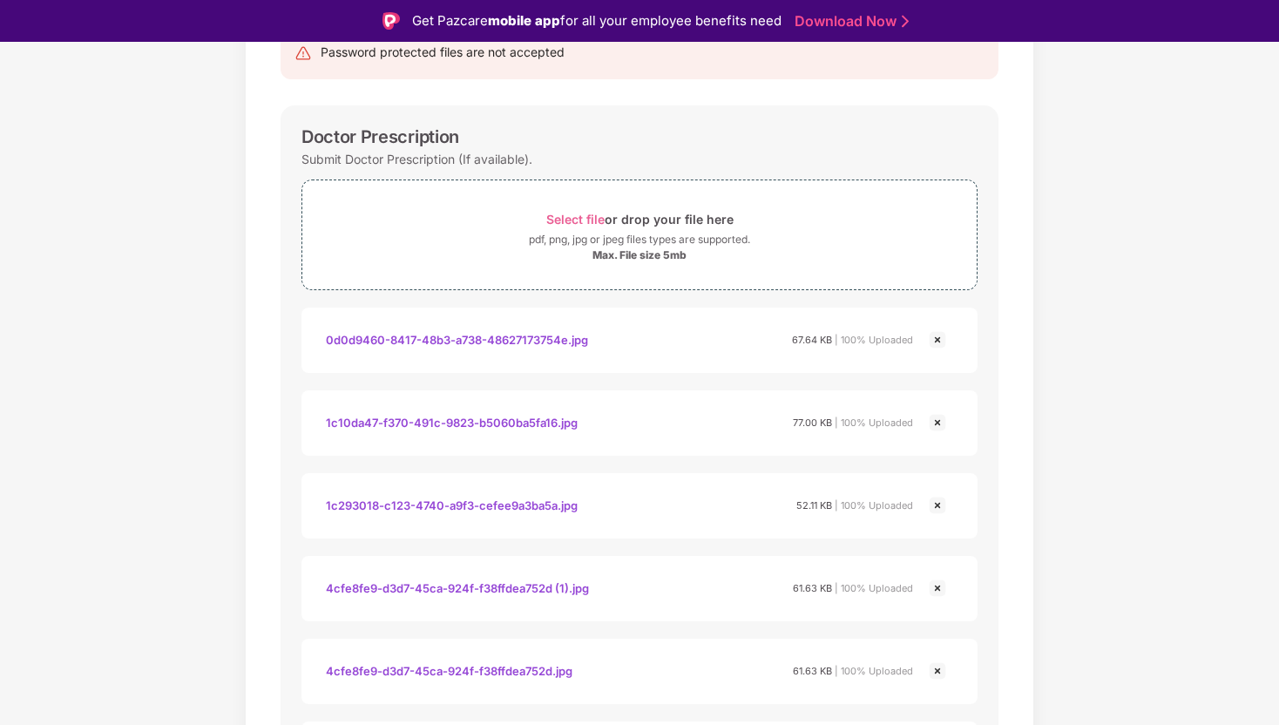
scroll to position [200, 0]
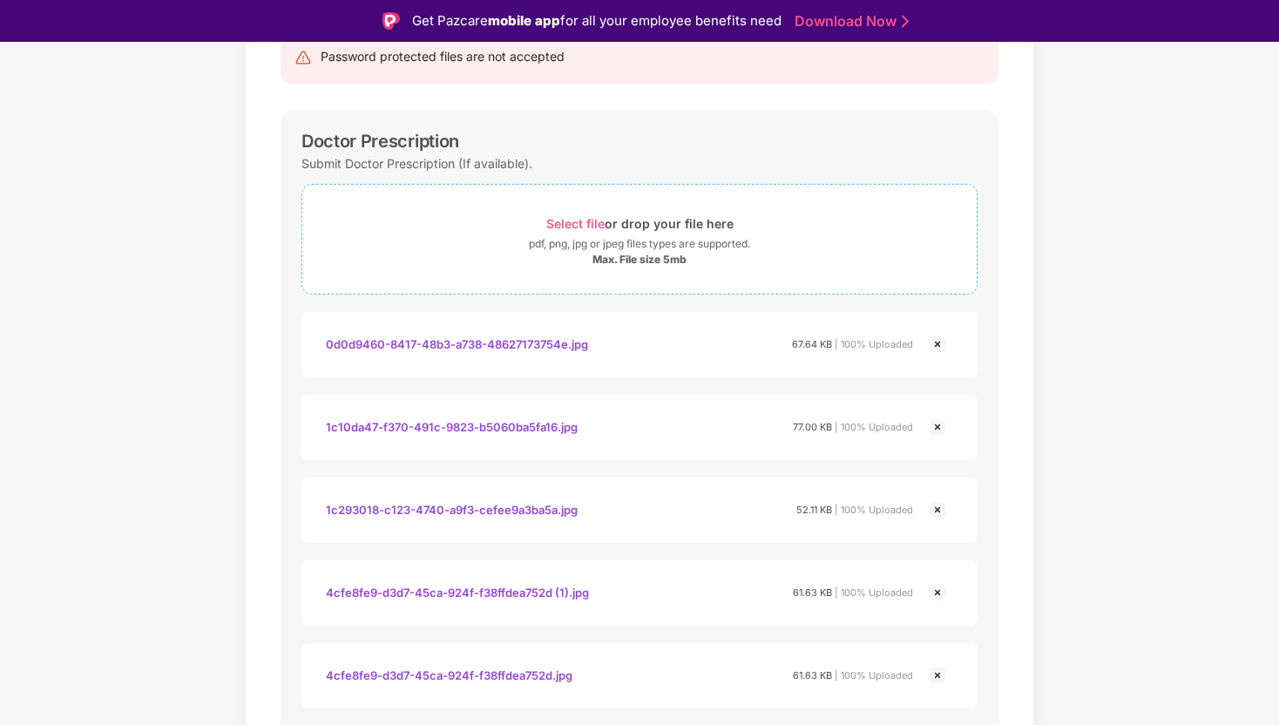
click at [593, 255] on div "Max. File size 5mb" at bounding box center [640, 260] width 94 height 14
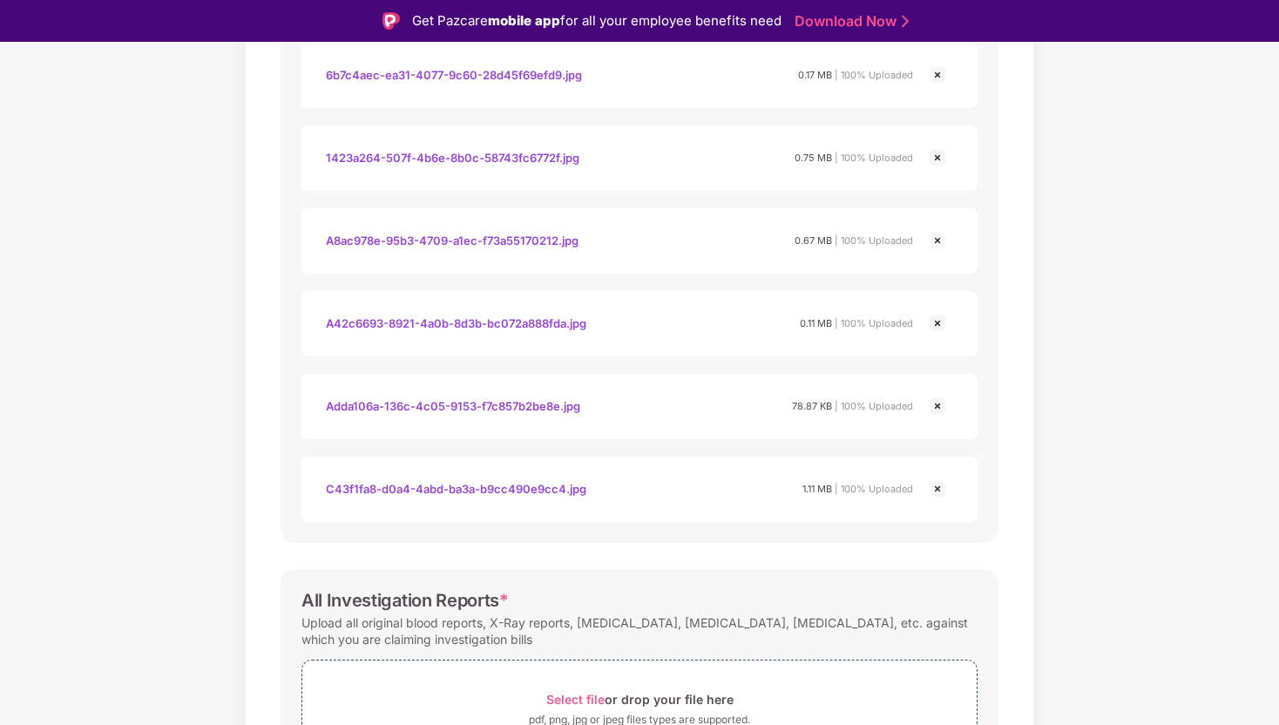
scroll to position [1575, 0]
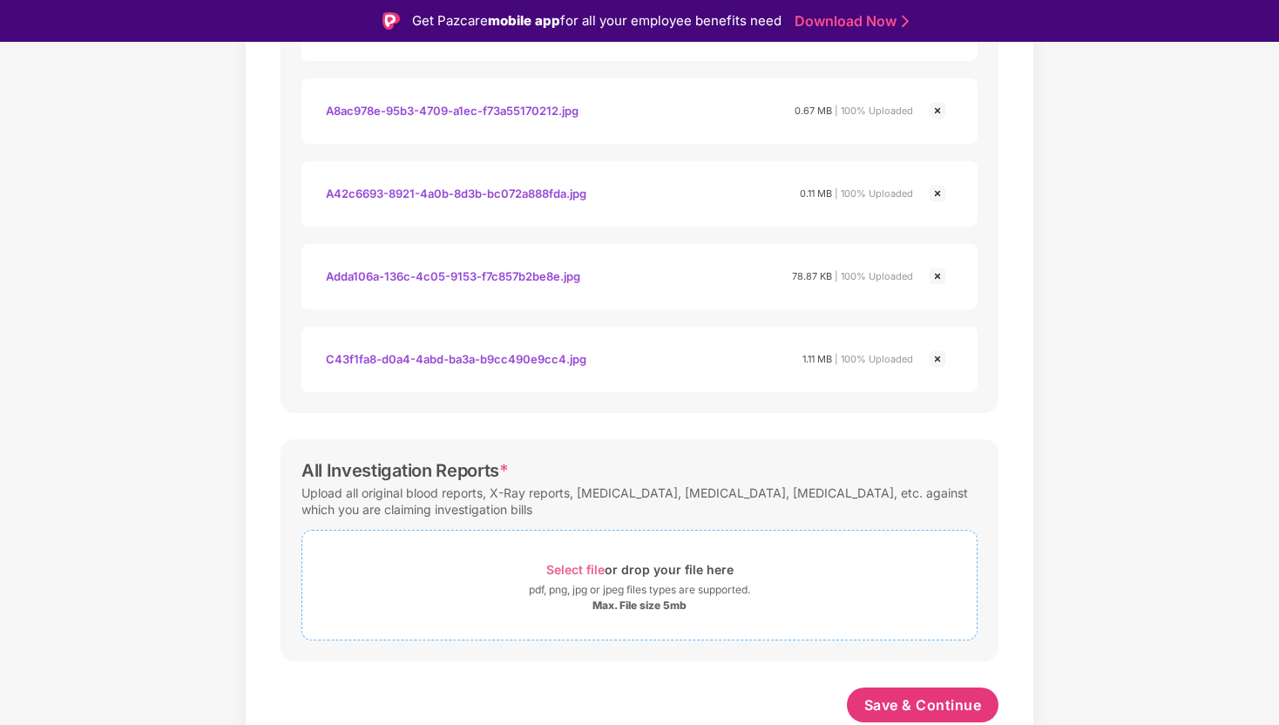
click at [595, 595] on div "pdf, png, jpg or jpeg files types are supported." at bounding box center [639, 589] width 221 height 17
click at [552, 559] on div "Select file or drop your file here" at bounding box center [639, 570] width 187 height 24
click at [628, 582] on div "pdf, png, jpg or jpeg files types are supported." at bounding box center [639, 589] width 221 height 17
click at [656, 530] on div "Select file or drop your file here pdf, png, jpg or jpeg files types are suppor…" at bounding box center [640, 585] width 676 height 111
click at [593, 668] on div "1feccdc1-62bf-47e5-8ed9-335e608dbb5c.jpg 0.11 MB | 100% Uploaded" at bounding box center [640, 690] width 676 height 65
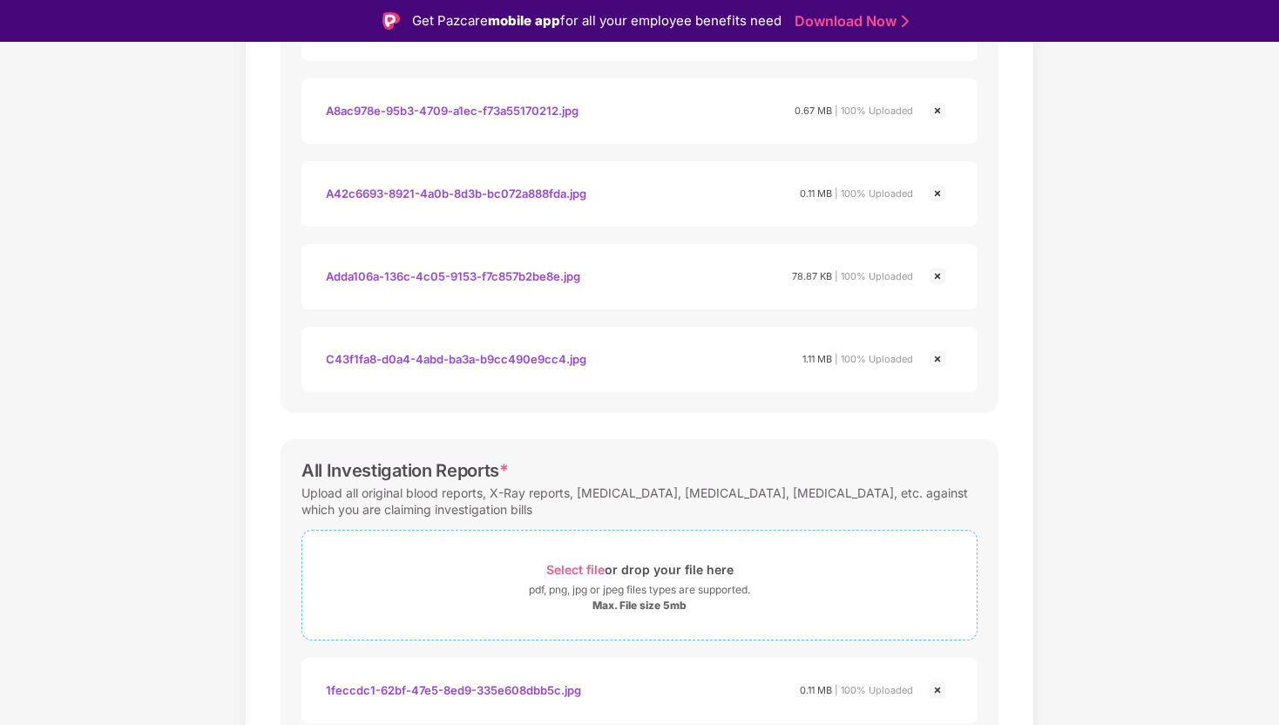
click at [637, 578] on div "Select file or drop your file here" at bounding box center [639, 570] width 187 height 24
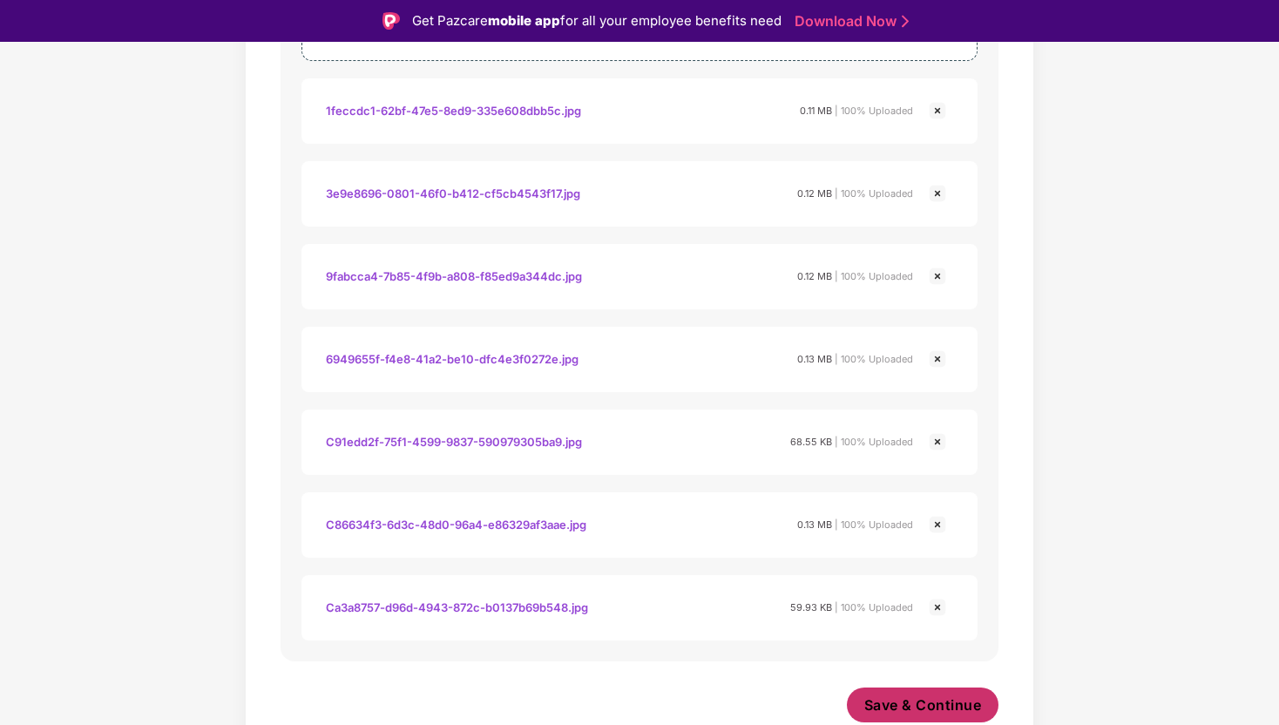
click at [884, 689] on button "Save & Continue" at bounding box center [923, 705] width 152 height 35
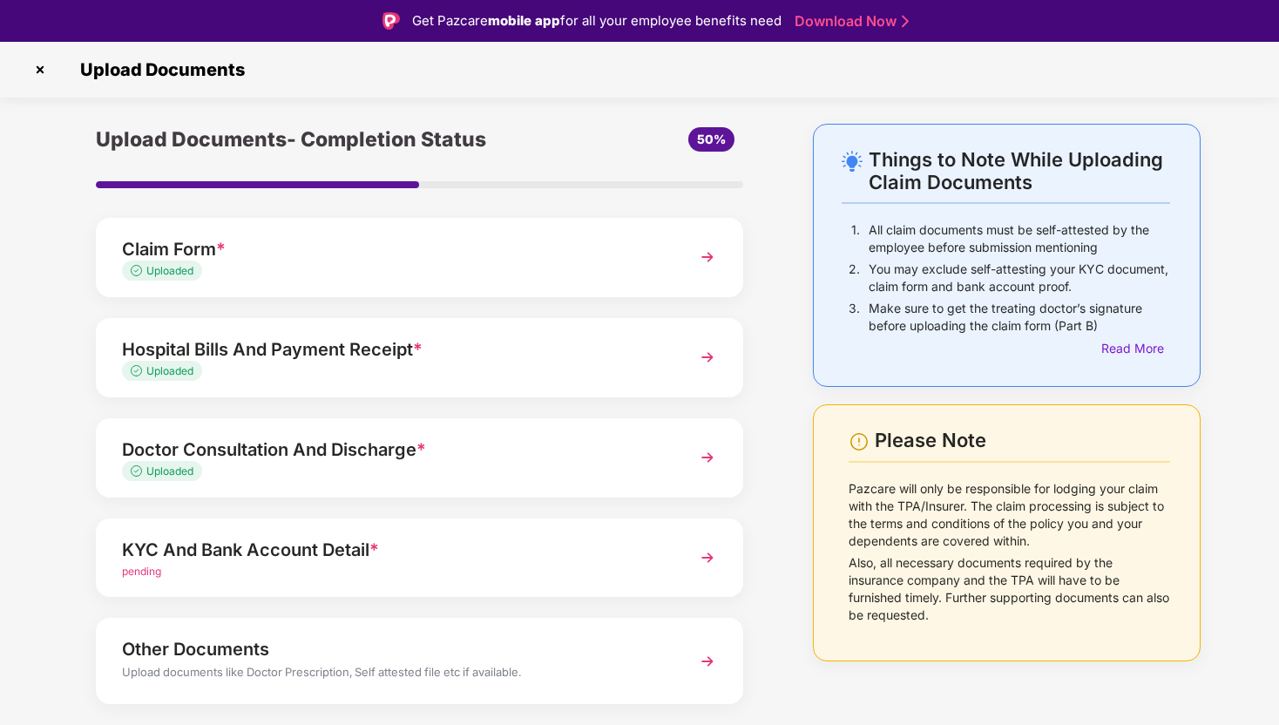
scroll to position [45, 0]
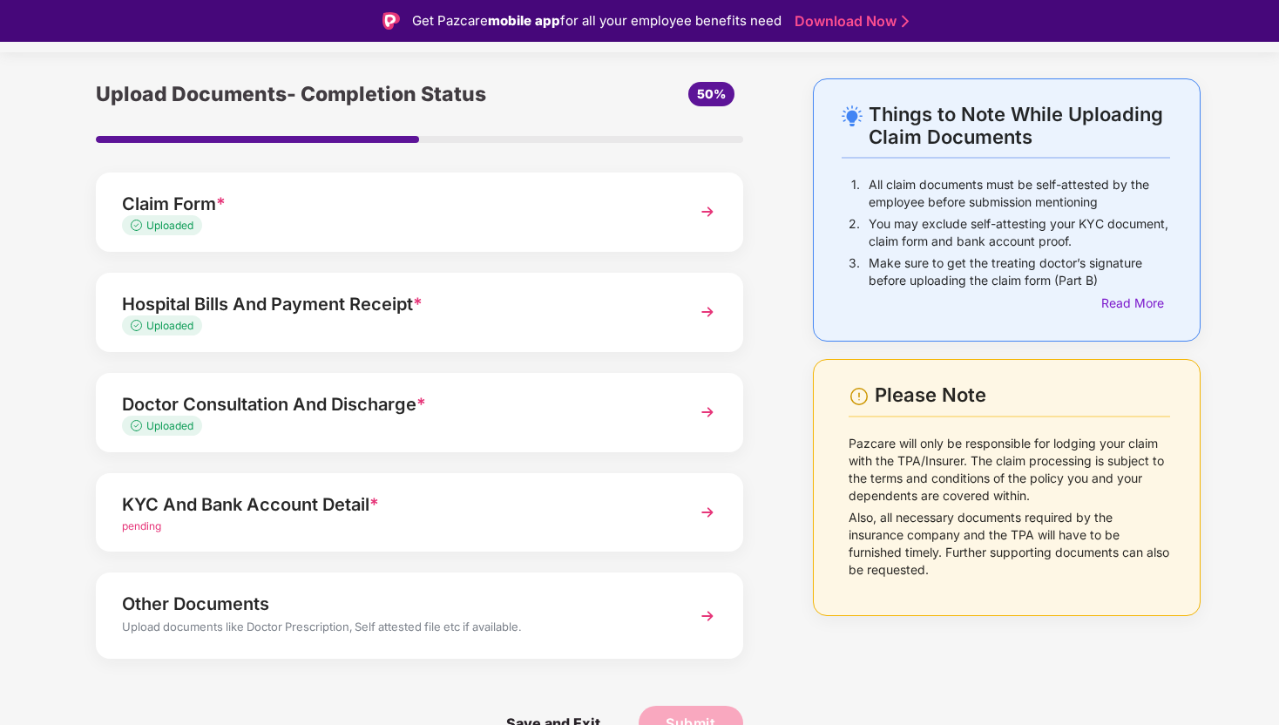
click at [430, 501] on div "KYC And Bank Account Detail *" at bounding box center [394, 505] width 545 height 28
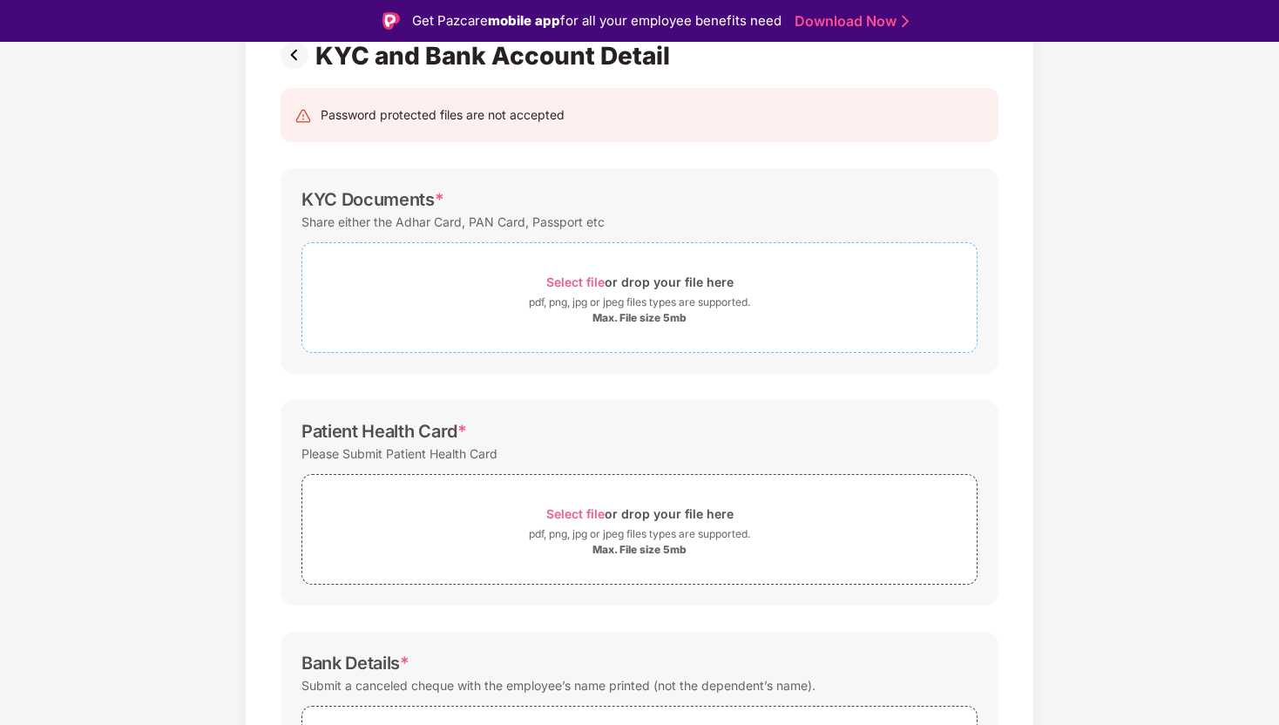
scroll to position [159, 0]
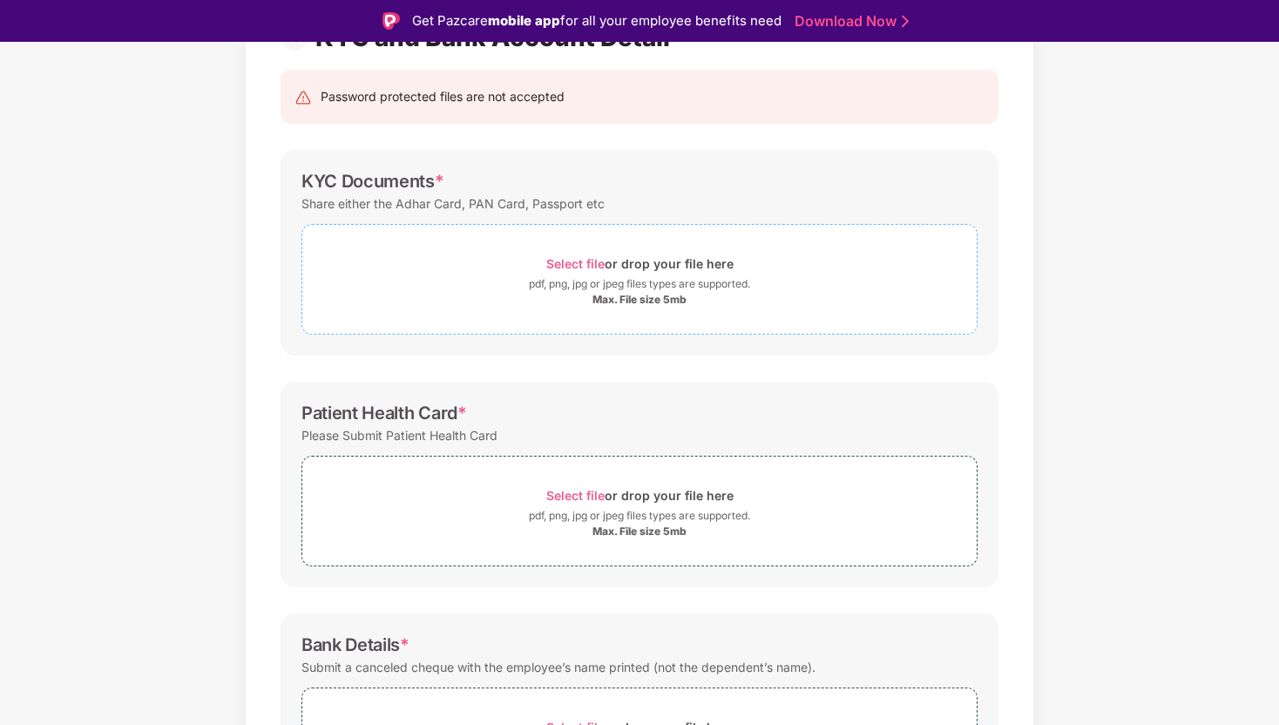
click at [539, 259] on div "Select file or drop your file here" at bounding box center [639, 264] width 674 height 24
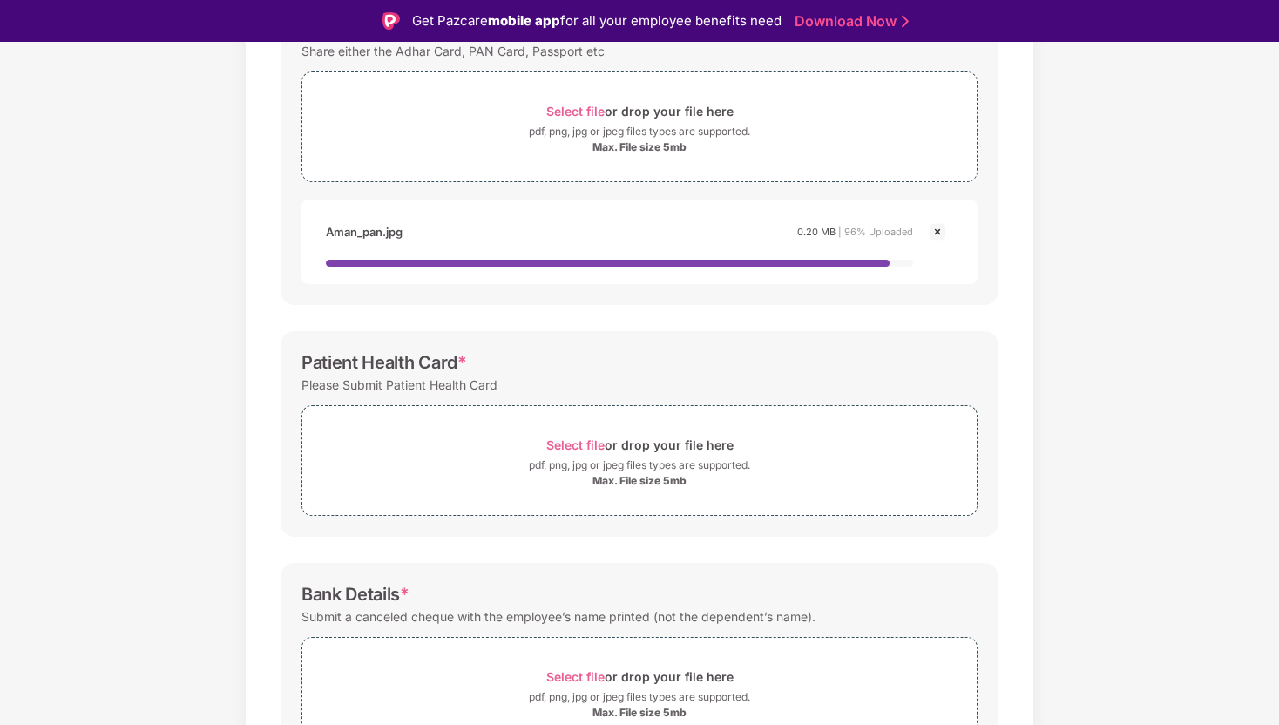
scroll to position [340, 0]
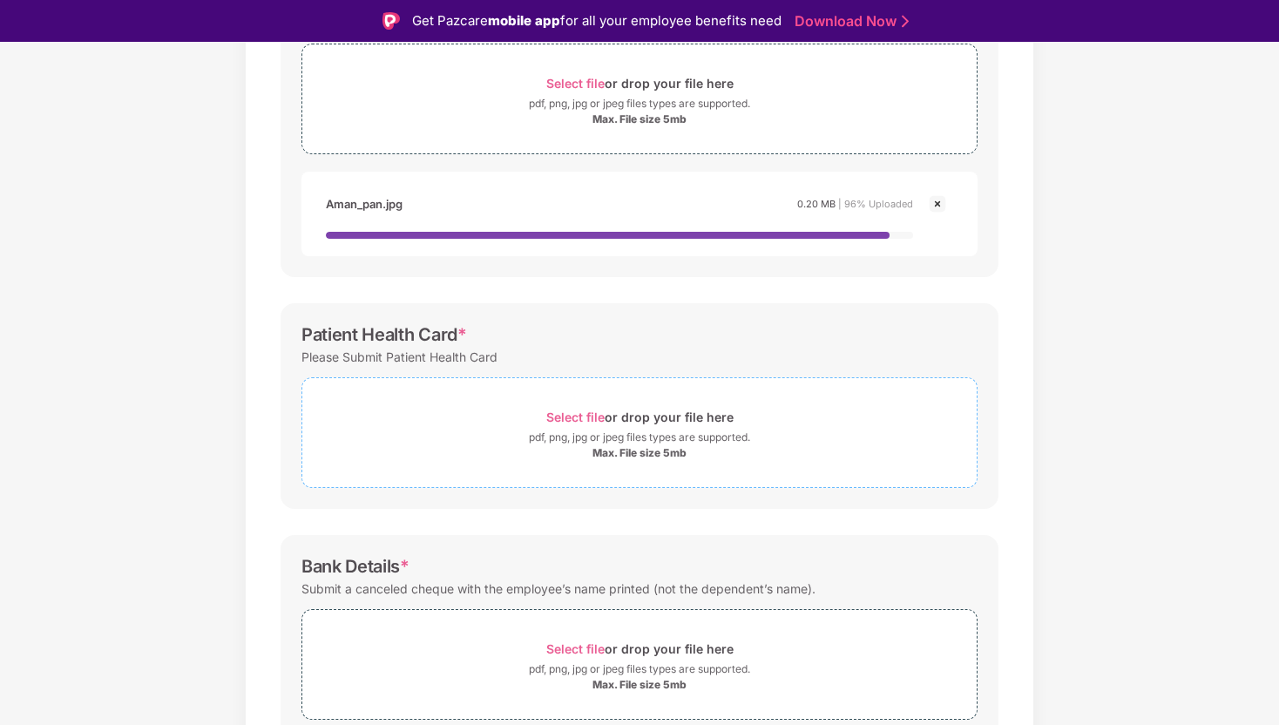
click at [531, 415] on div "Select file or drop your file here" at bounding box center [639, 417] width 674 height 24
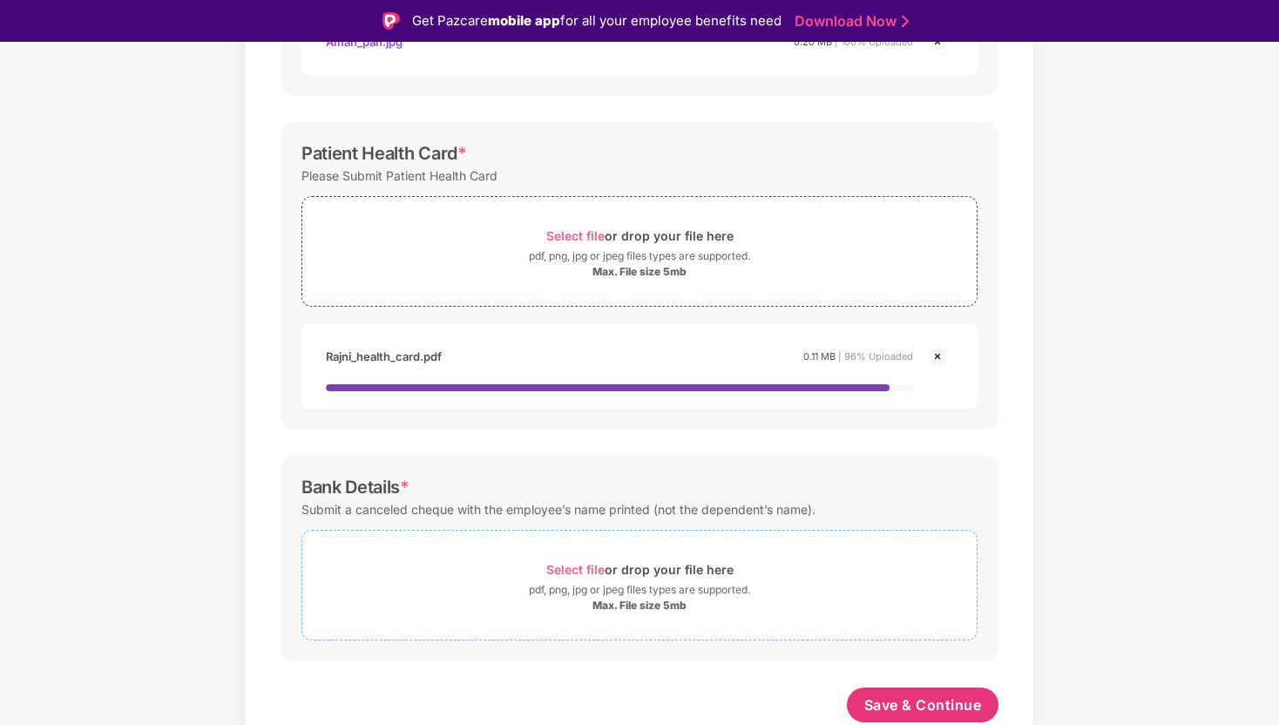
click at [544, 545] on span "Select file or drop your file here pdf, png, jpg or jpeg files types are suppor…" at bounding box center [639, 585] width 674 height 83
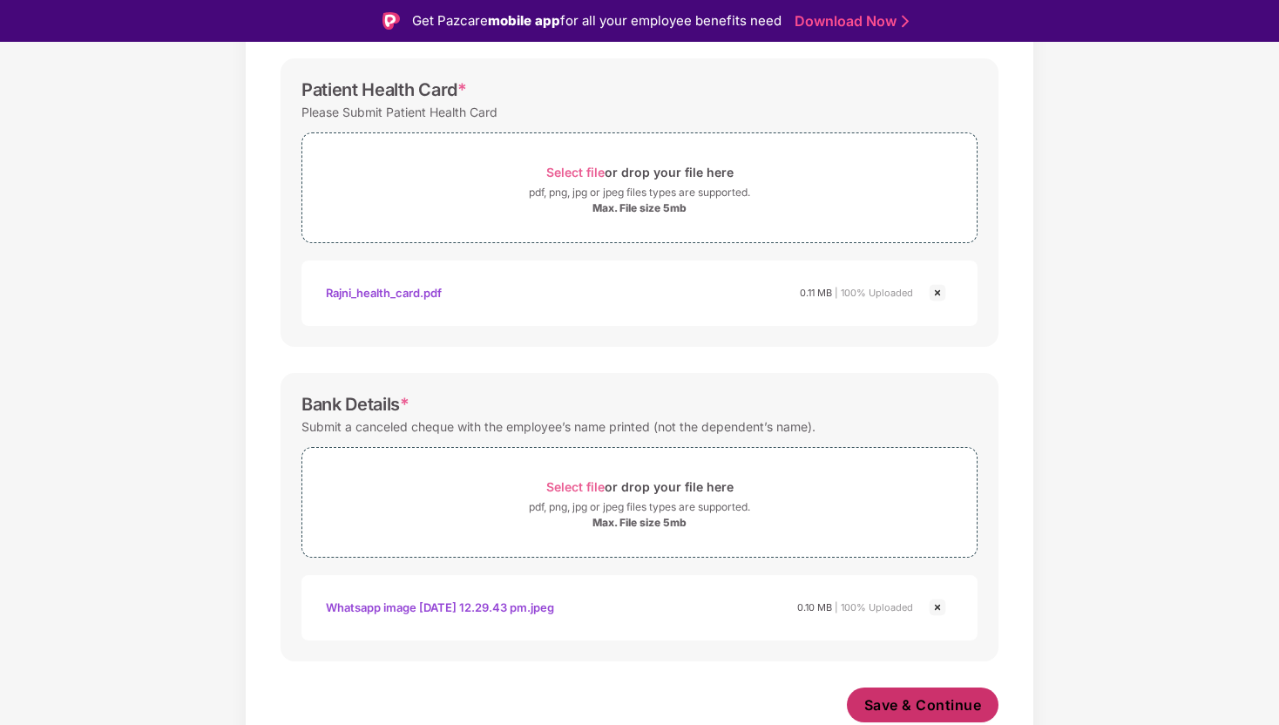
scroll to position [566, 0]
click at [903, 697] on span "Save & Continue" at bounding box center [923, 704] width 118 height 19
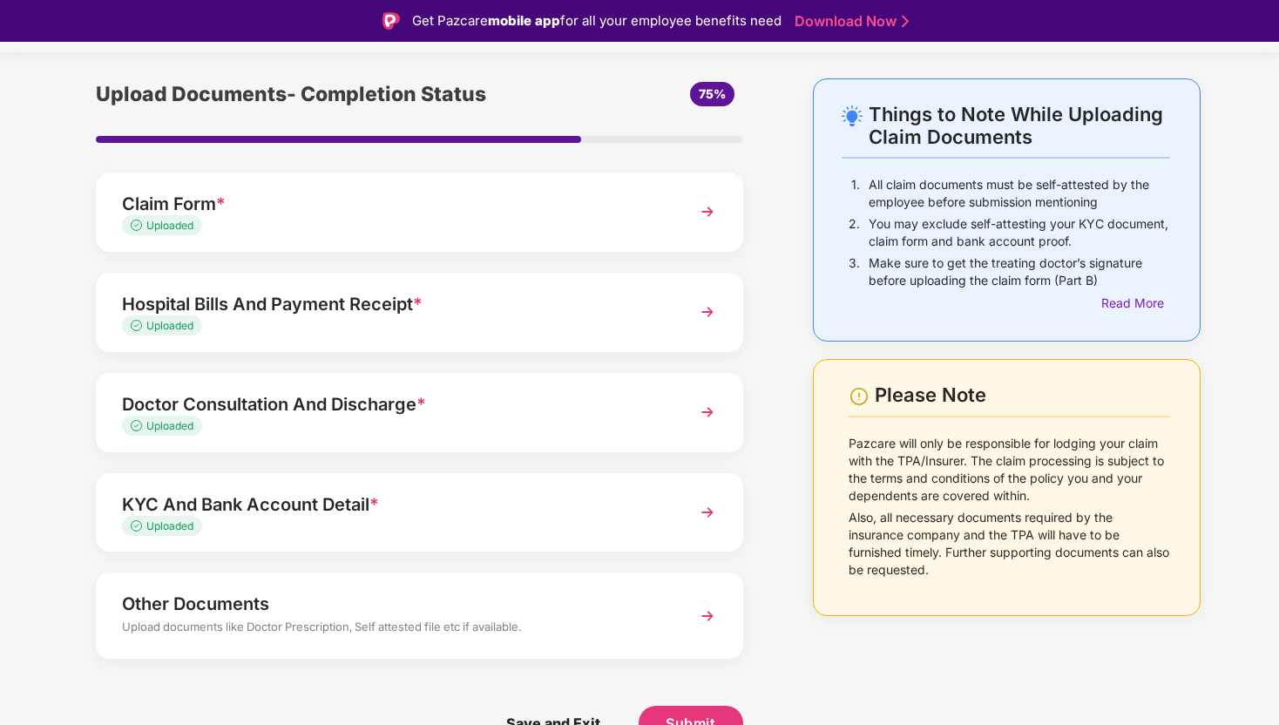
scroll to position [42, 0]
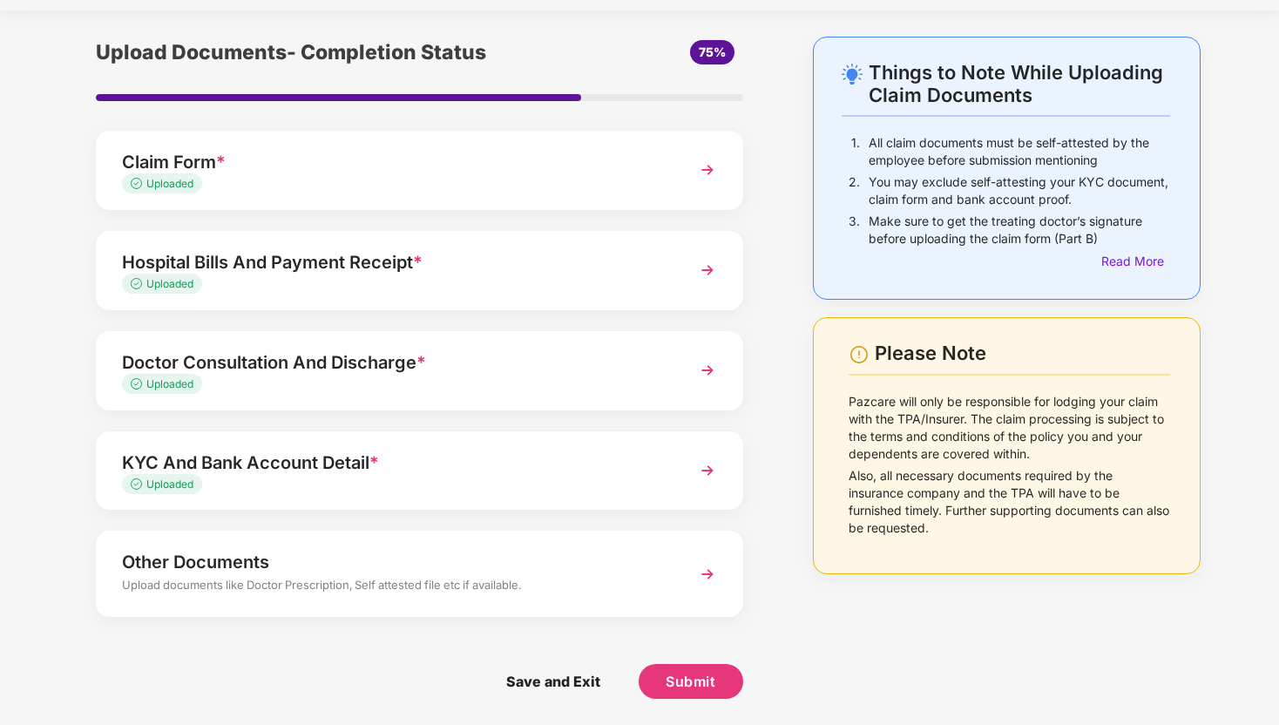
click at [510, 181] on div "Uploaded" at bounding box center [394, 184] width 545 height 17
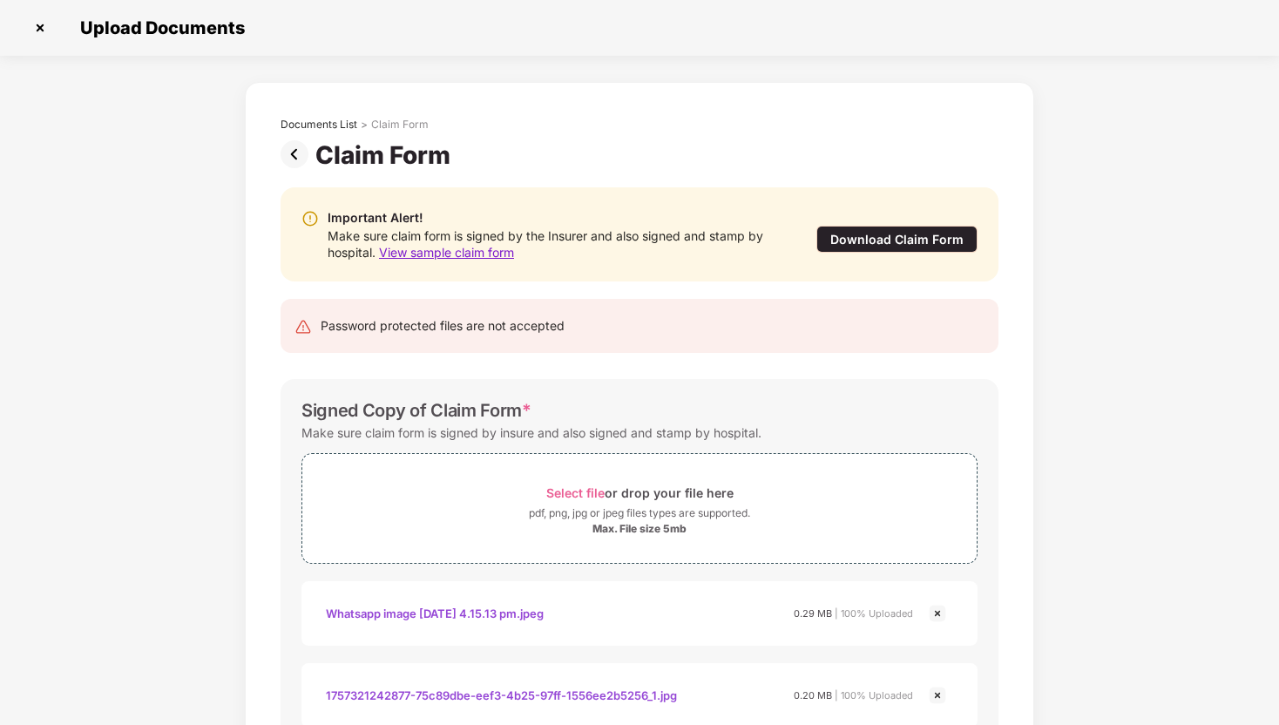
click at [300, 155] on img at bounding box center [298, 154] width 35 height 28
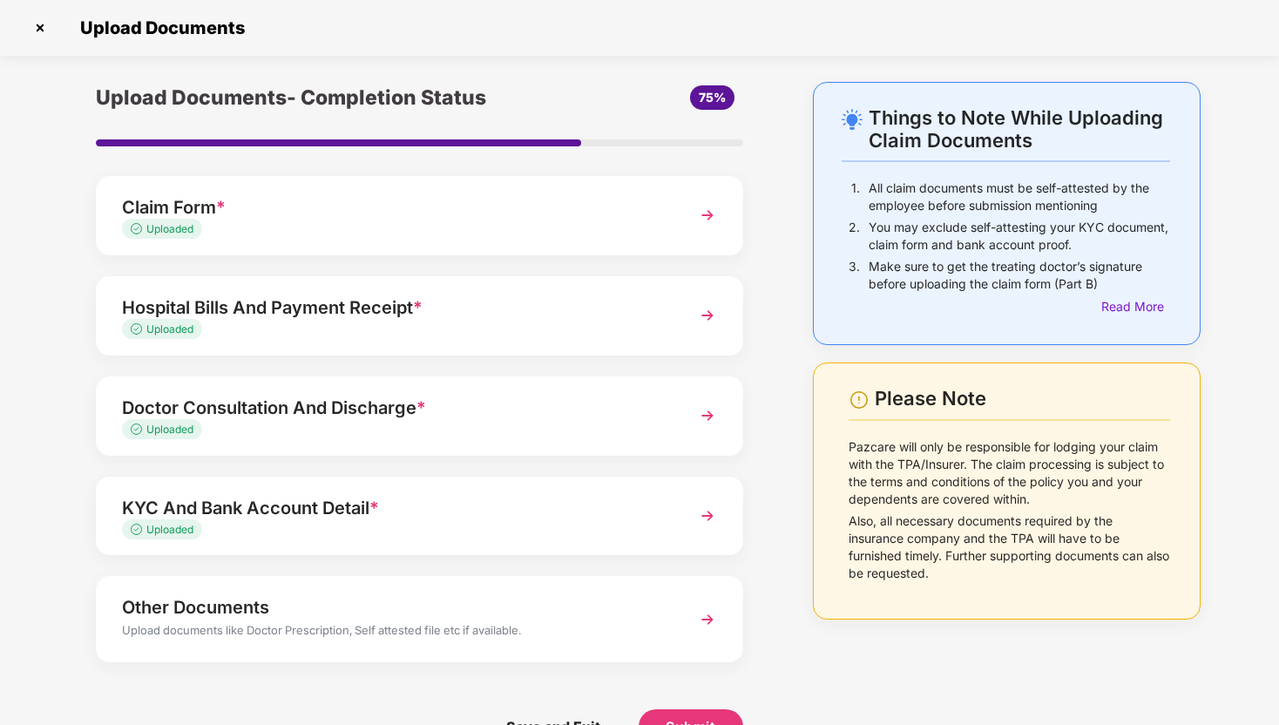
click at [541, 301] on div "Hospital Bills And Payment Receipt *" at bounding box center [394, 308] width 545 height 28
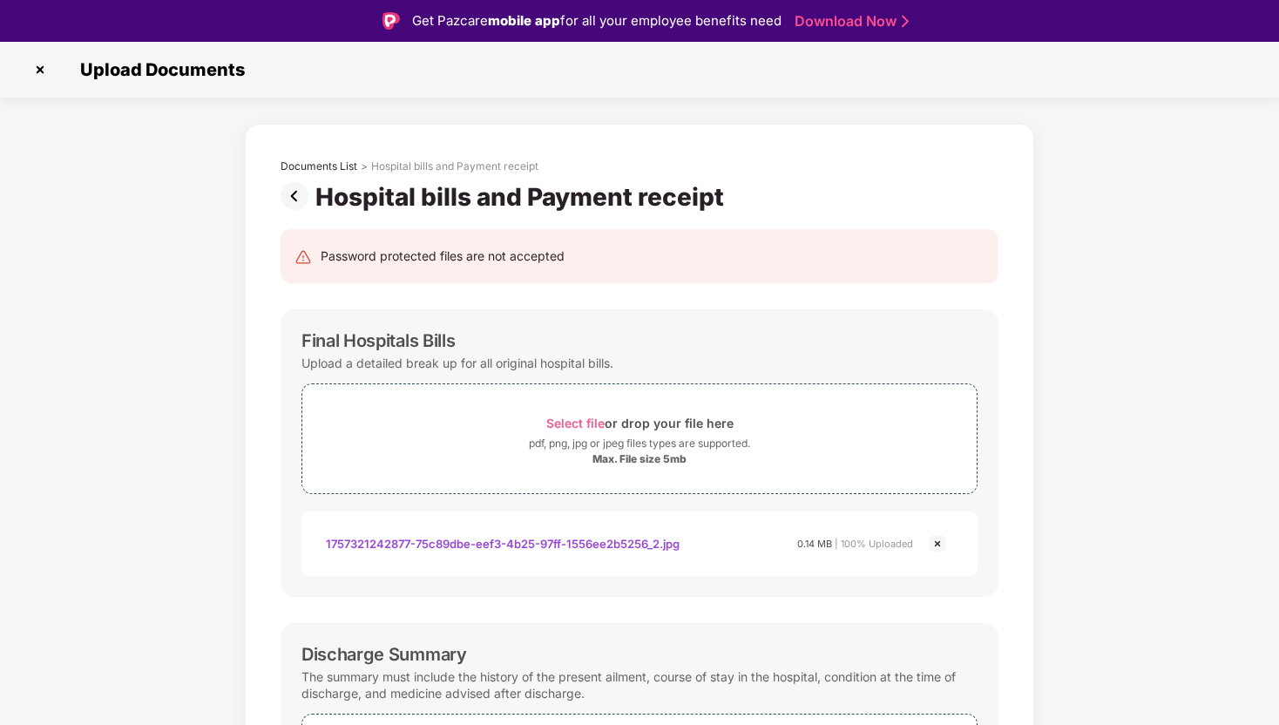
click at [290, 200] on img at bounding box center [298, 196] width 35 height 28
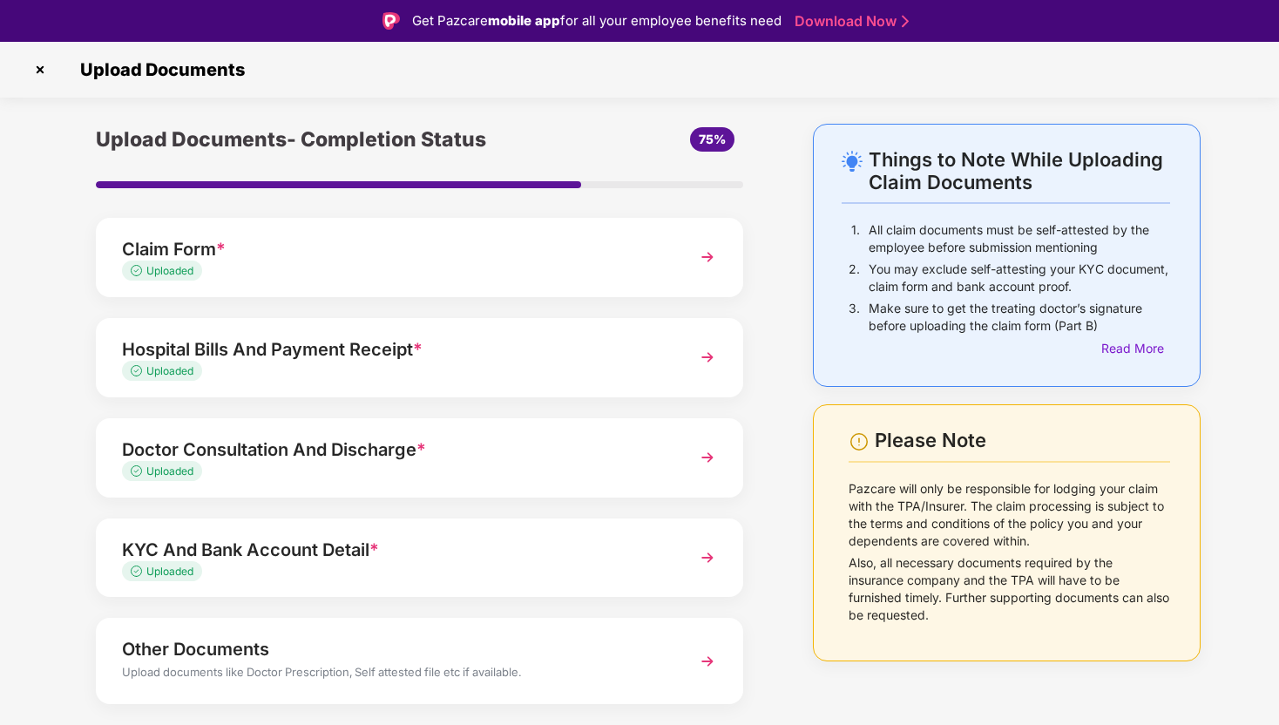
scroll to position [45, 0]
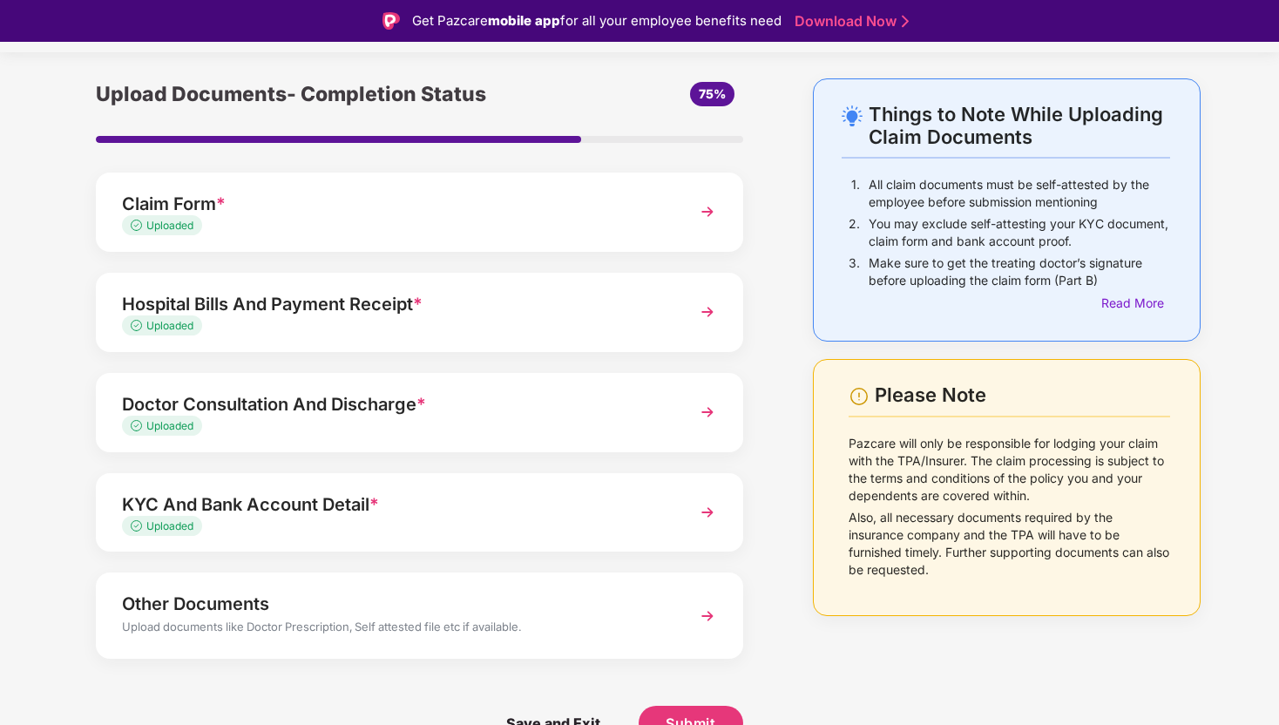
click at [456, 383] on div "Doctor Consultation And Discharge * Uploaded" at bounding box center [419, 412] width 647 height 79
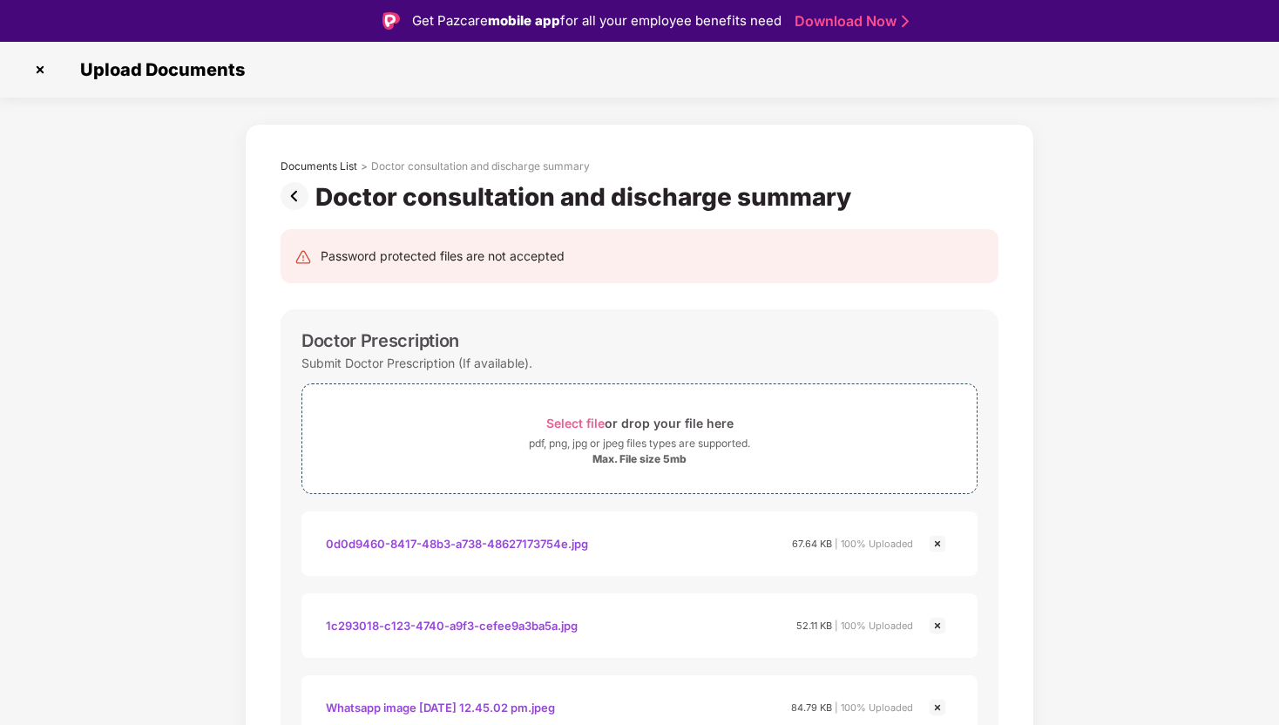
click at [297, 198] on img at bounding box center [298, 196] width 35 height 28
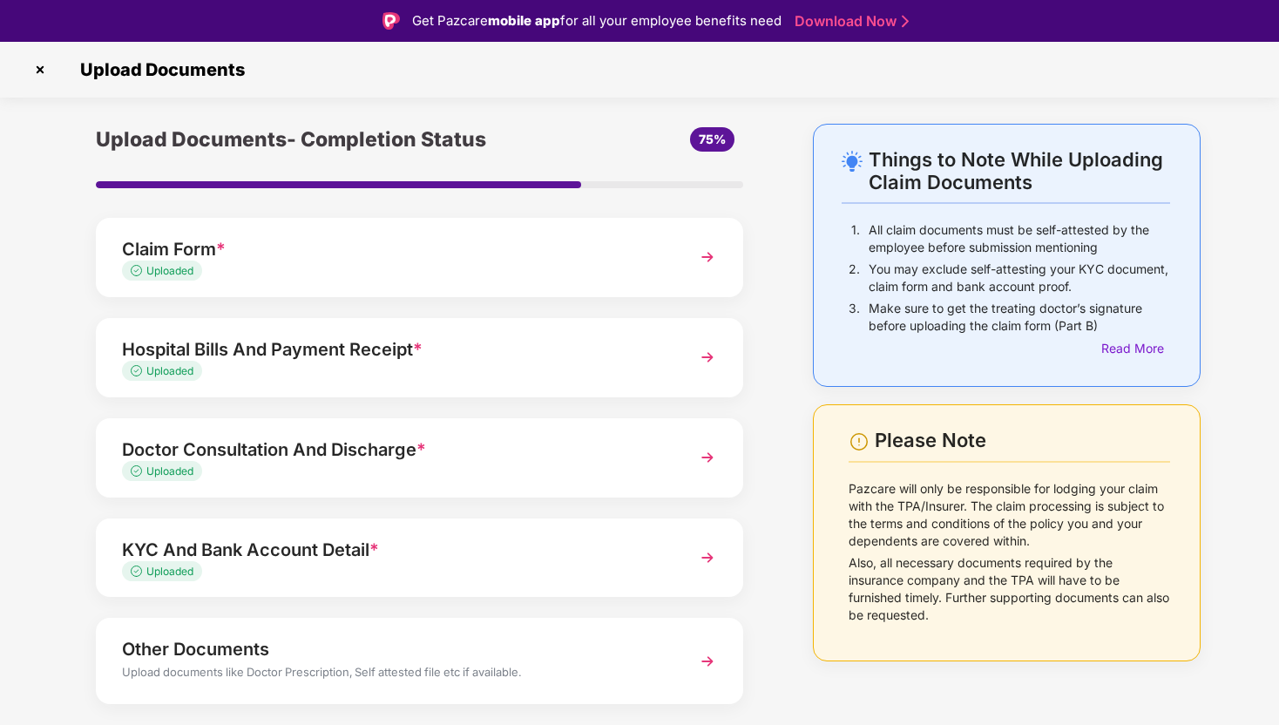
scroll to position [45, 0]
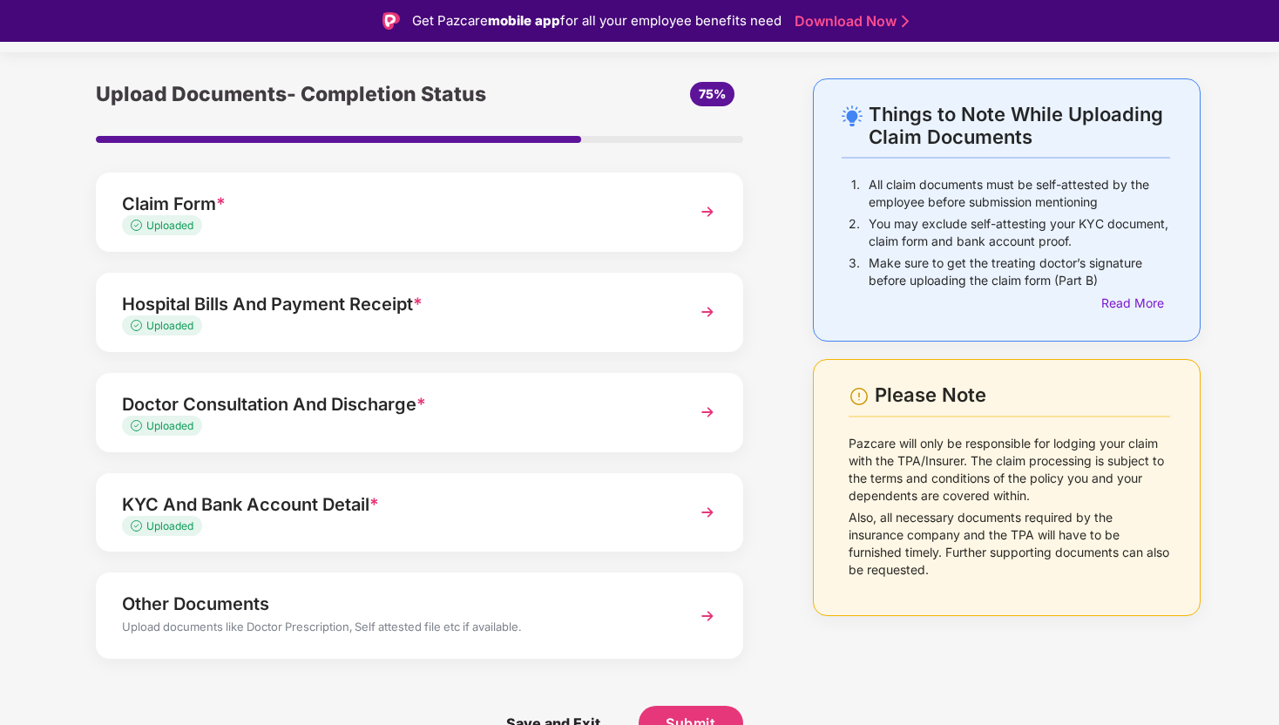
click at [498, 619] on div "Upload documents like Doctor Prescription, Self attested file etc if available." at bounding box center [394, 629] width 545 height 23
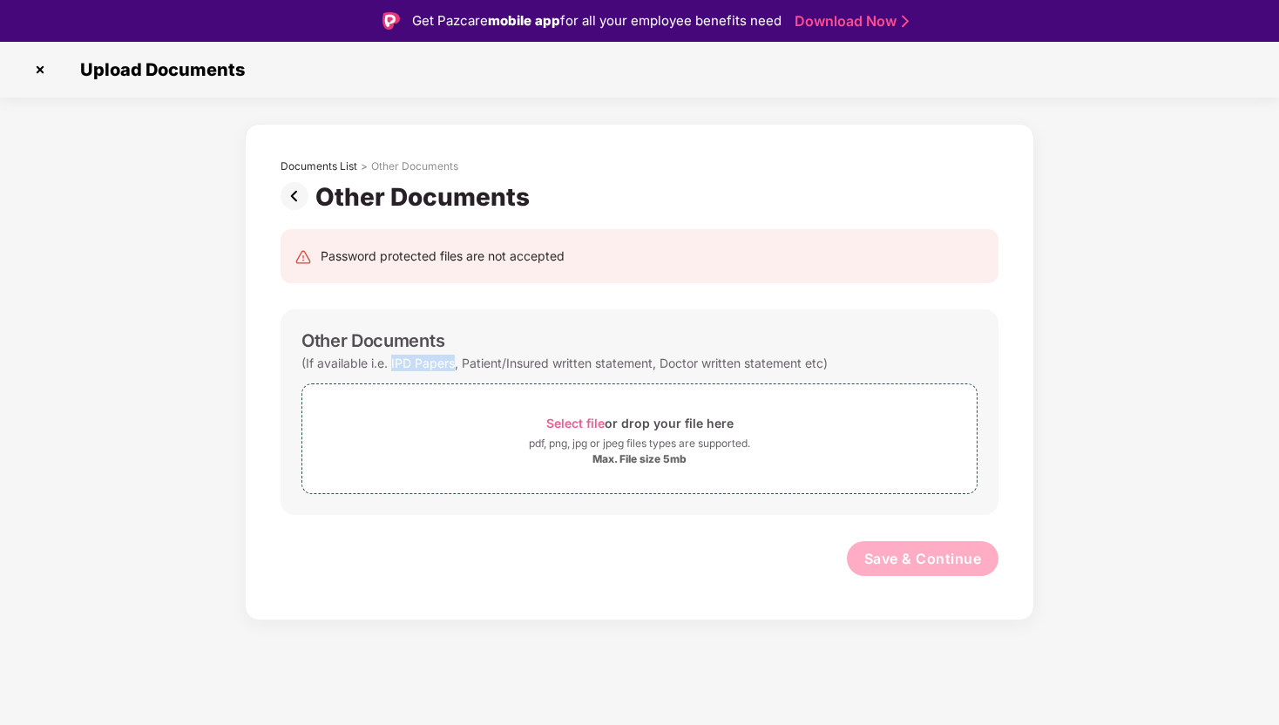
drag, startPoint x: 455, startPoint y: 363, endPoint x: 390, endPoint y: 365, distance: 64.5
click at [390, 365] on div "(If available i.e. IPD Papers, Patient/Insured written statement, Doctor writte…" at bounding box center [565, 363] width 526 height 24
copy div "IPD Papers"
click at [586, 408] on span "Select file or drop your file here pdf, png, jpg or jpeg files types are suppor…" at bounding box center [639, 438] width 674 height 83
click at [517, 422] on div "Select file or drop your file here" at bounding box center [639, 423] width 674 height 24
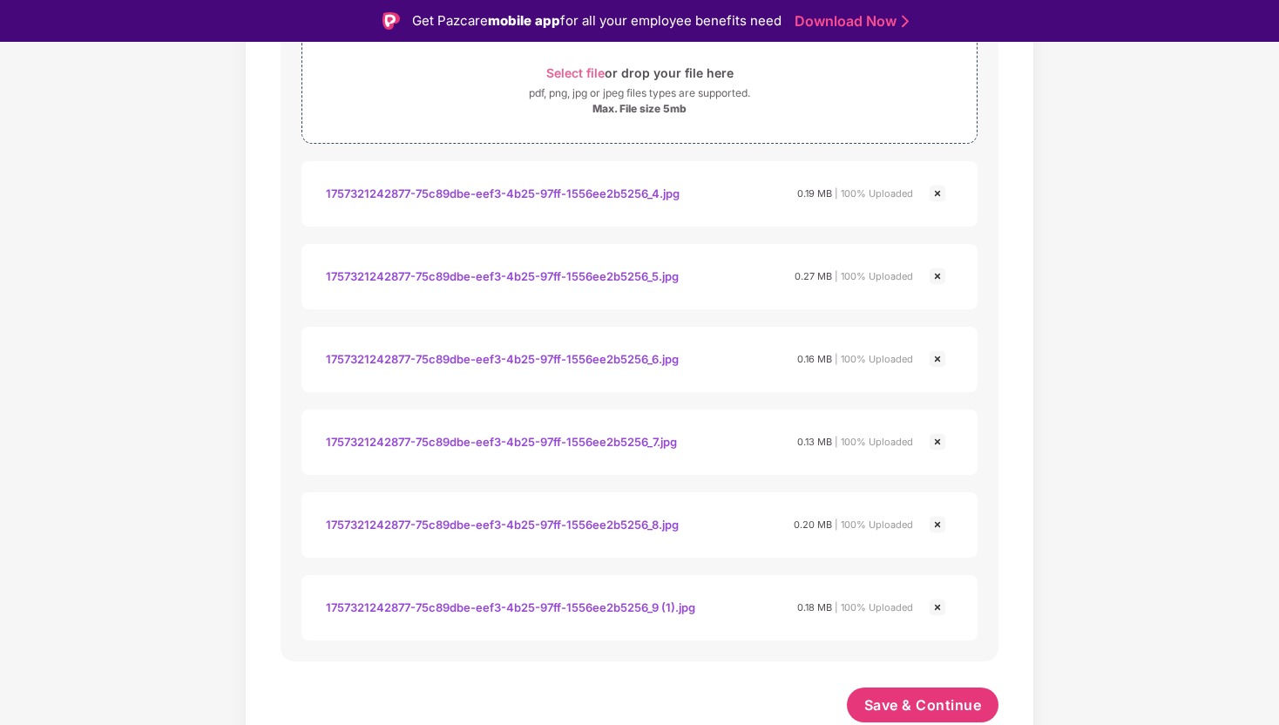
scroll to position [350, 0]
click at [963, 706] on span "Save & Continue" at bounding box center [923, 704] width 118 height 19
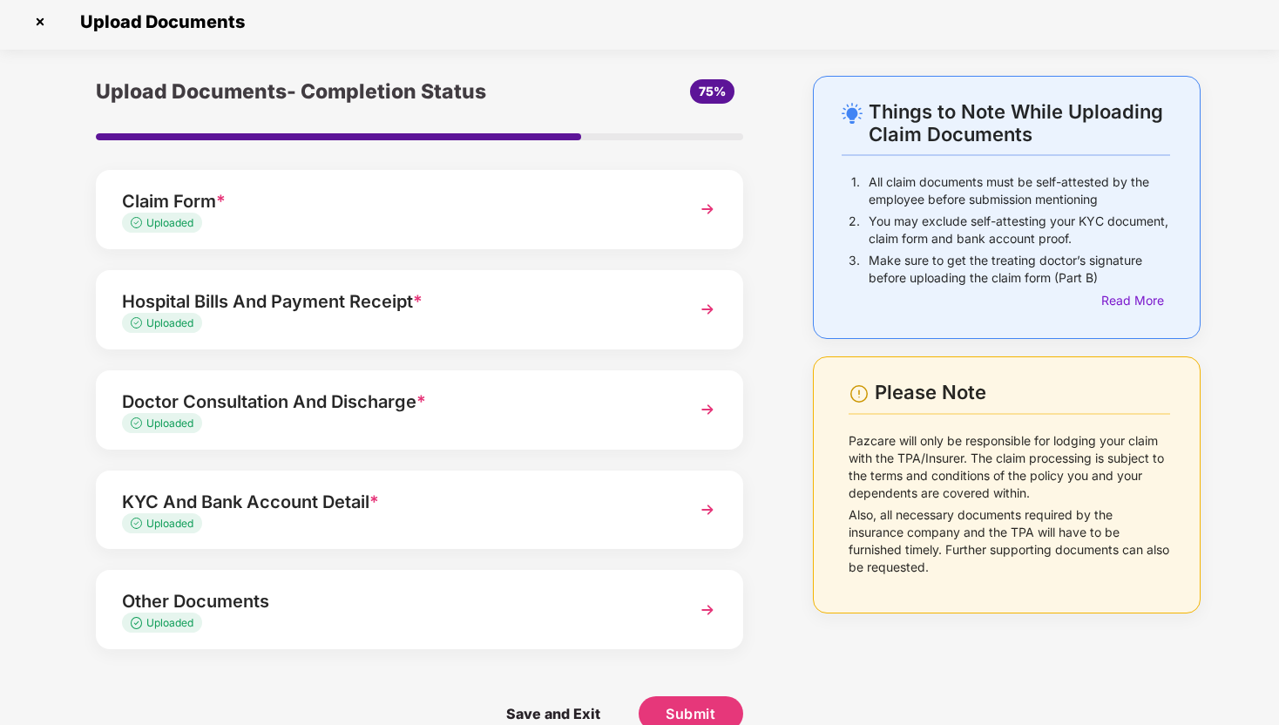
scroll to position [24, 0]
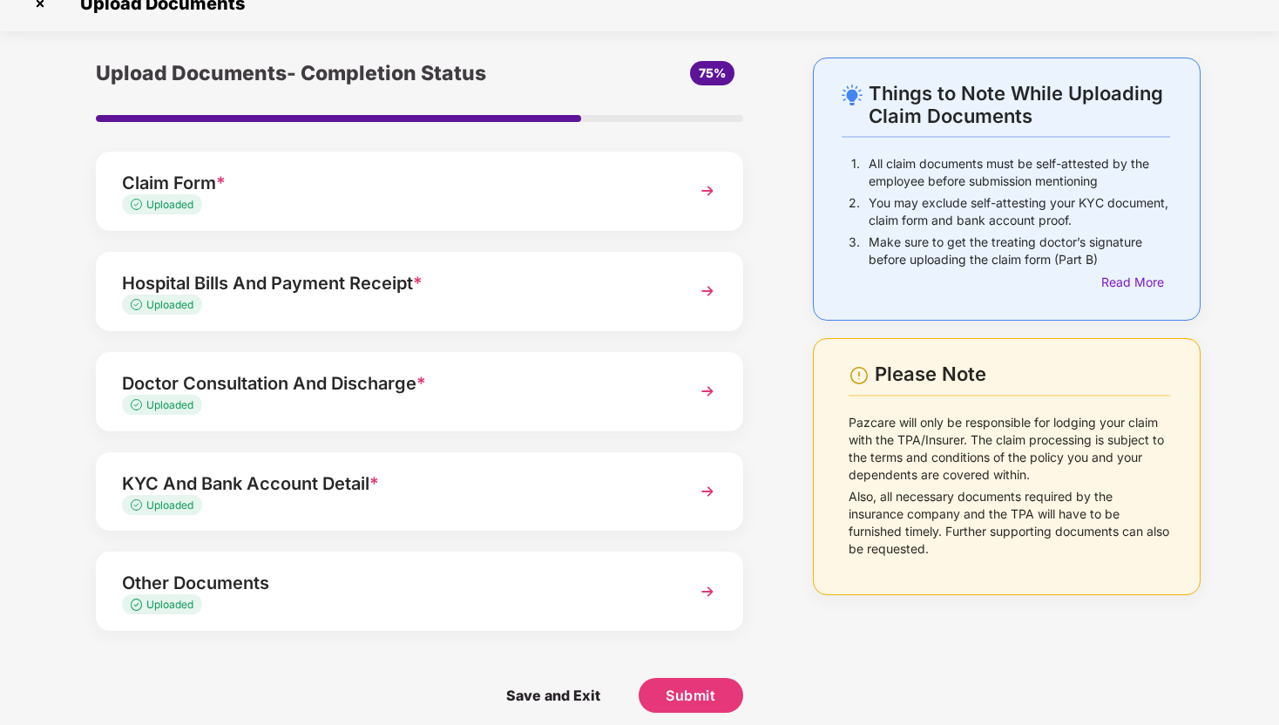
click at [708, 71] on span "75%" at bounding box center [712, 72] width 27 height 15
click at [787, 166] on div "Things to Note While Uploading Claim Documents 1. All claim documents must be s…" at bounding box center [1007, 398] width 441 height 681
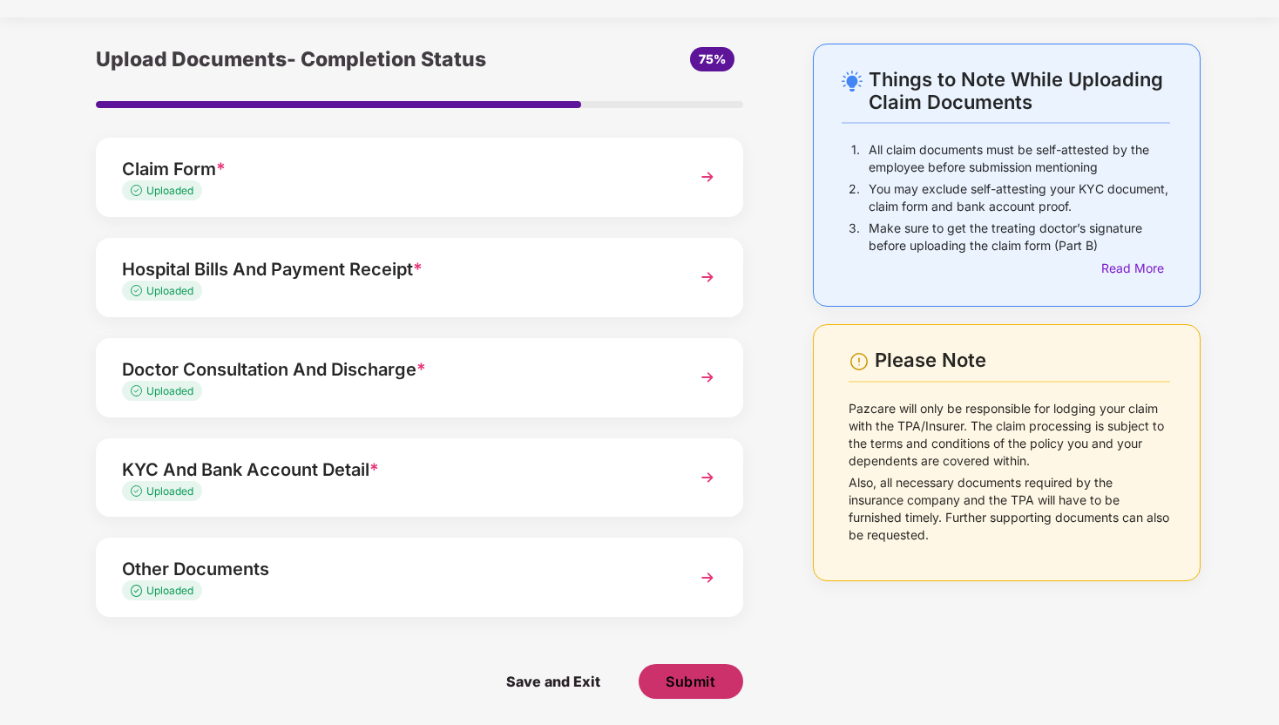
click at [700, 690] on span "Submit" at bounding box center [691, 681] width 50 height 19
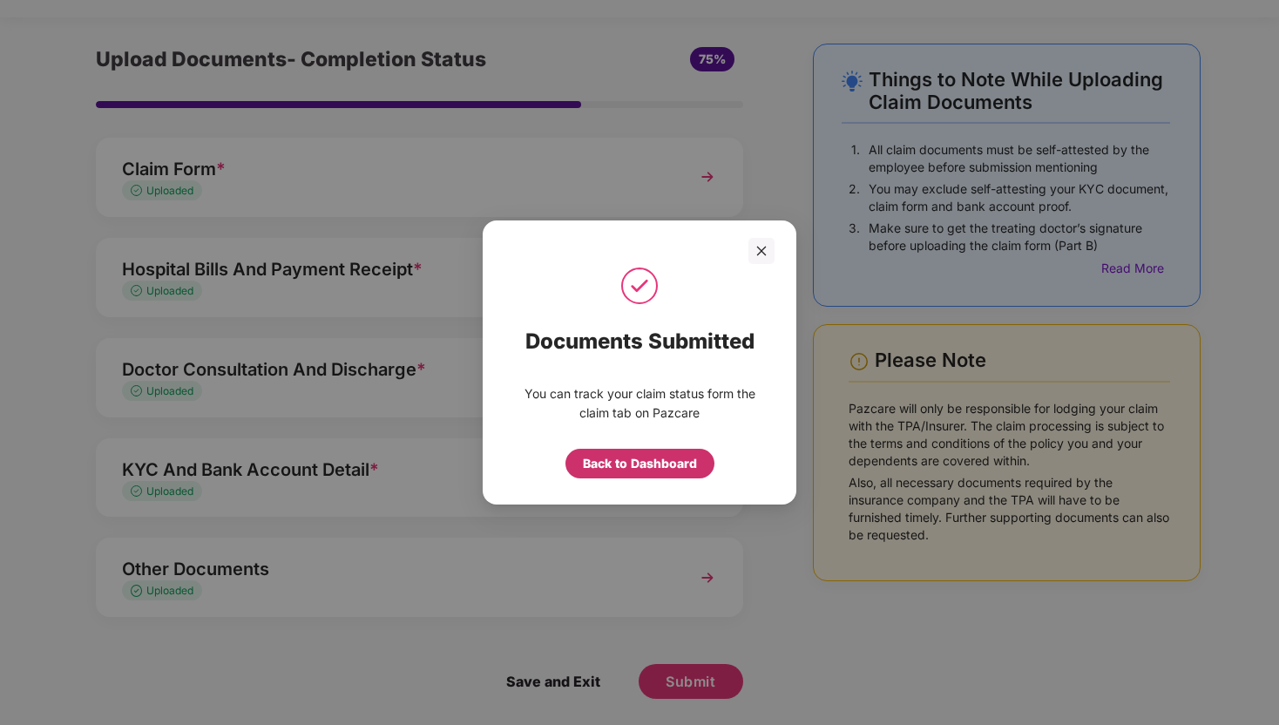
click at [668, 462] on div "Back to Dashboard" at bounding box center [640, 463] width 114 height 19
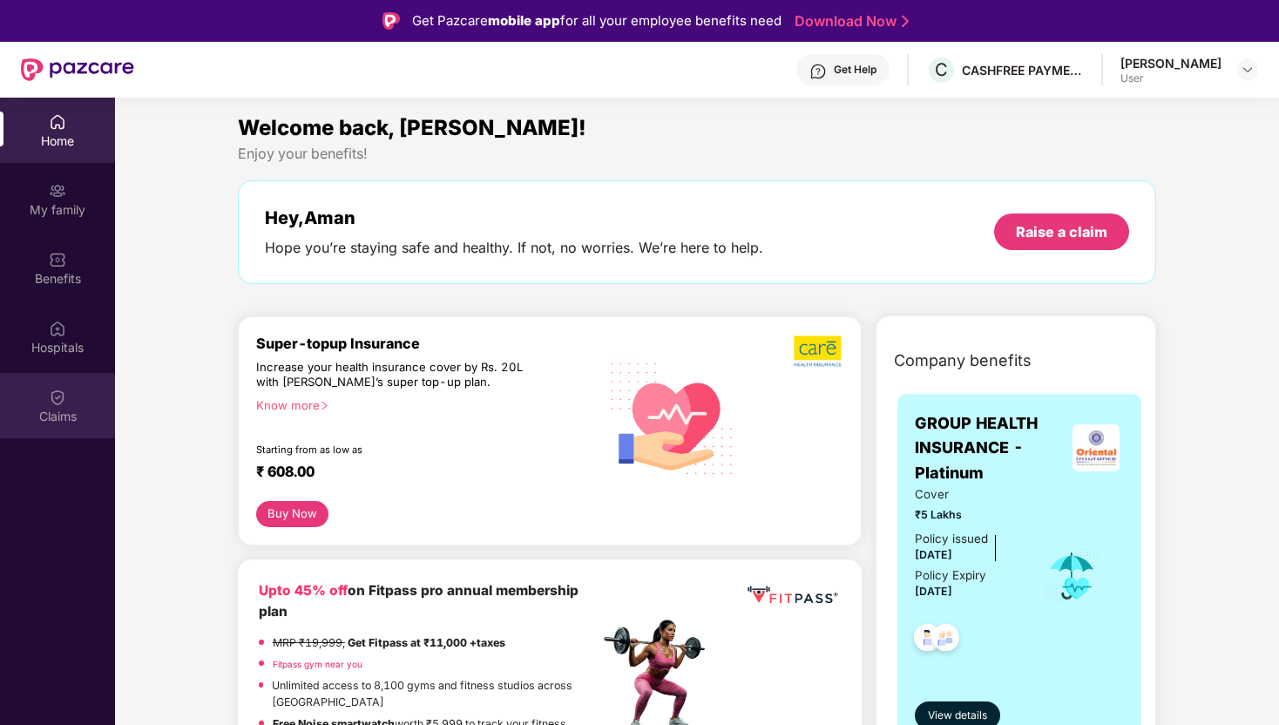
click at [55, 403] on img at bounding box center [57, 397] width 17 height 17
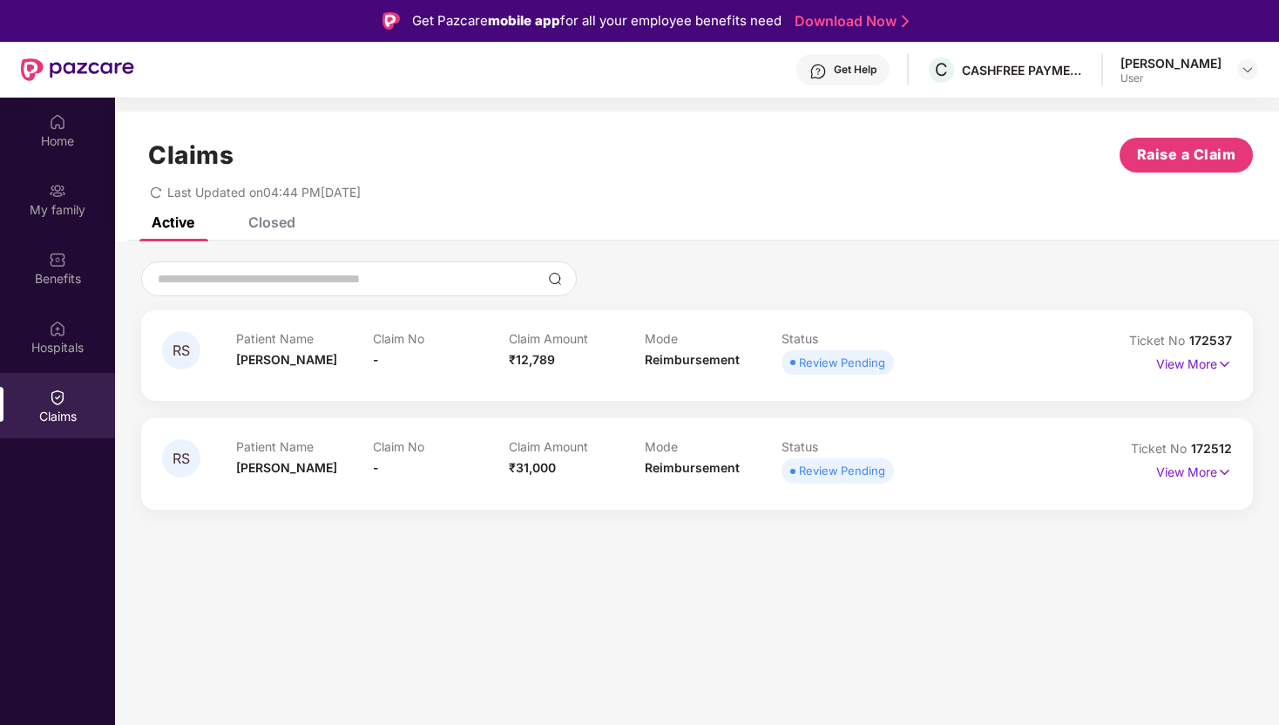
click at [982, 361] on div "Patient Name Rajni Soni Claim No - Claim Amount ₹12,789 Mode Reimbursement Stat…" at bounding box center [644, 355] width 817 height 48
click at [1192, 365] on p "View More" at bounding box center [1194, 362] width 76 height 24
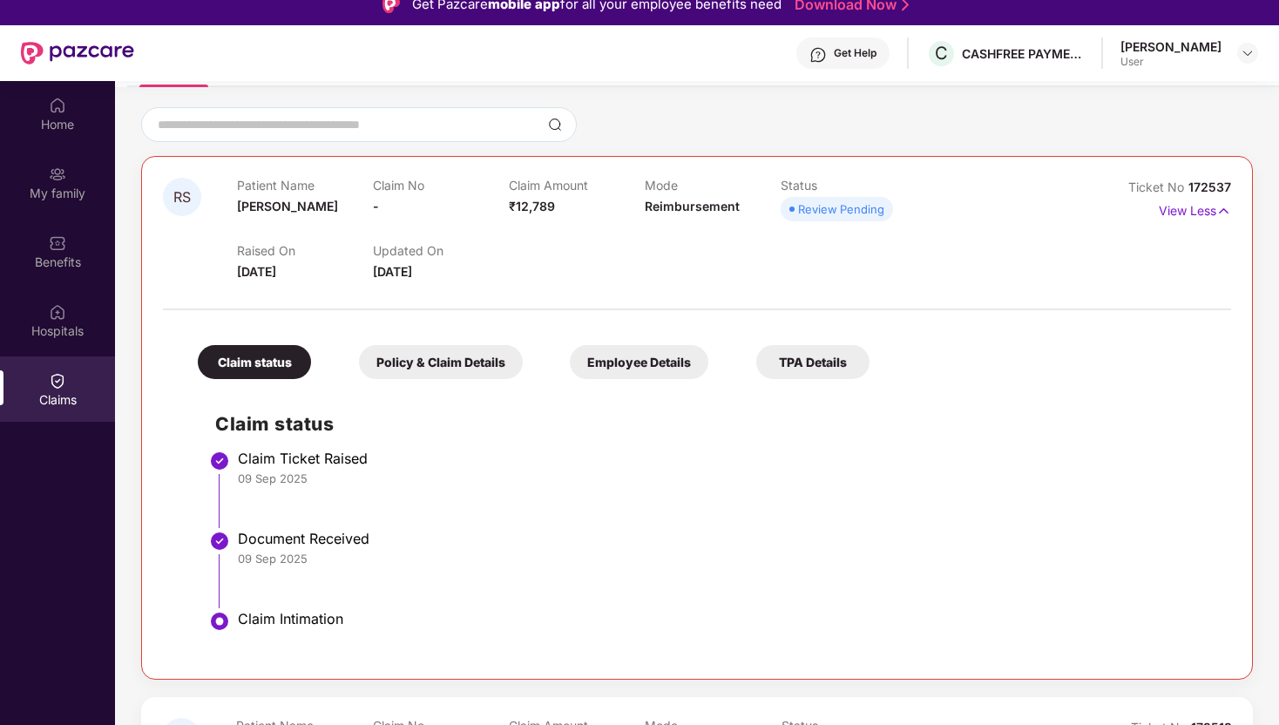
scroll to position [98, 0]
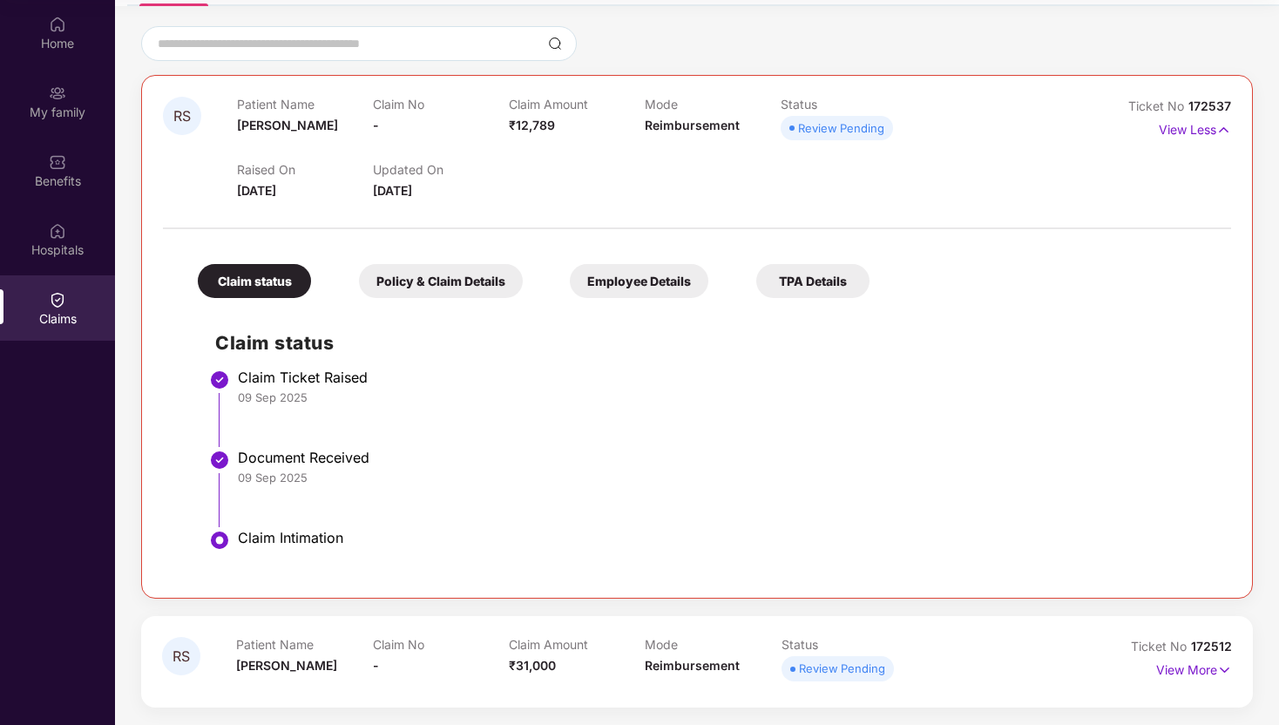
click at [1160, 650] on span "Ticket No" at bounding box center [1161, 646] width 60 height 15
click at [1196, 665] on p "View More" at bounding box center [1194, 668] width 76 height 24
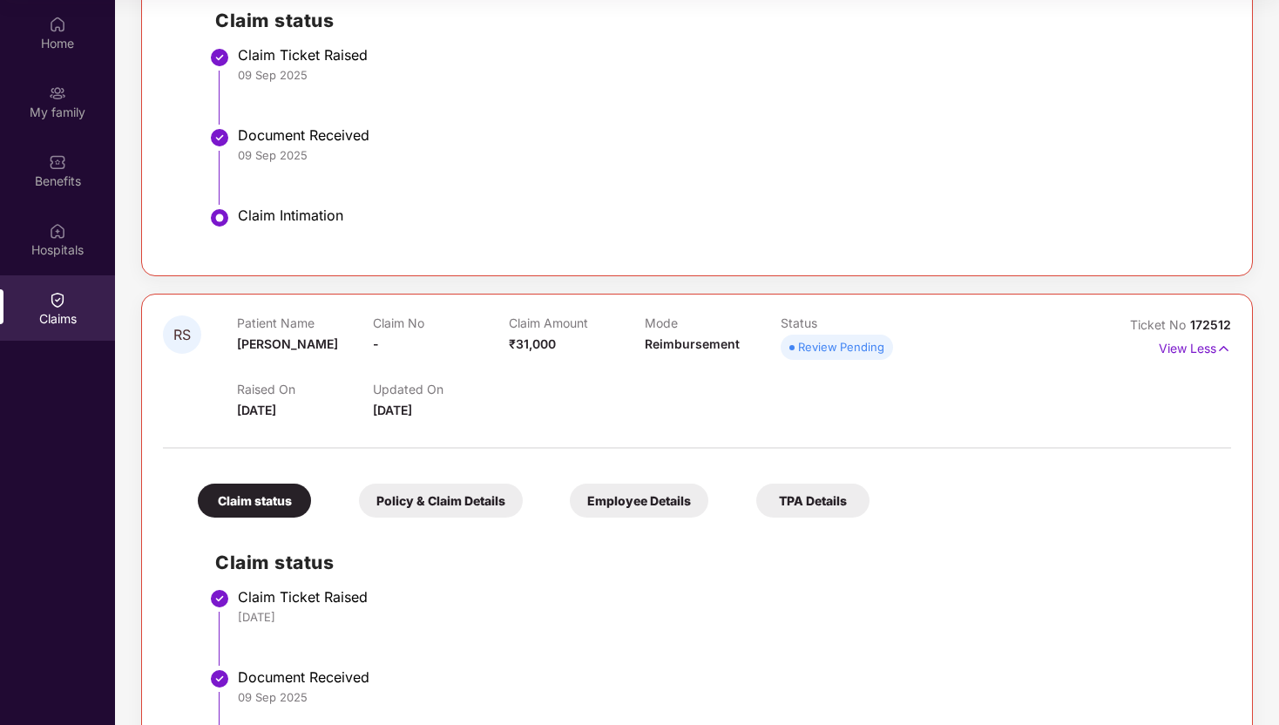
scroll to position [571, 0]
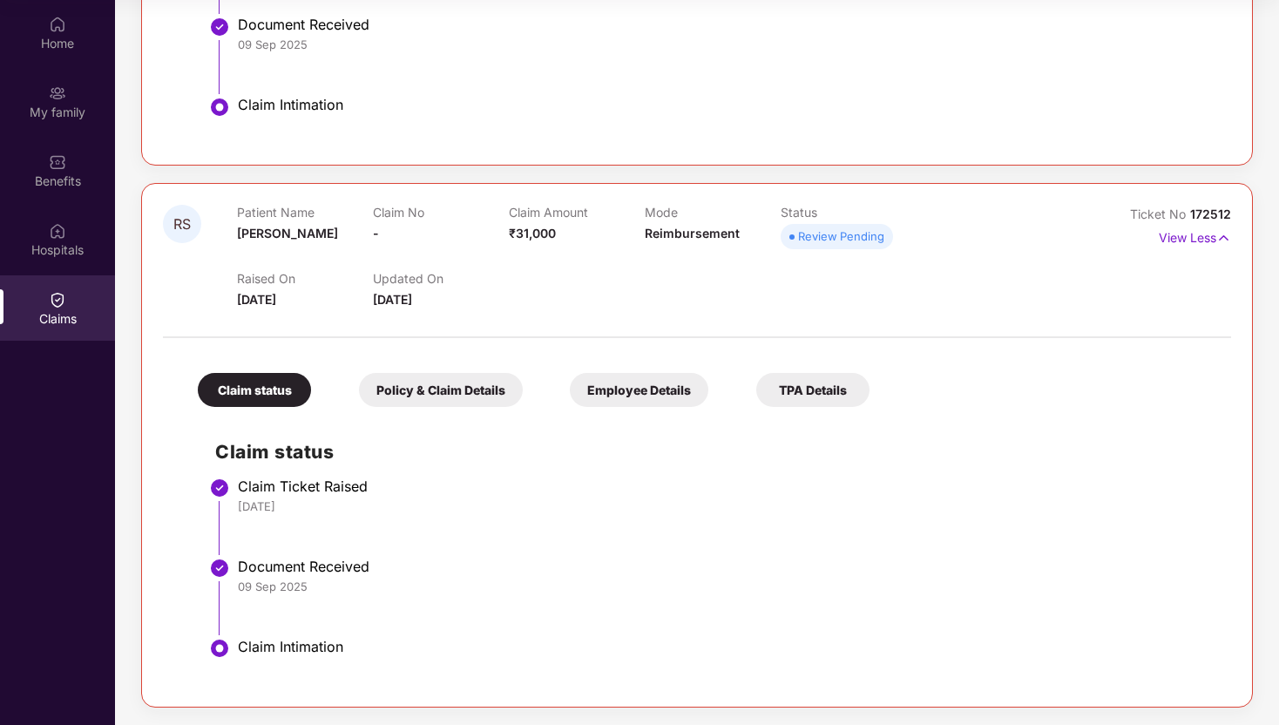
click at [273, 382] on div "Claim status" at bounding box center [254, 390] width 113 height 34
click at [409, 393] on div "Policy & Claim Details" at bounding box center [441, 390] width 164 height 34
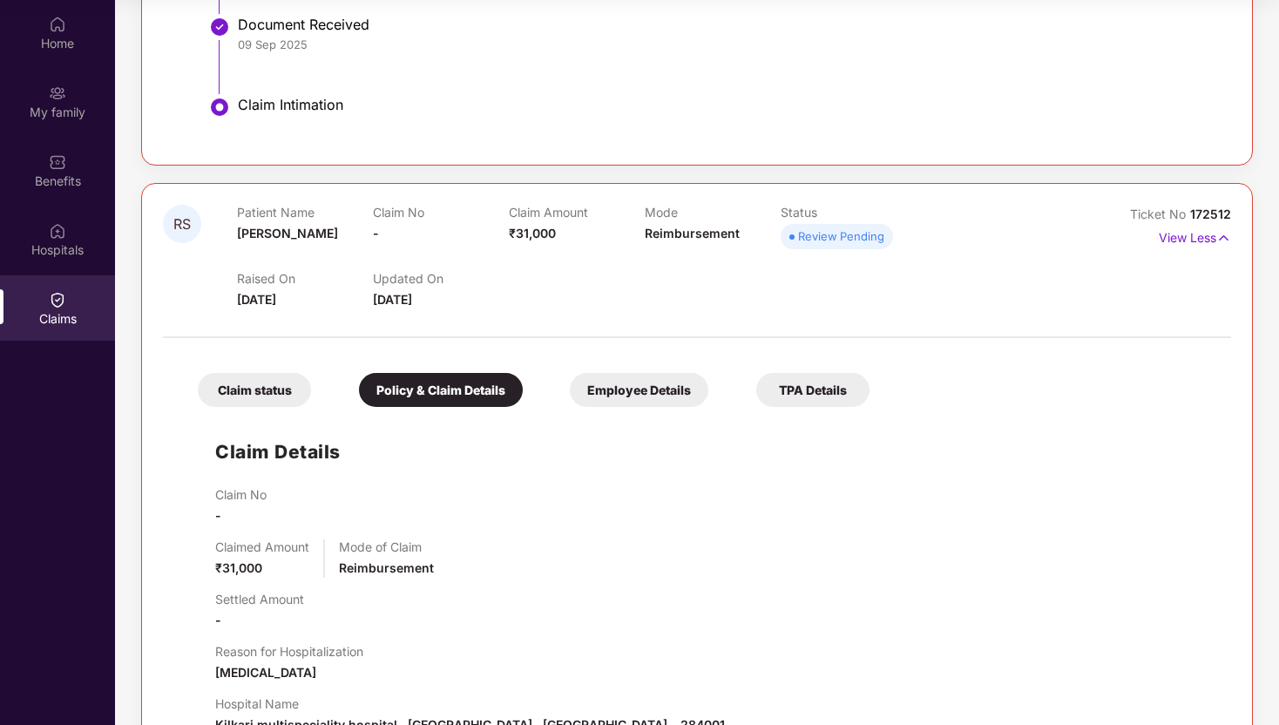
click at [290, 398] on div "Claim status" at bounding box center [254, 390] width 113 height 34
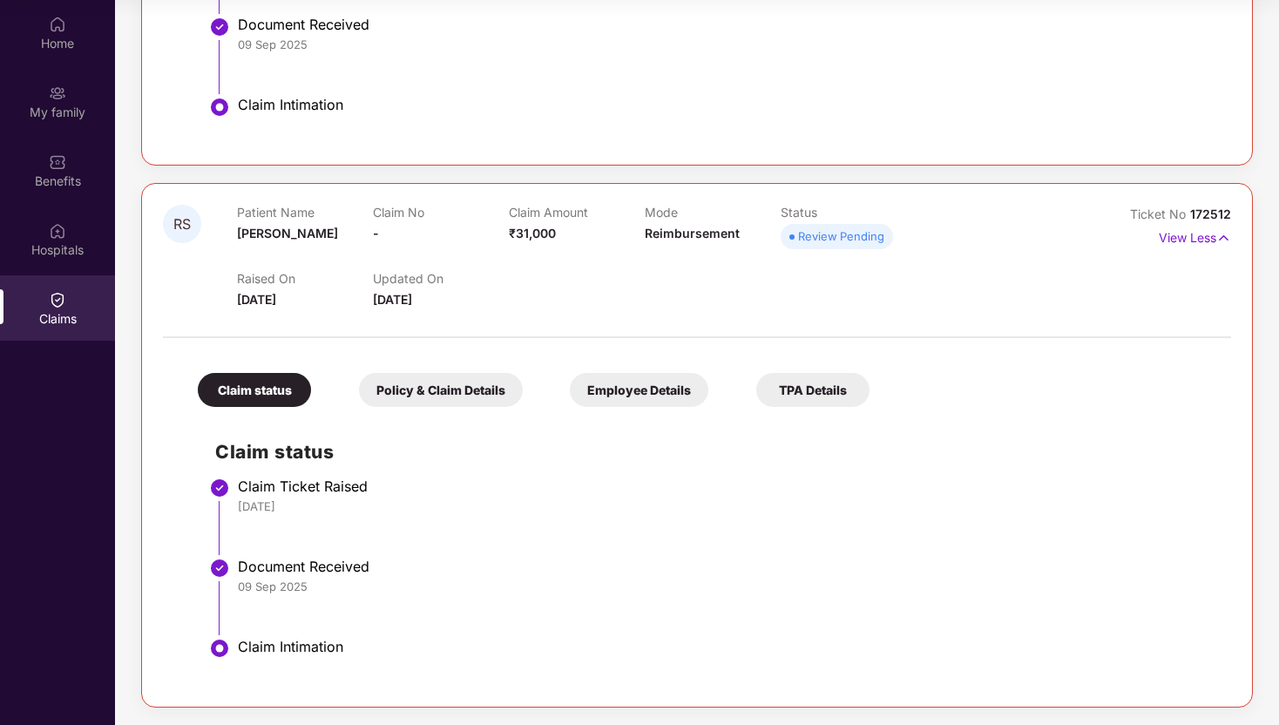
click at [644, 383] on div "Employee Details" at bounding box center [639, 390] width 139 height 34
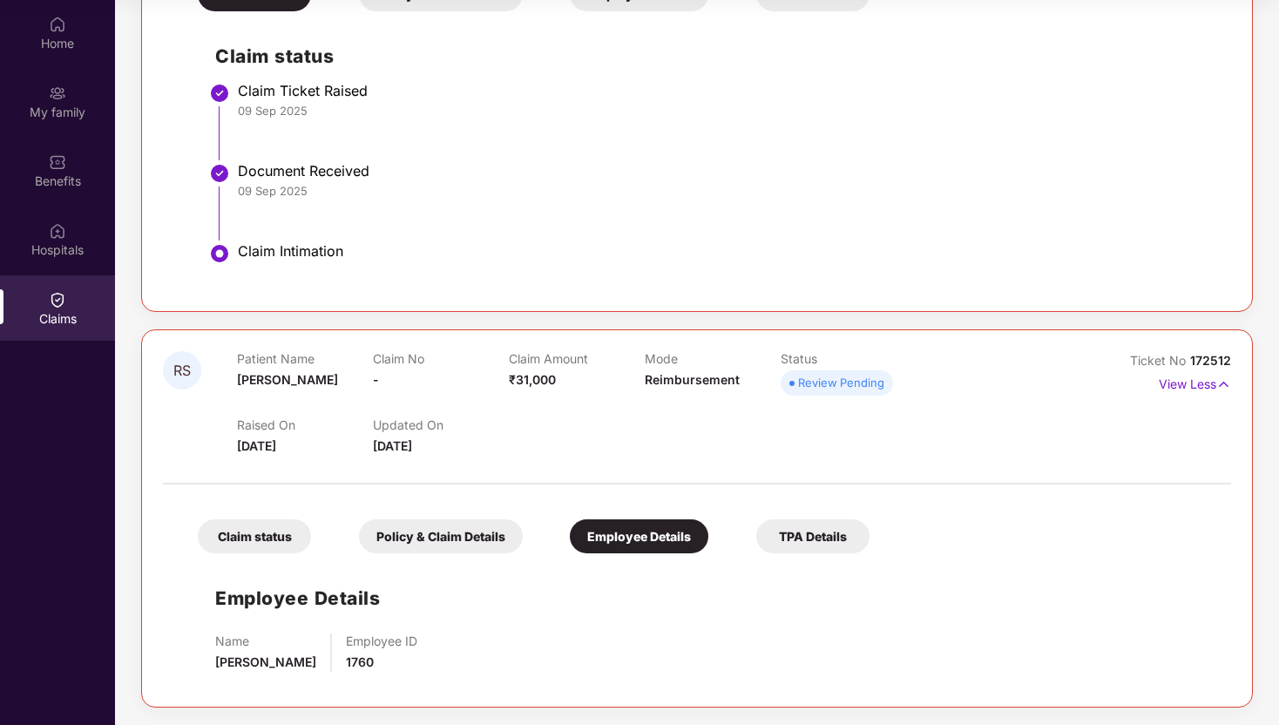
scroll to position [424, 0]
click at [829, 528] on div "TPA Details" at bounding box center [812, 536] width 113 height 34
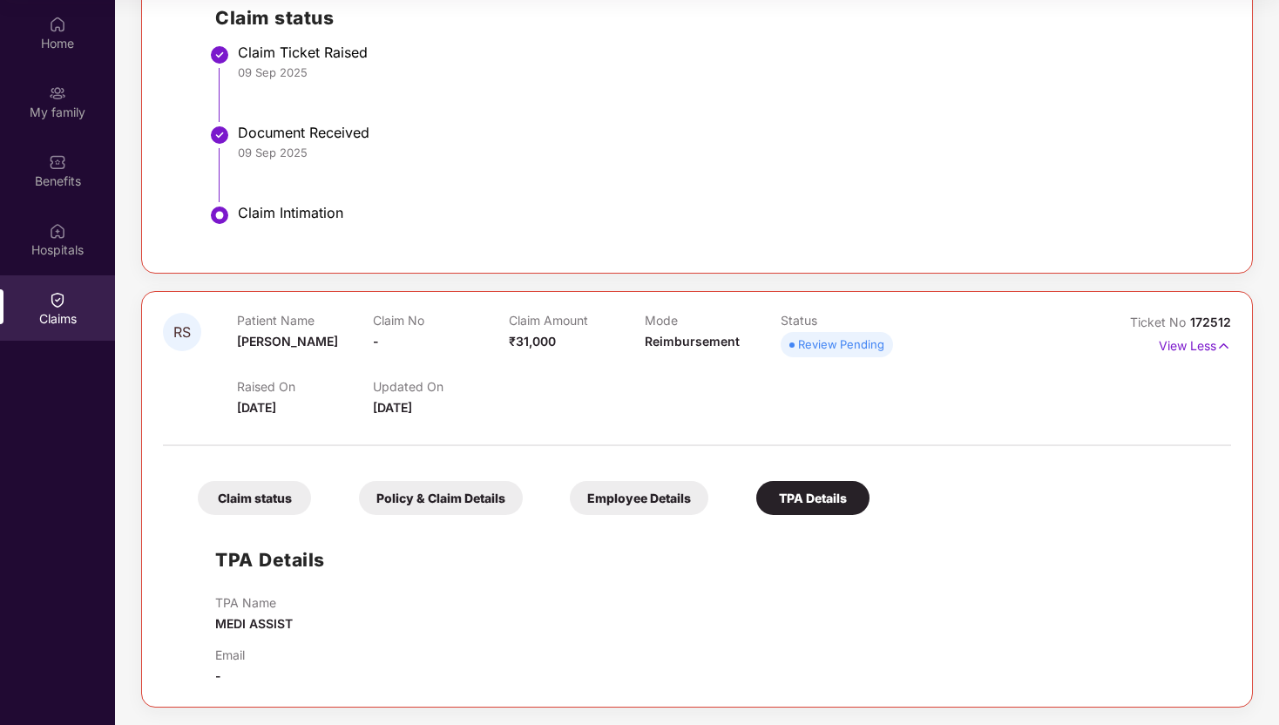
click at [596, 512] on div "Employee Details" at bounding box center [639, 498] width 139 height 34
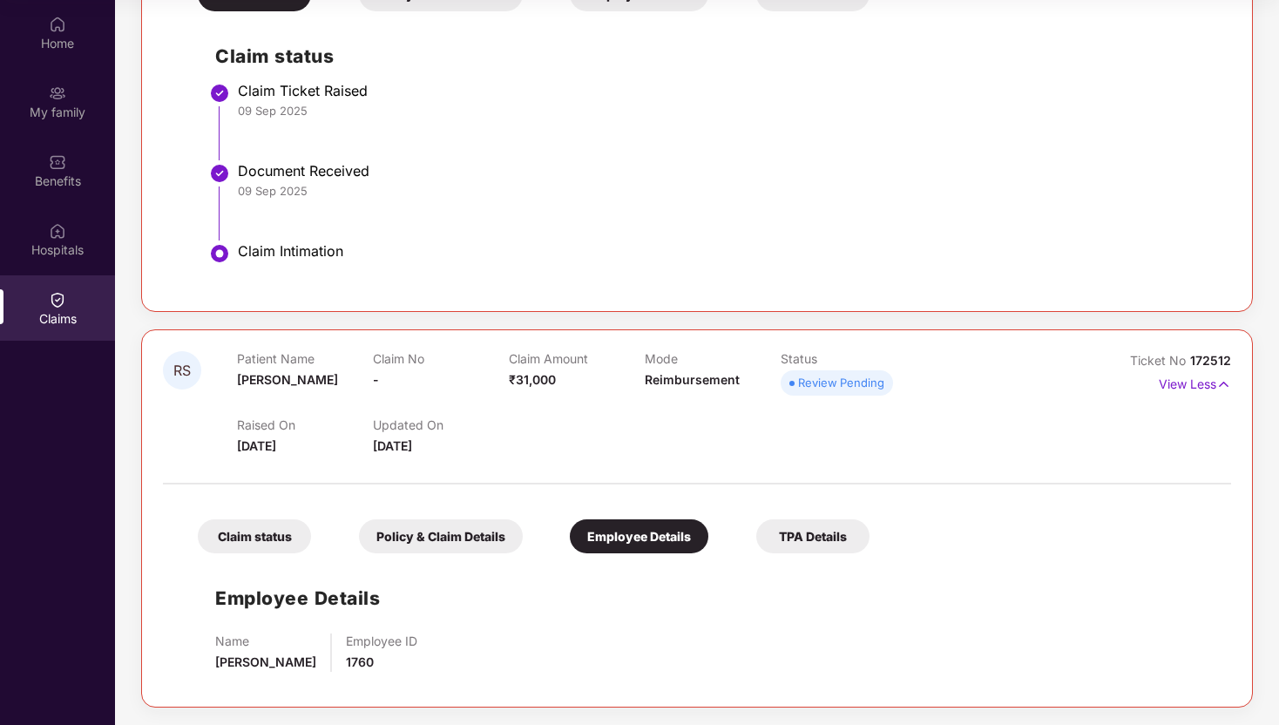
click at [272, 553] on div "Claim status Policy & Claim Details Employee Details TPA Details Employee Detai…" at bounding box center [697, 589] width 1068 height 193
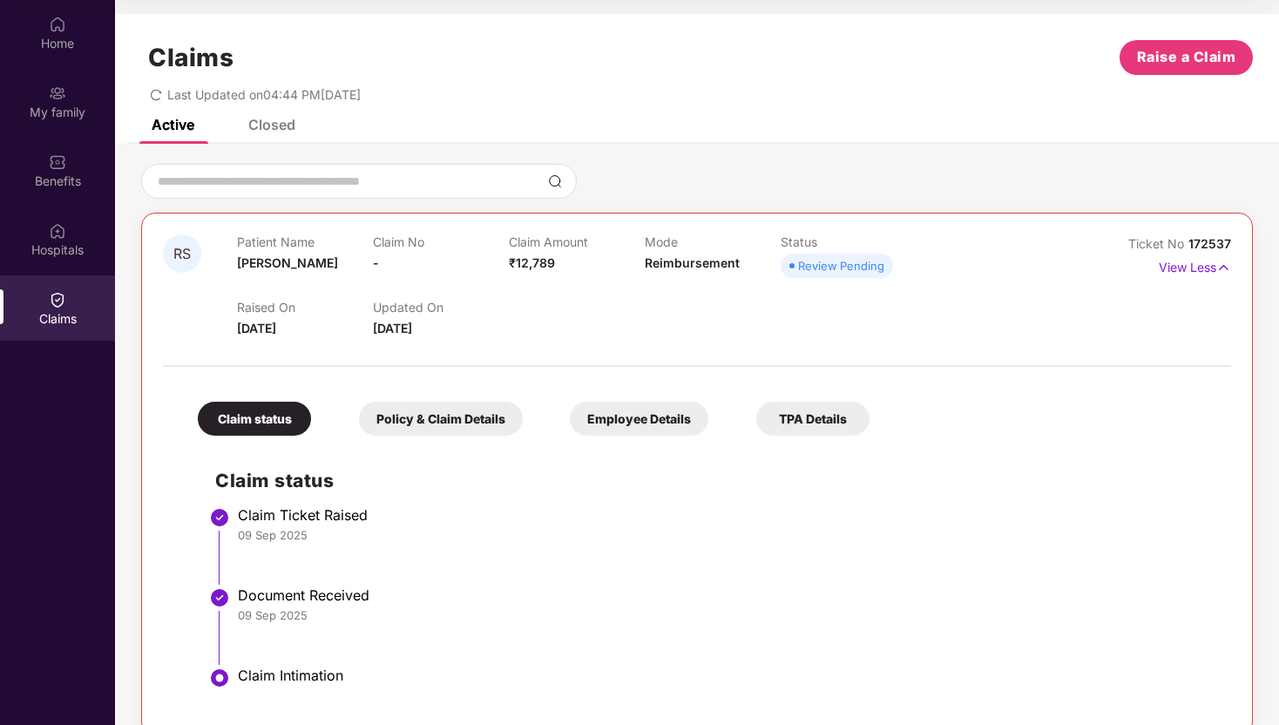
scroll to position [0, 0]
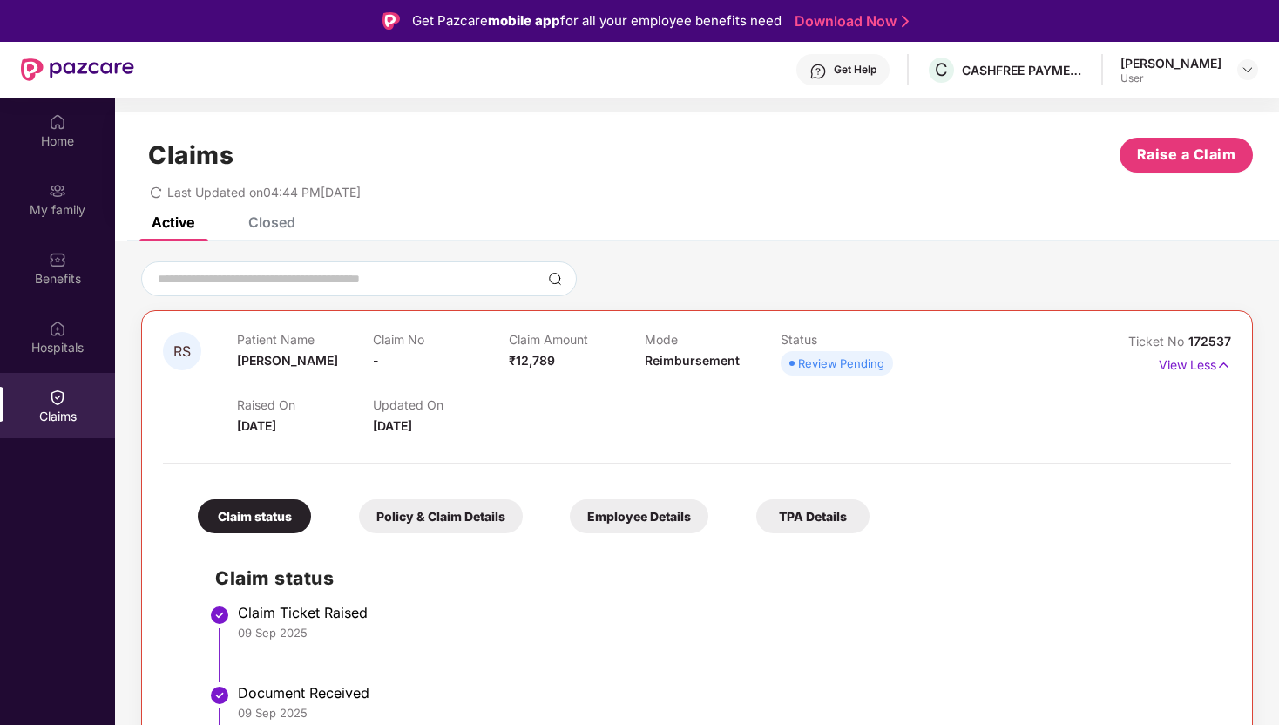
click at [877, 74] on div "Get Help" at bounding box center [855, 70] width 43 height 14
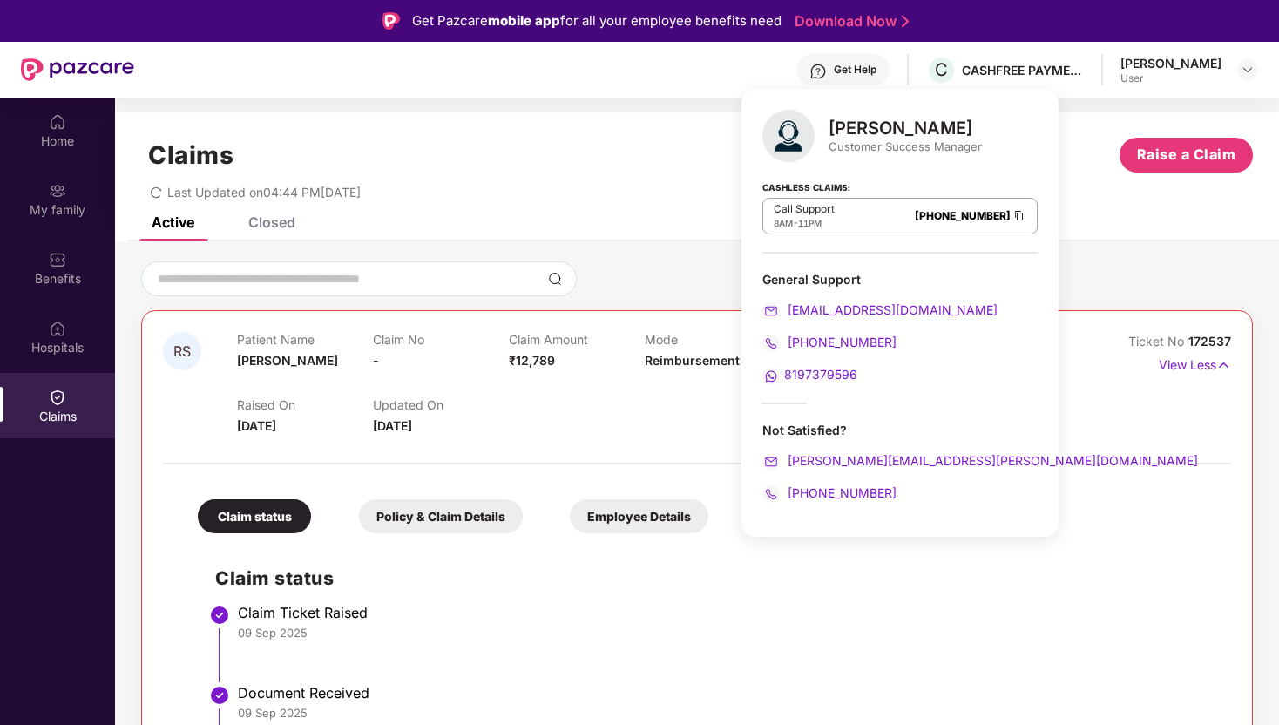
click at [284, 234] on div "Closed" at bounding box center [258, 222] width 73 height 38
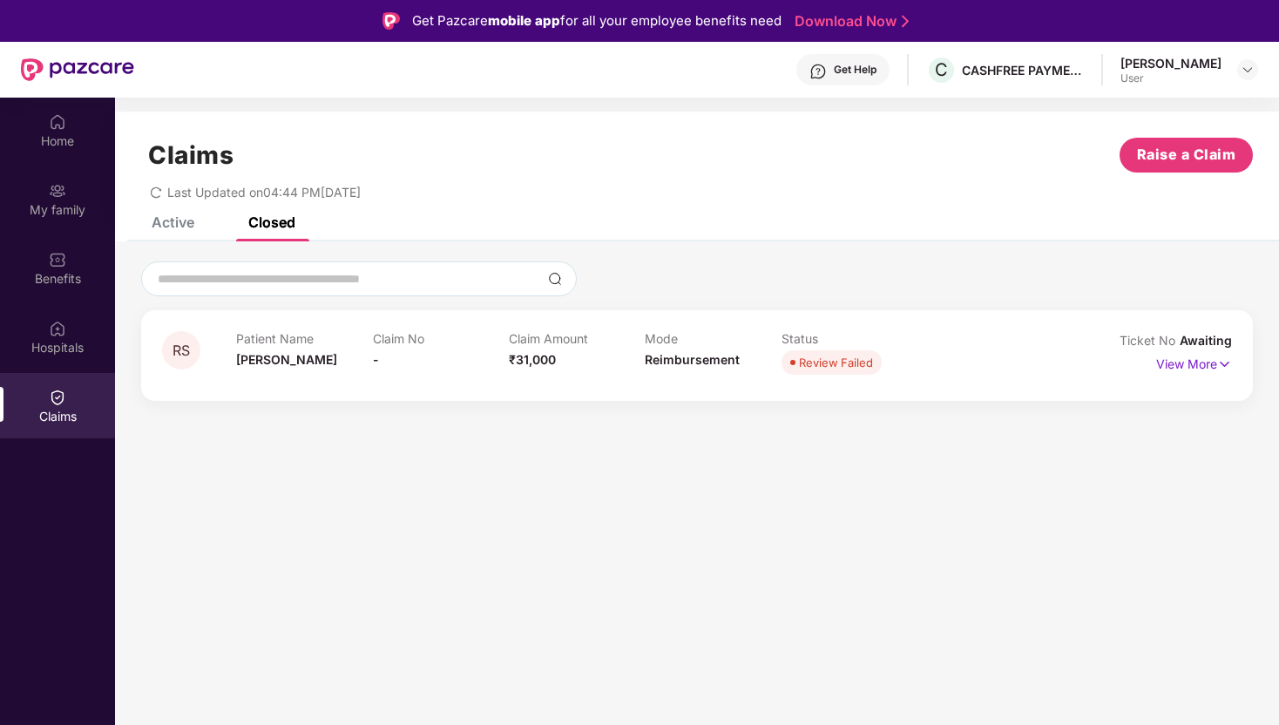
click at [192, 229] on div "Active" at bounding box center [173, 221] width 43 height 17
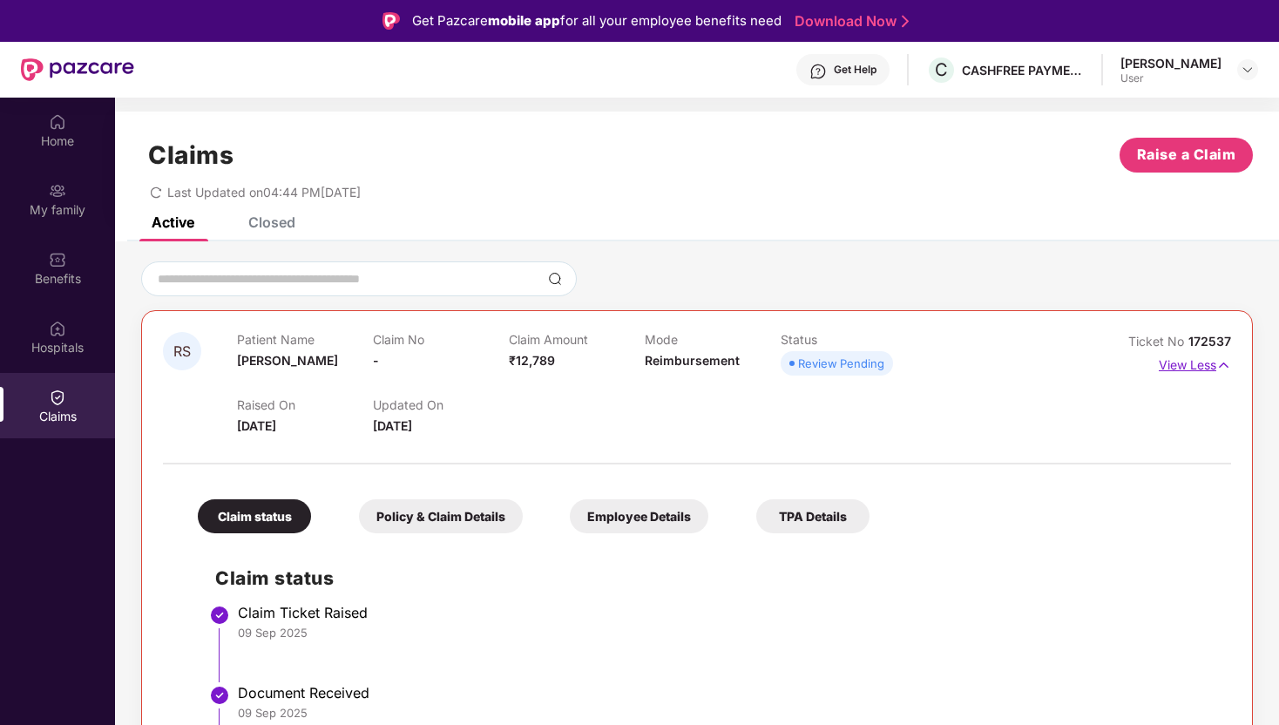
click at [1195, 370] on p "View Less" at bounding box center [1195, 363] width 72 height 24
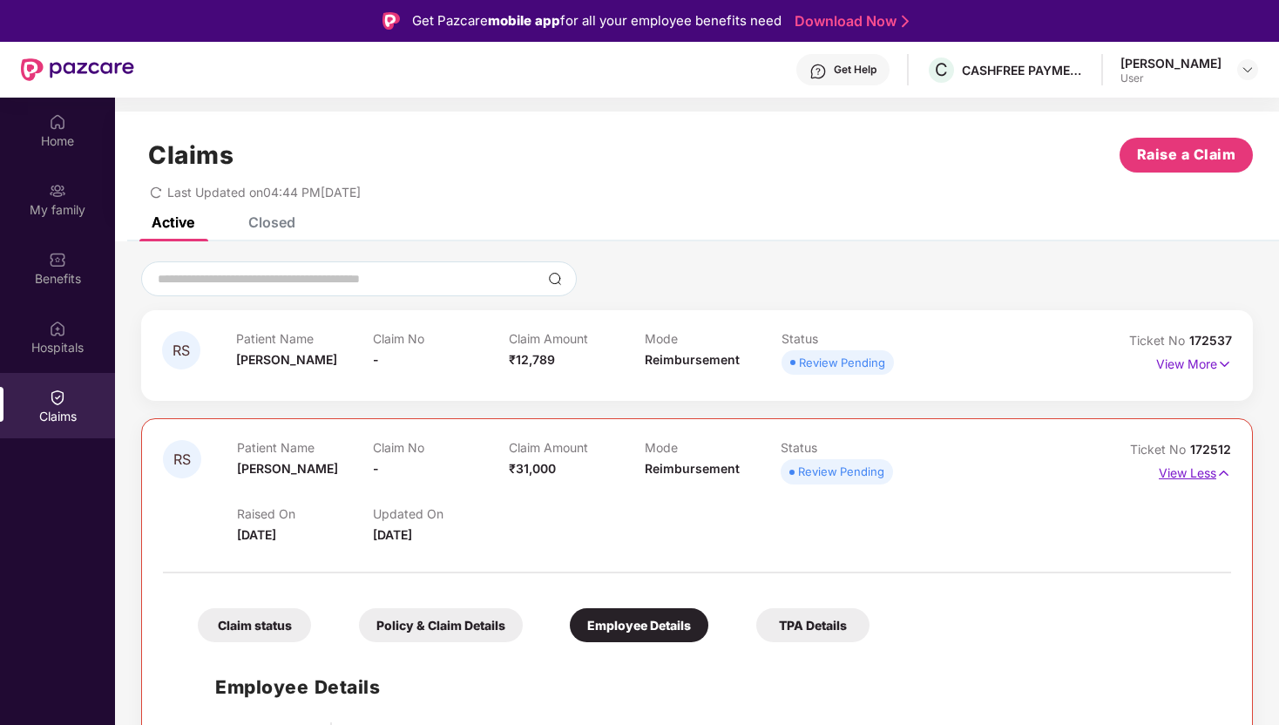
click at [1204, 473] on p "View Less" at bounding box center [1195, 471] width 72 height 24
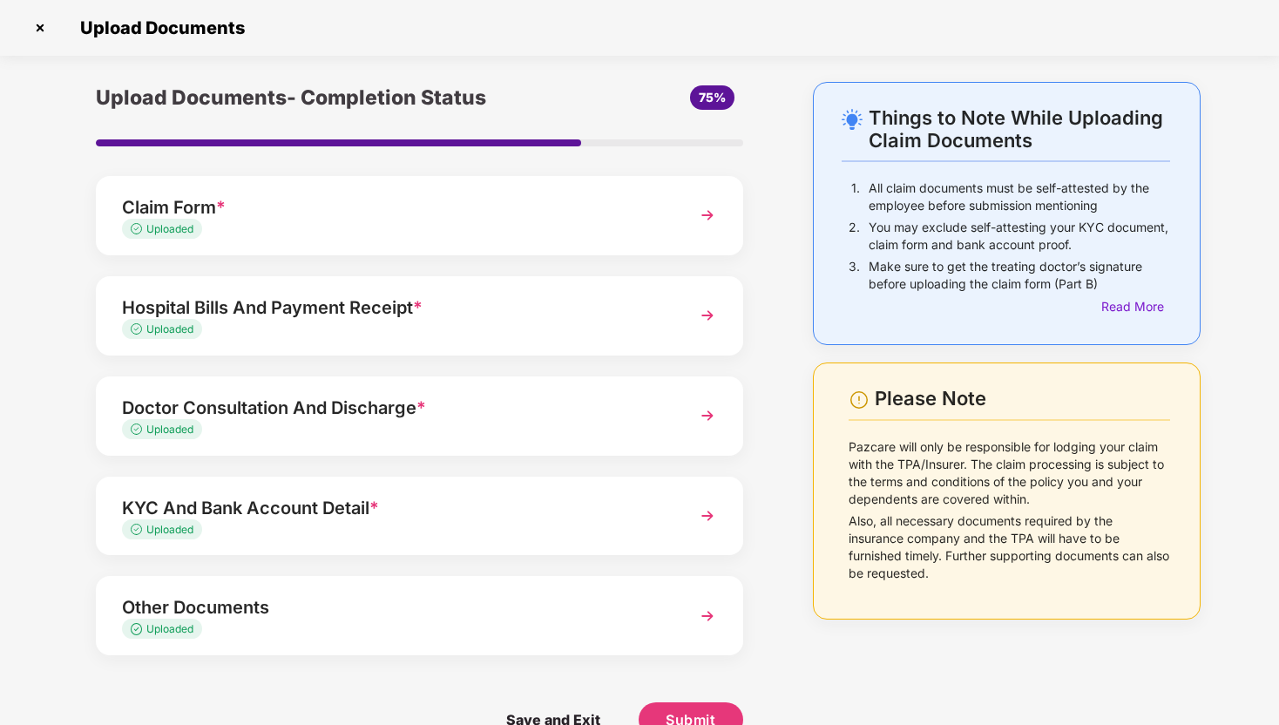
scroll to position [38, 0]
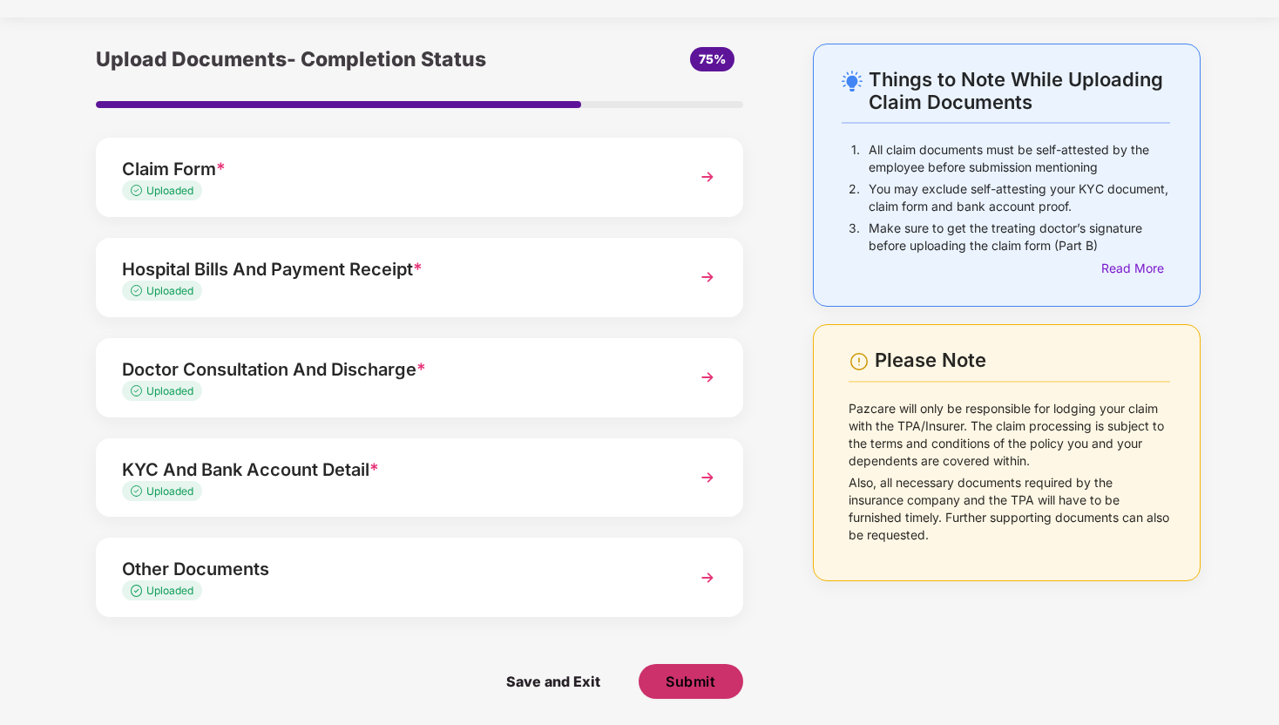
click at [699, 680] on span "Submit" at bounding box center [691, 681] width 50 height 19
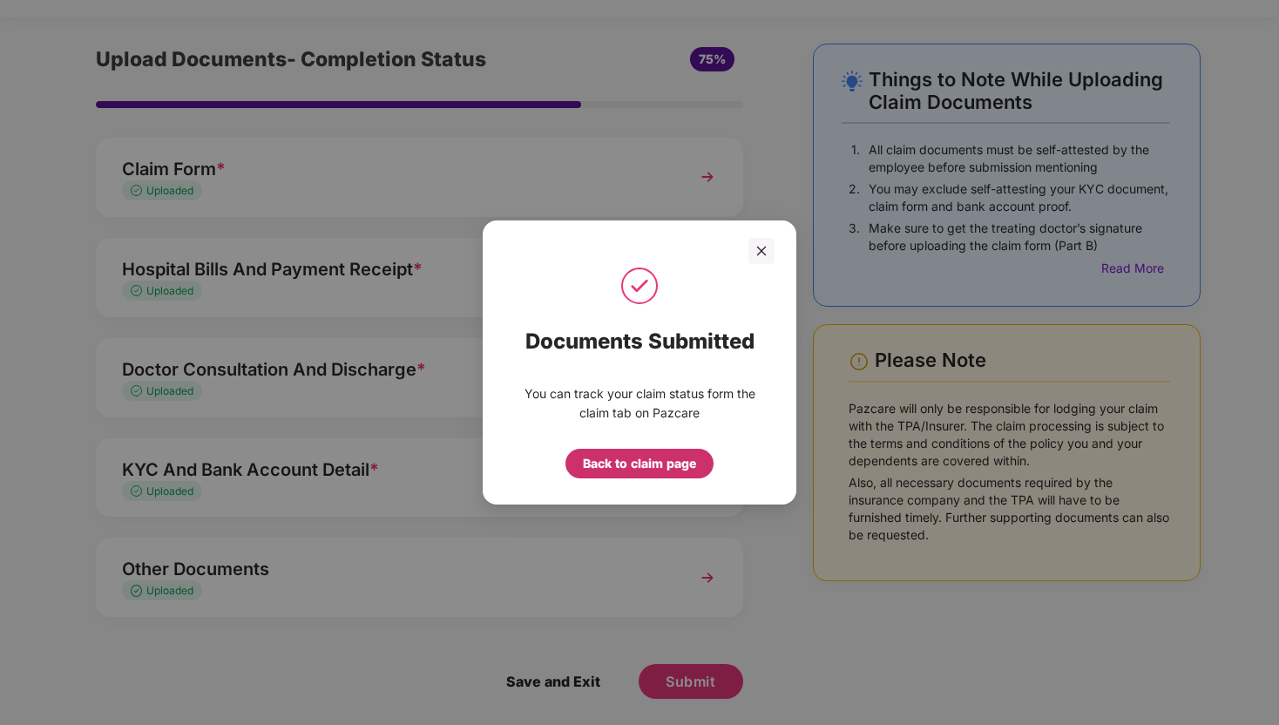
click at [684, 471] on div "Back to claim page" at bounding box center [639, 463] width 113 height 19
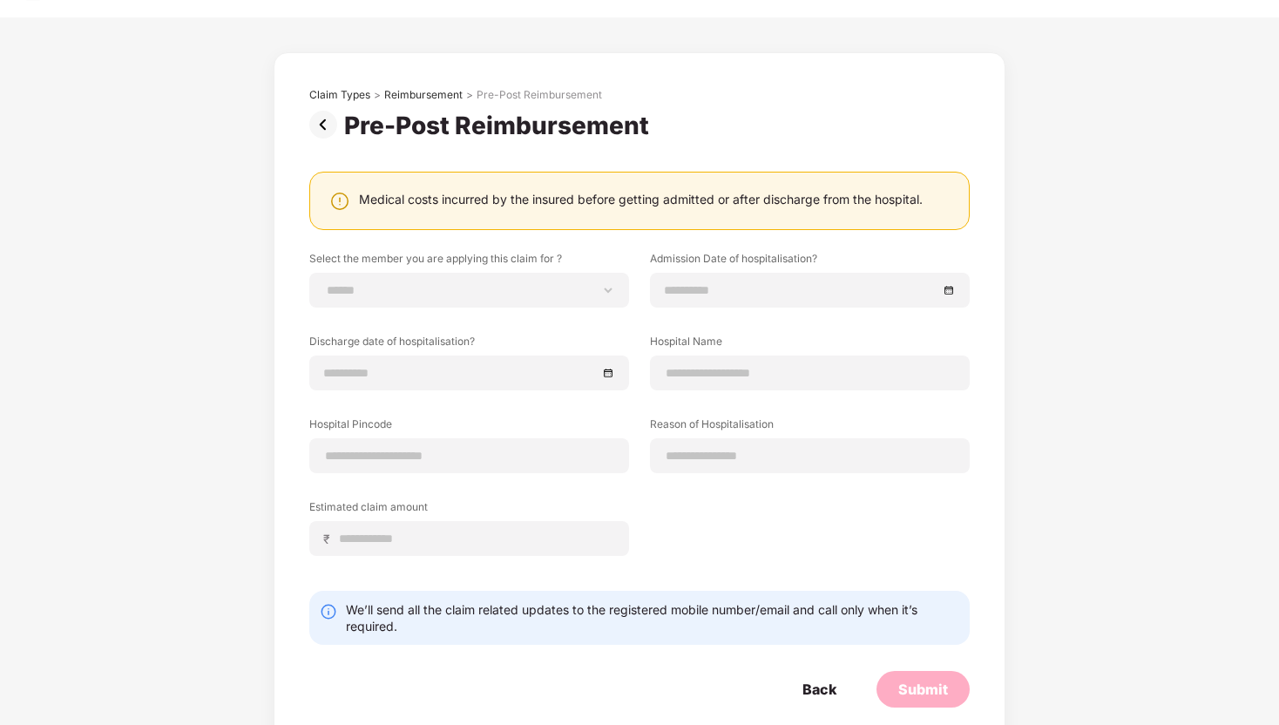
click at [333, 118] on img at bounding box center [326, 125] width 35 height 28
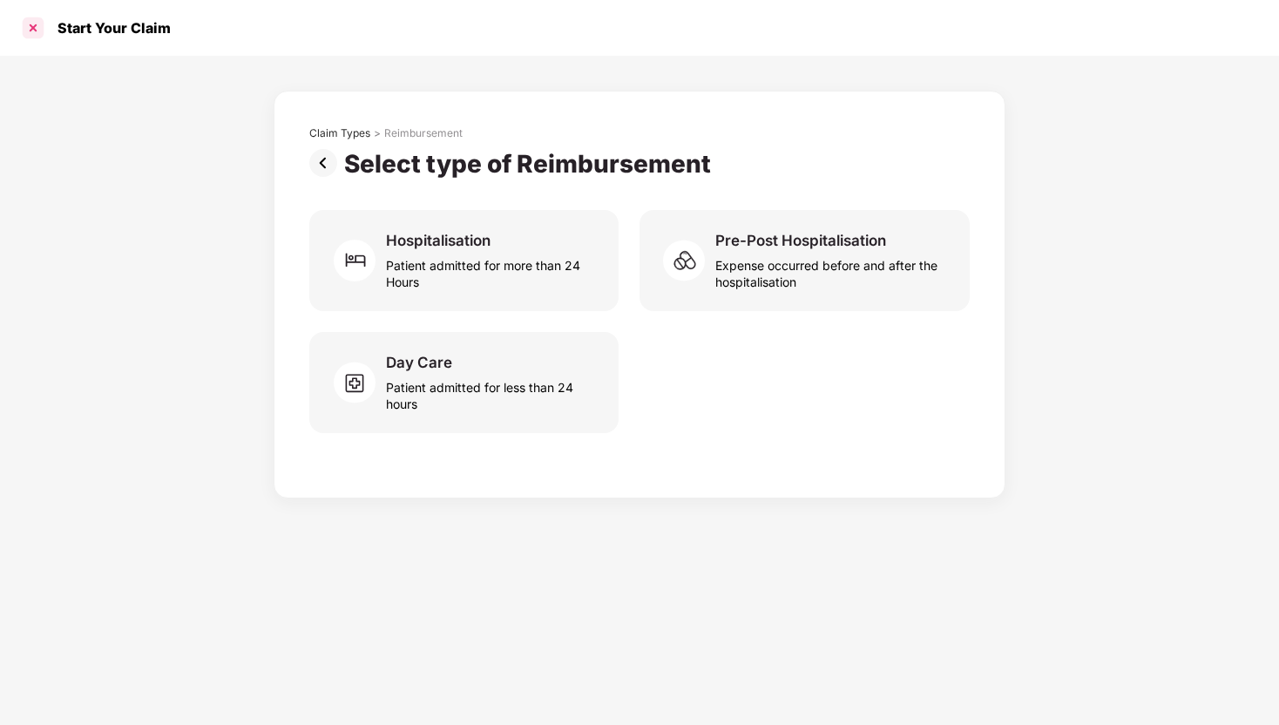
click at [40, 32] on div at bounding box center [33, 28] width 28 height 28
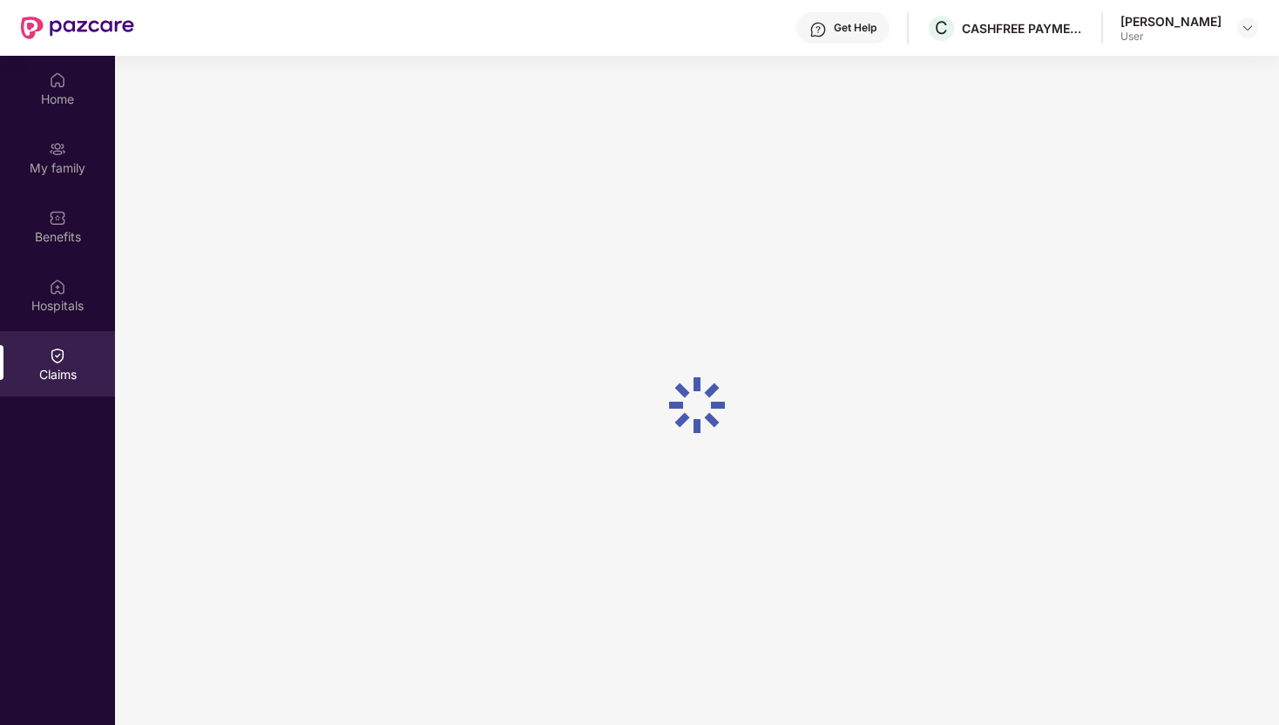
scroll to position [98, 0]
